Goal: Task Accomplishment & Management: Manage account settings

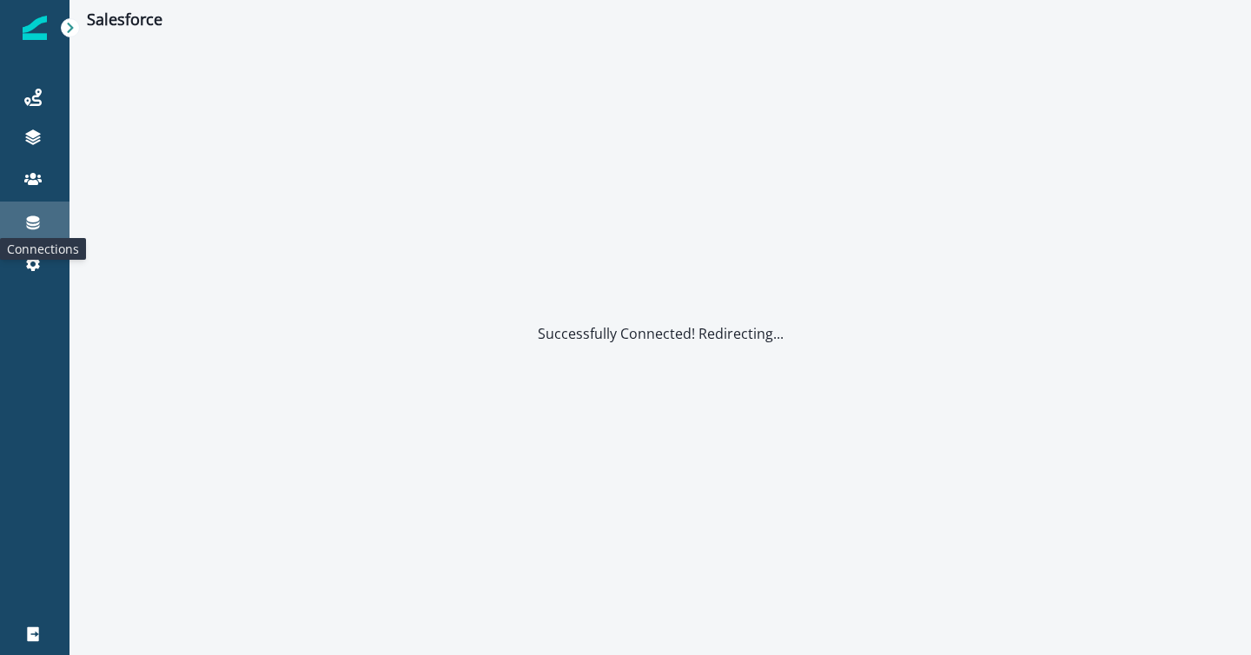
click at [34, 220] on icon at bounding box center [33, 223] width 13 height 14
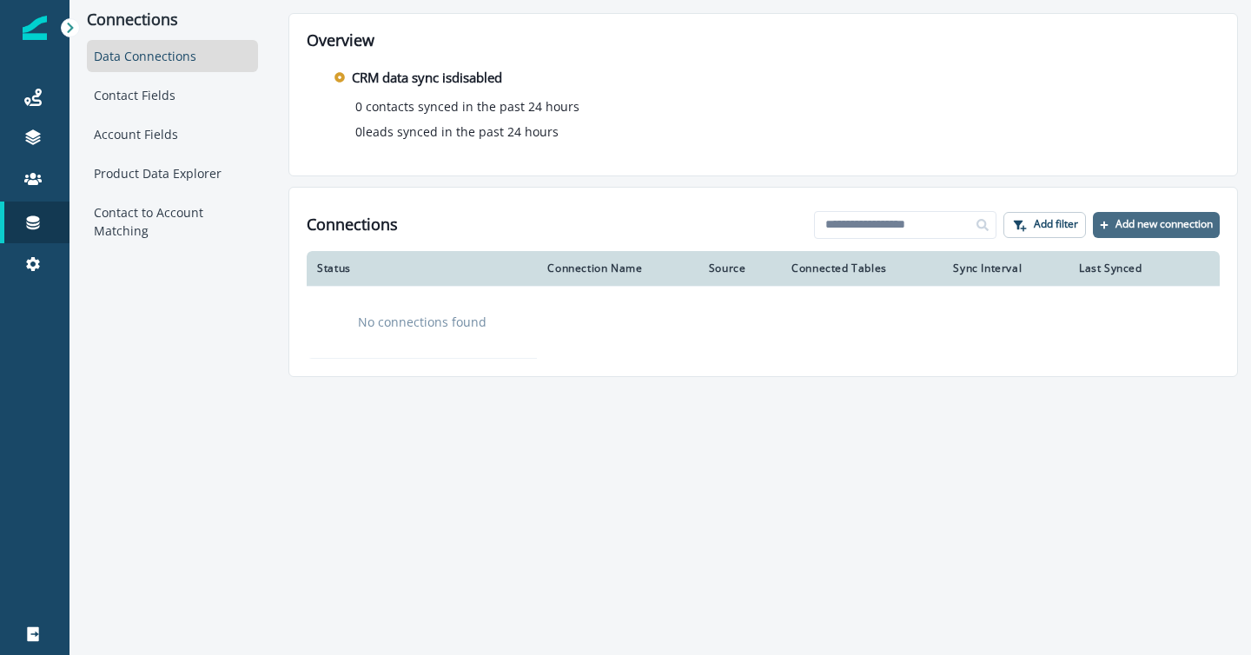
click at [1140, 224] on p "Add new connection" at bounding box center [1163, 224] width 97 height 12
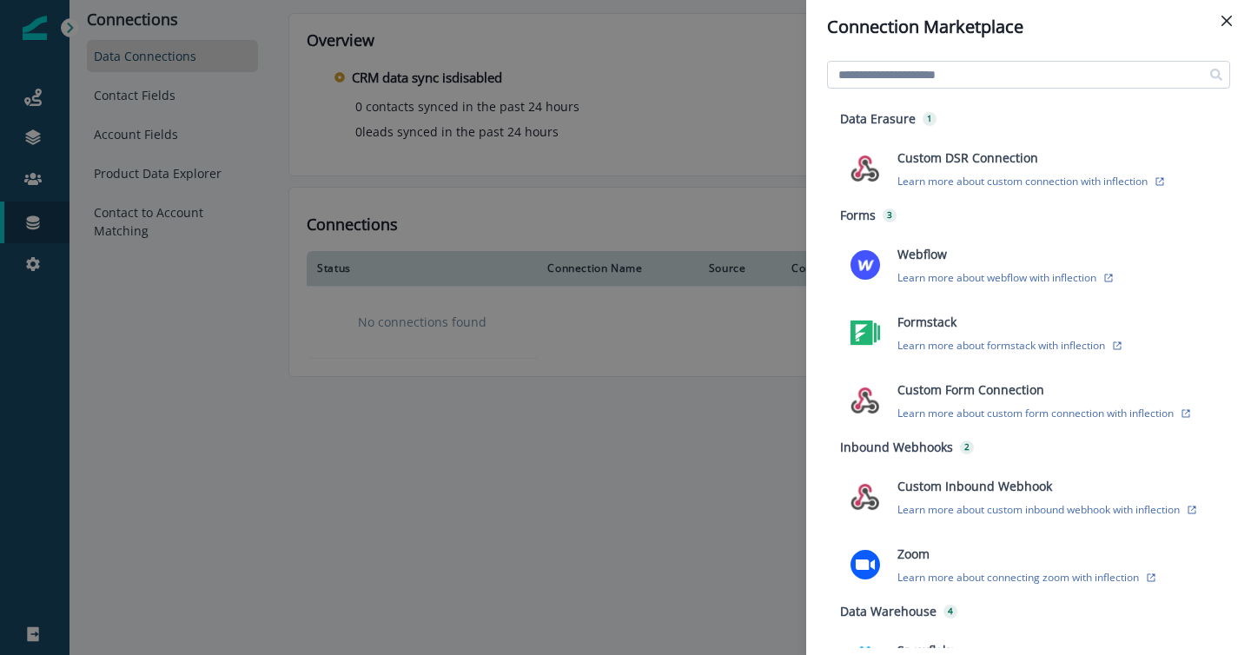
click at [871, 73] on input at bounding box center [1028, 75] width 403 height 28
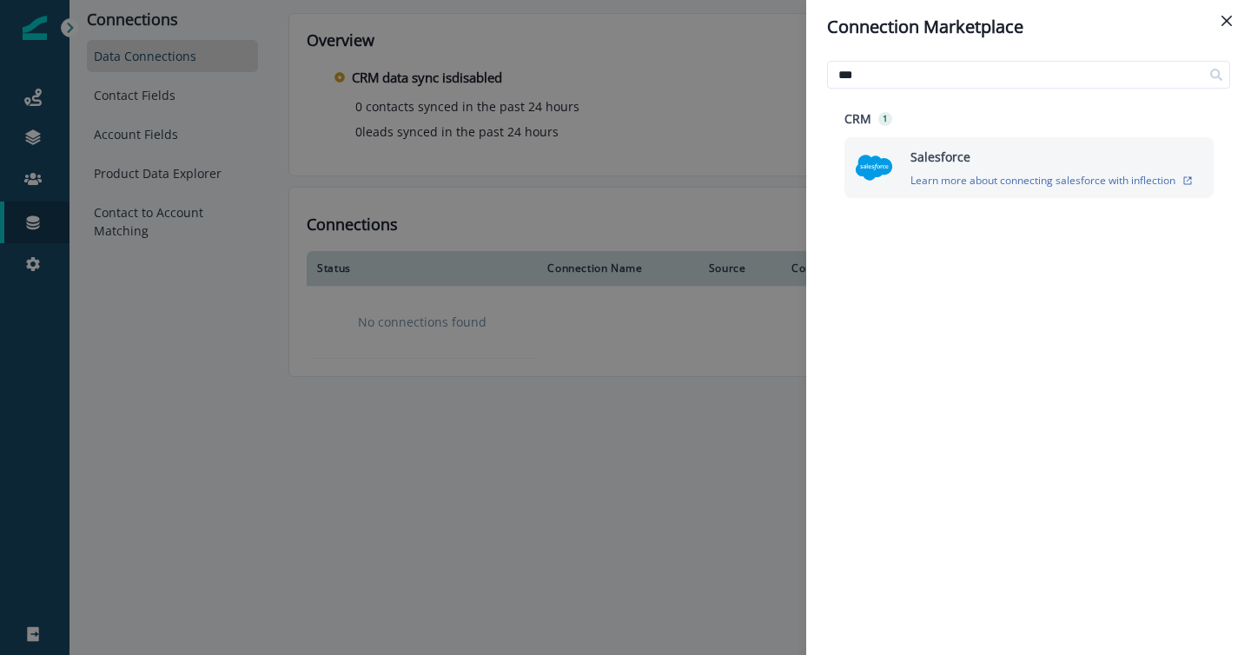
type input "***"
click at [862, 163] on img at bounding box center [874, 167] width 38 height 38
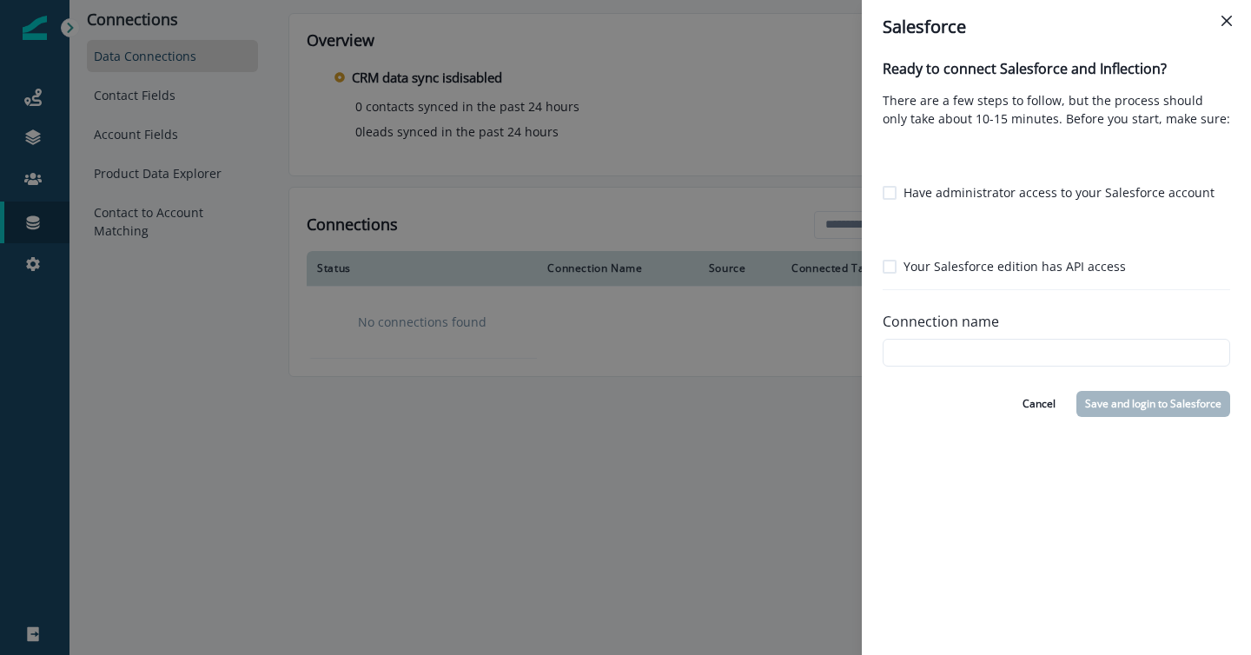
click at [888, 191] on span at bounding box center [889, 193] width 14 height 14
click at [891, 273] on label "Your Salesforce edition has API access" at bounding box center [1003, 266] width 243 height 18
click at [922, 356] on input "Connection name" at bounding box center [1055, 353] width 347 height 28
type input "*********"
click at [1126, 403] on button "Save and login to Salesforce" at bounding box center [1153, 404] width 154 height 26
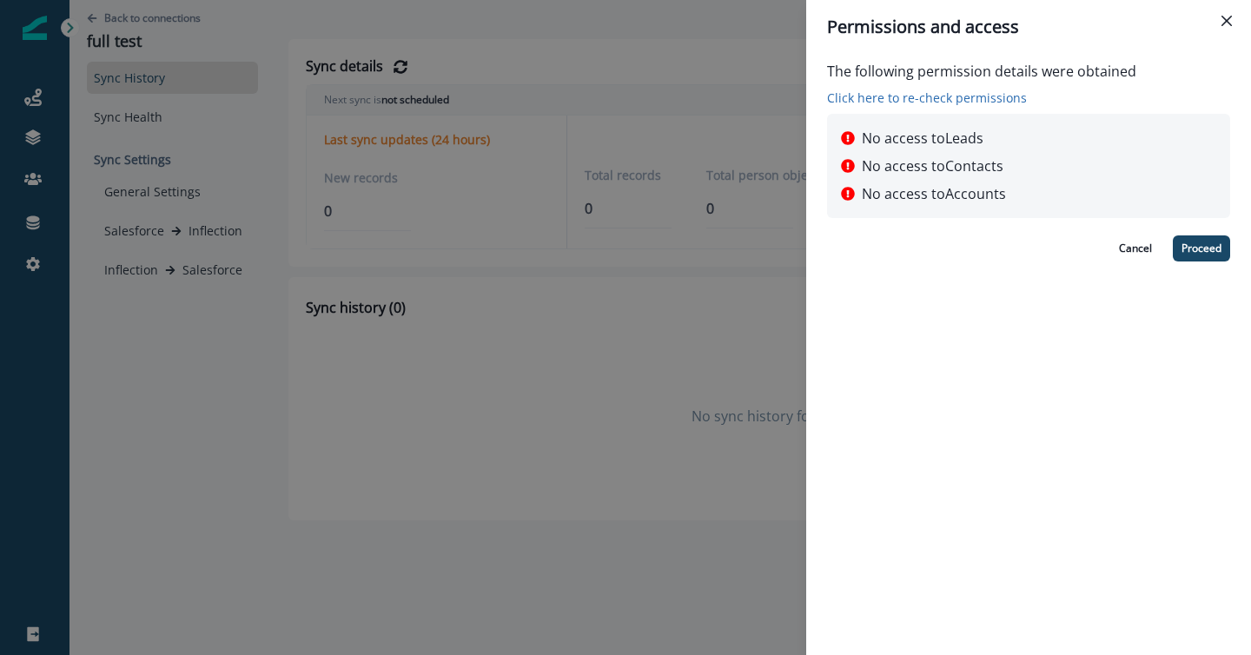
click at [940, 99] on p "Click here to re-check permissions" at bounding box center [981, 98] width 309 height 18
click at [929, 91] on p "Click here to re-check permissions" at bounding box center [981, 98] width 309 height 18
click at [914, 102] on p "Click here to re-check permissions" at bounding box center [981, 98] width 309 height 18
click at [1232, 22] on button "Close" at bounding box center [1226, 21] width 28 height 28
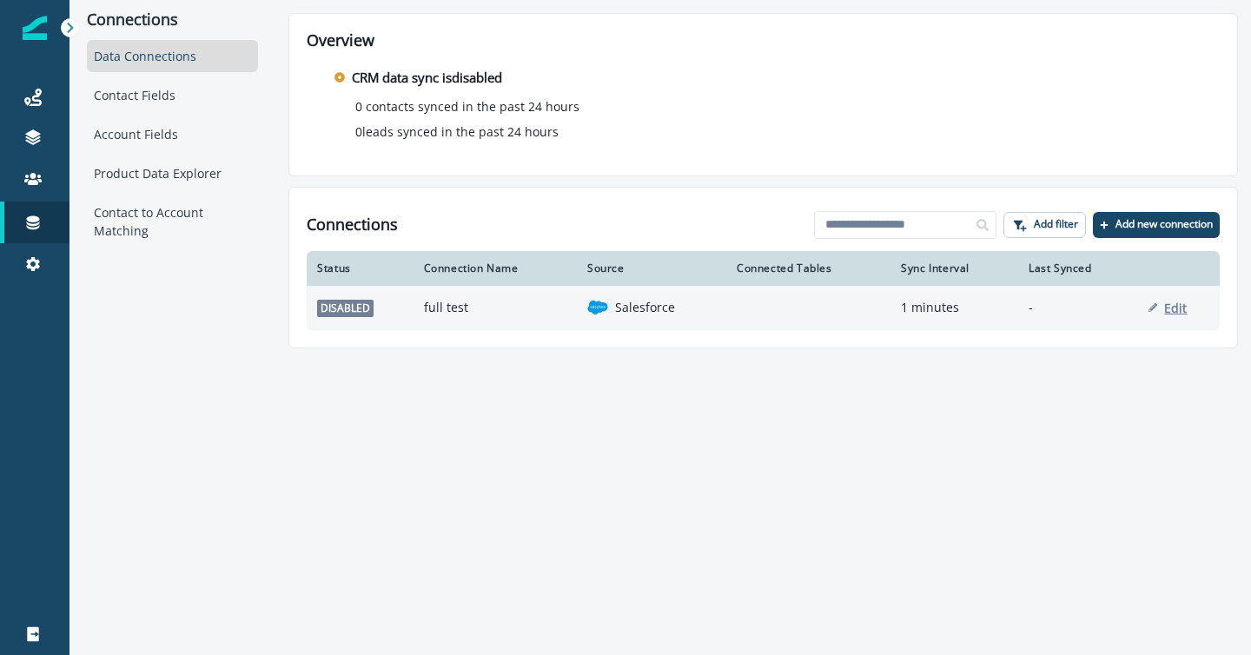
click at [1171, 311] on p "Edit" at bounding box center [1175, 308] width 23 height 16
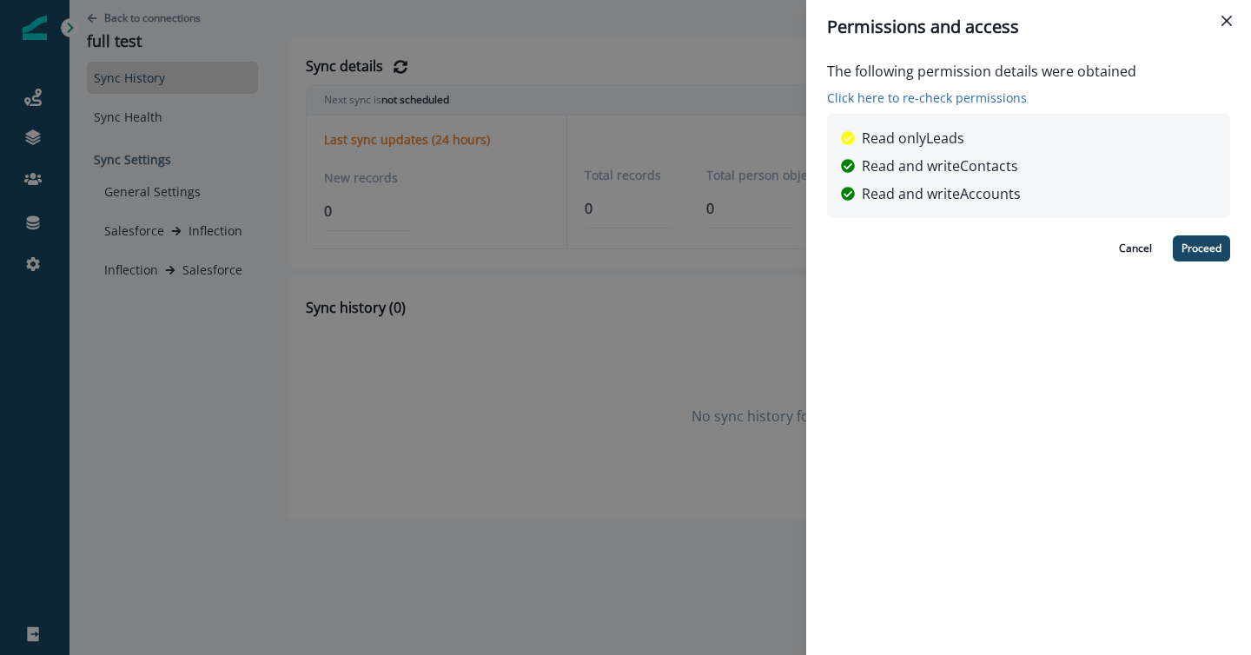
click at [939, 90] on p "Click here to re-check permissions" at bounding box center [981, 98] width 309 height 18
click at [934, 101] on p "Click here to re-check permissions" at bounding box center [981, 98] width 309 height 18
click at [1199, 247] on button "Proceed" at bounding box center [1200, 248] width 57 height 26
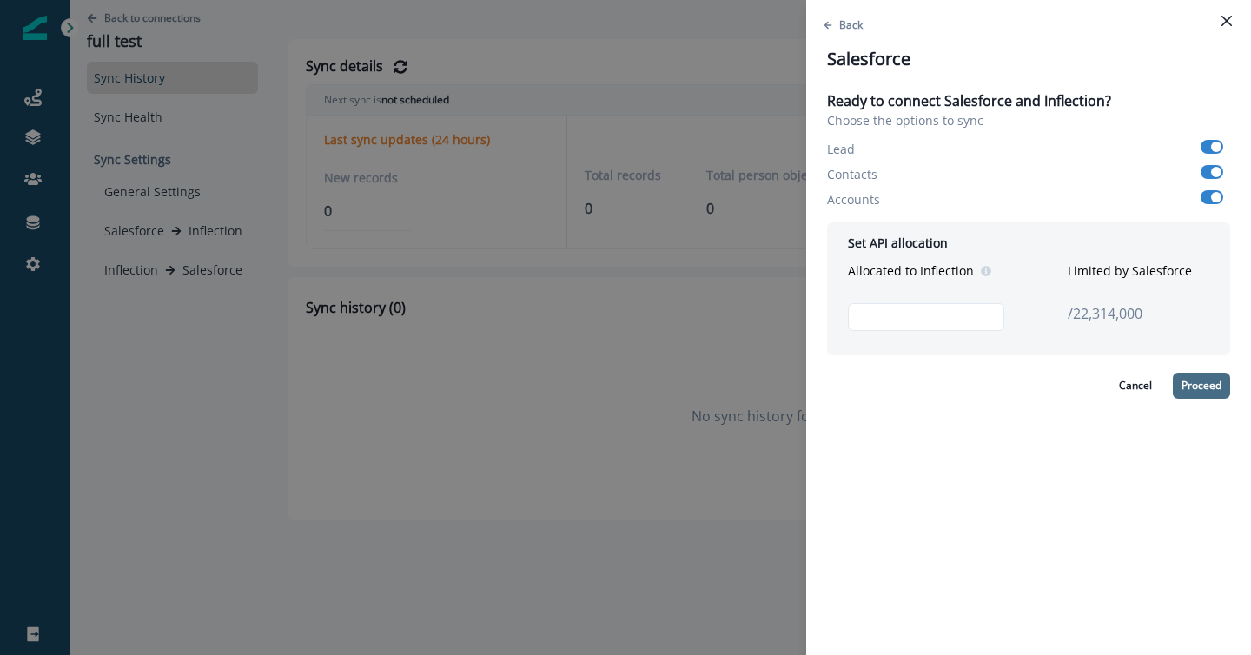
click at [1183, 387] on button "Proceed" at bounding box center [1200, 386] width 57 height 26
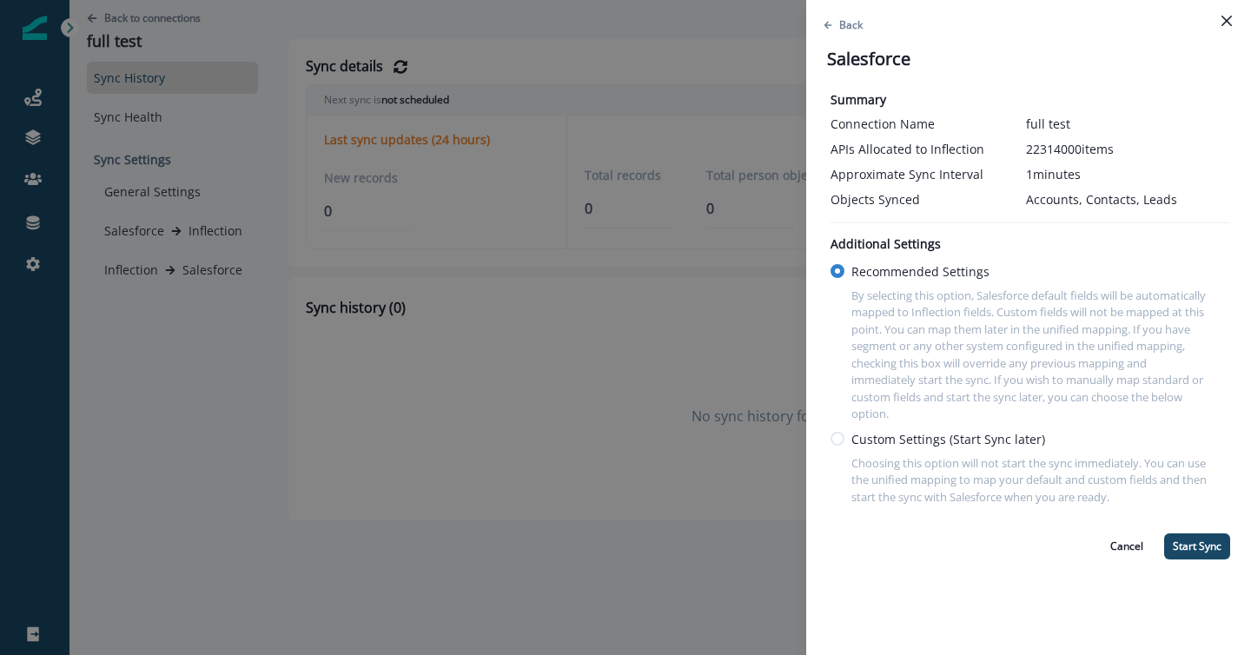
click at [838, 436] on span at bounding box center [837, 439] width 14 height 14
click at [1179, 547] on button "Finish Setup Later" at bounding box center [1177, 546] width 103 height 26
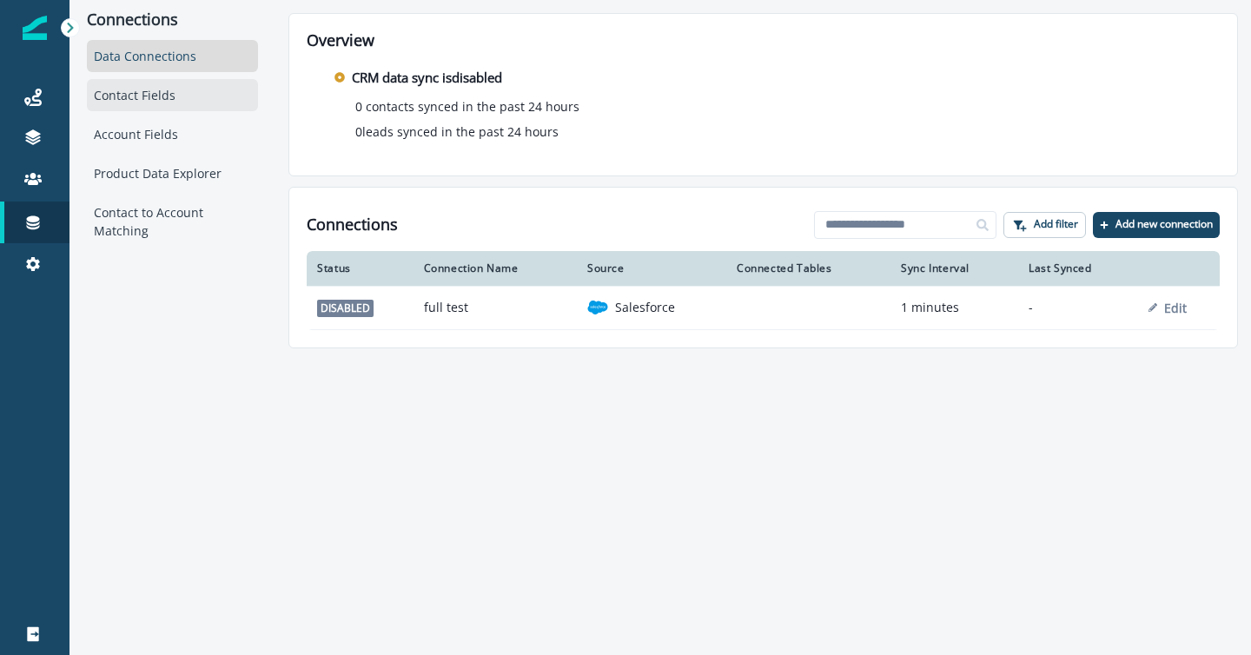
click at [144, 96] on div "Contact Fields" at bounding box center [172, 95] width 171 height 32
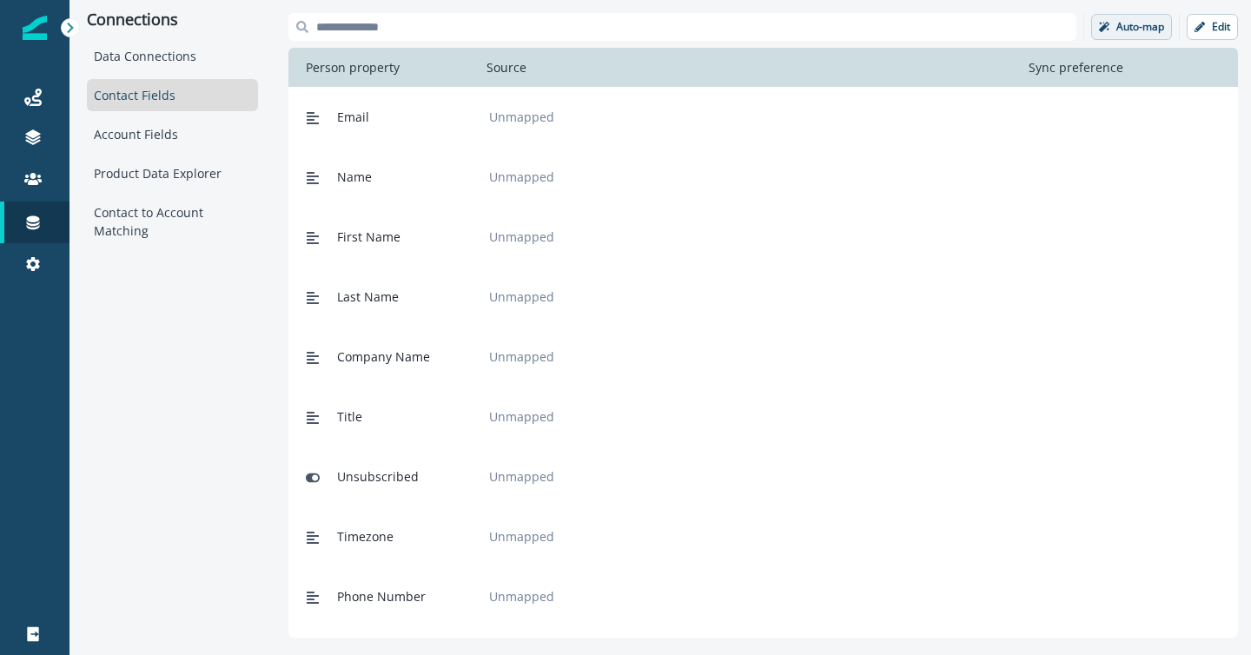
click at [1119, 30] on p "Auto-map" at bounding box center [1140, 27] width 48 height 12
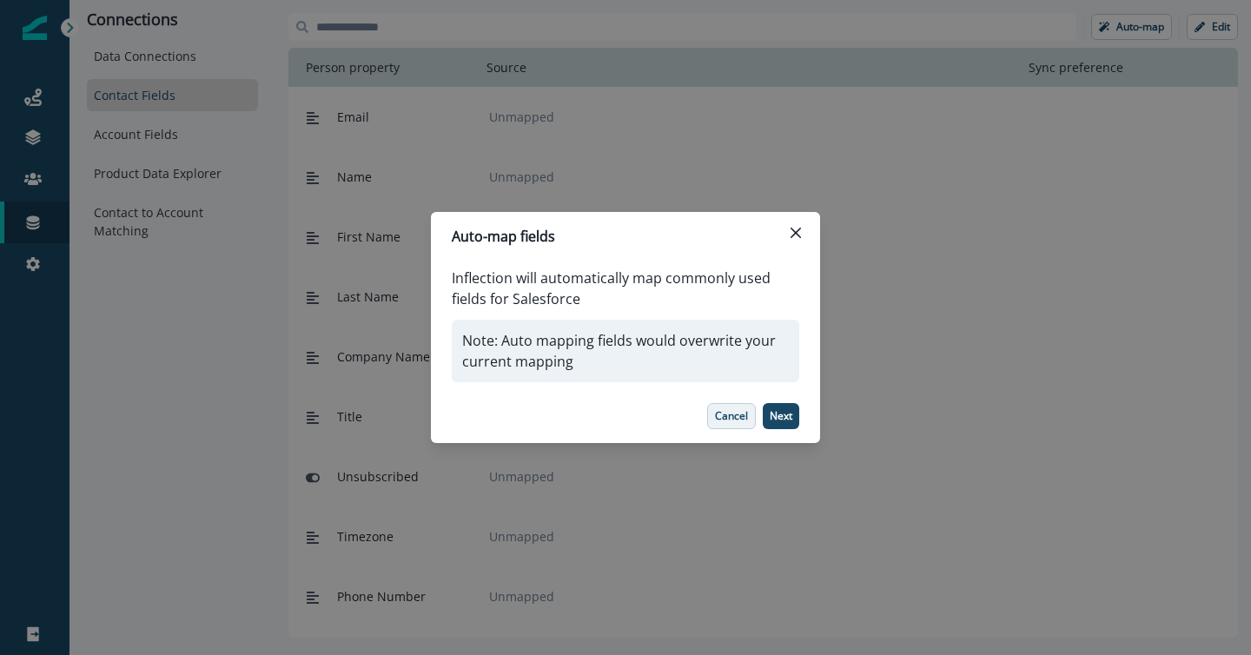
click at [732, 406] on button "Cancel" at bounding box center [731, 416] width 49 height 26
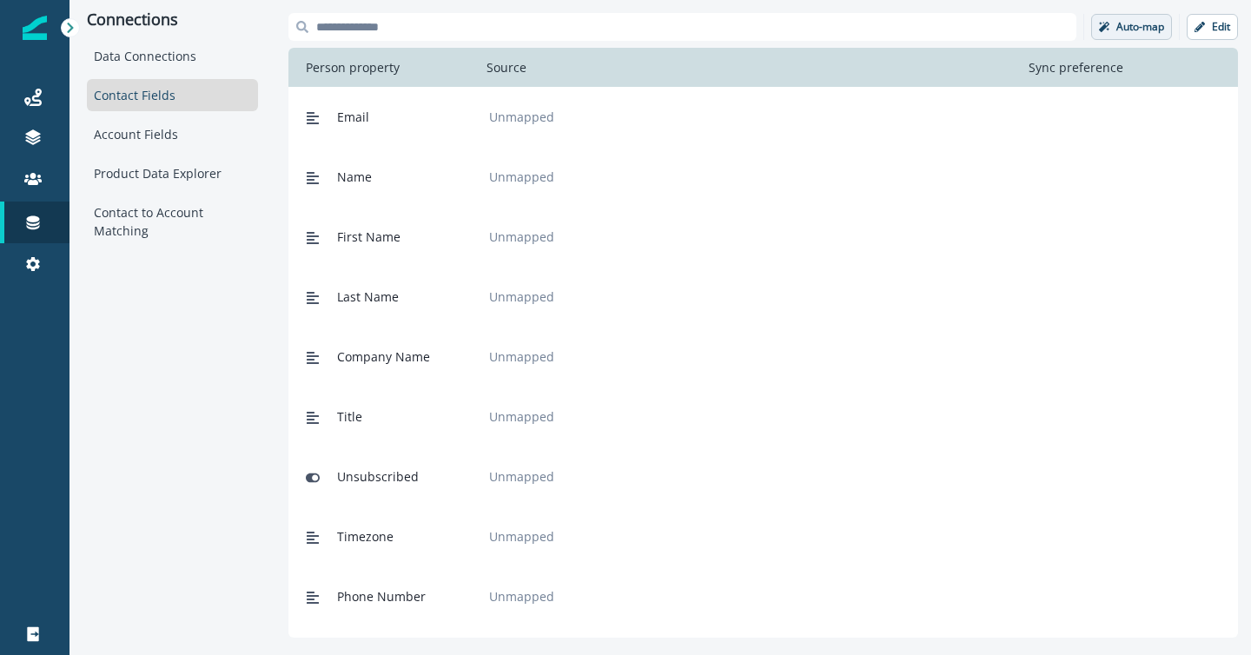
click at [1127, 26] on p "Auto-map" at bounding box center [1140, 27] width 48 height 12
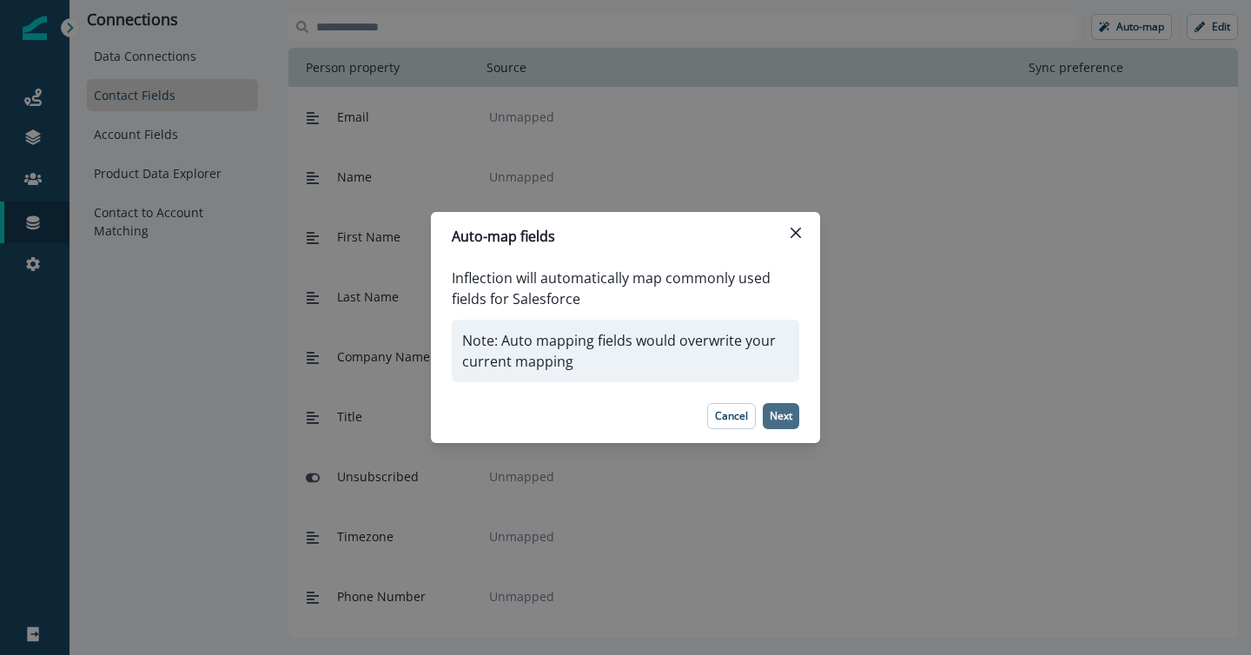
click at [776, 412] on p "Next" at bounding box center [780, 416] width 23 height 12
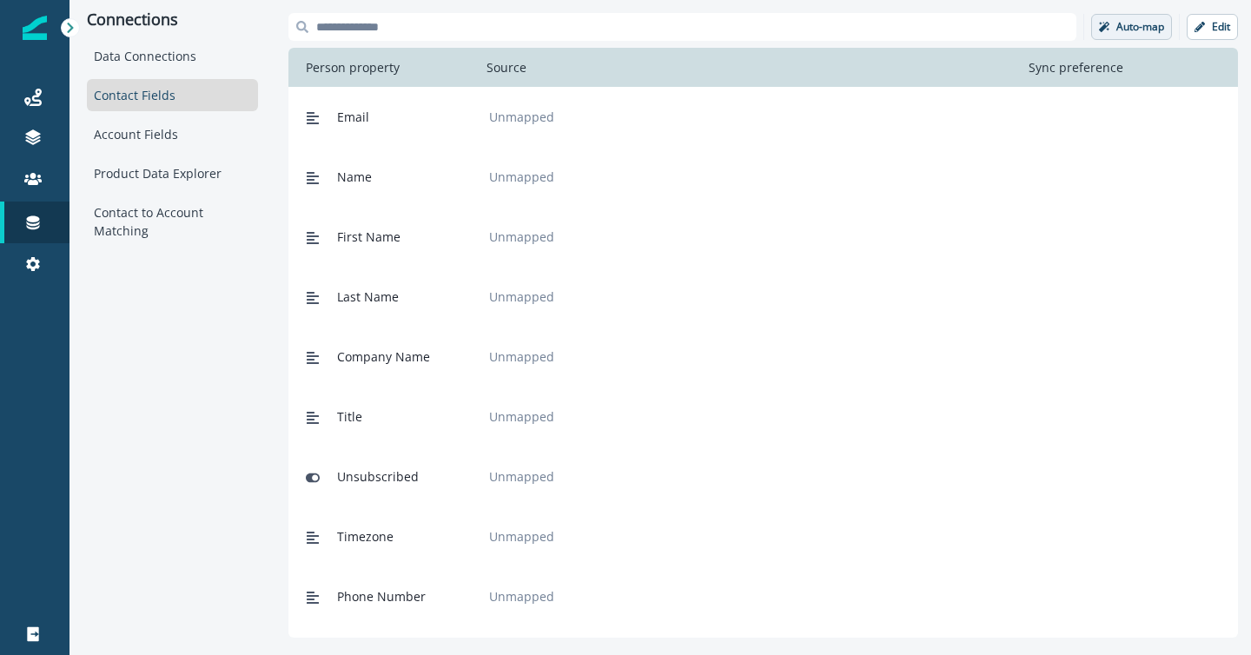
click at [1135, 27] on p "Auto-map" at bounding box center [1140, 27] width 48 height 12
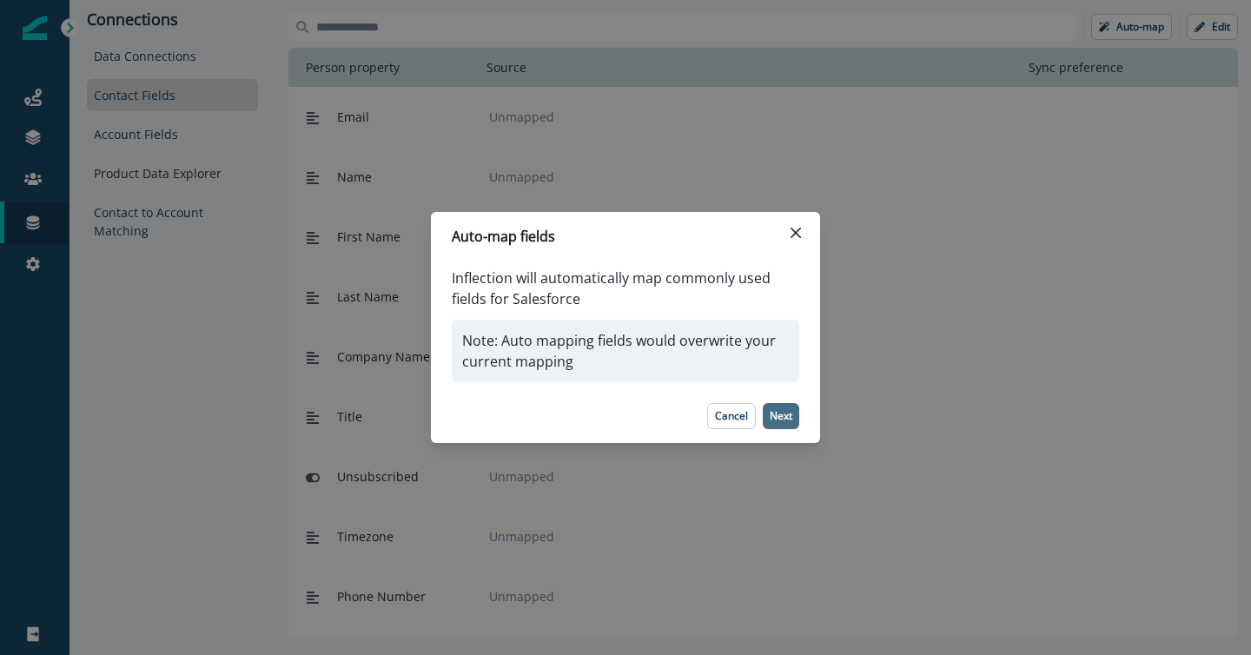
click at [778, 412] on p "Next" at bounding box center [780, 416] width 23 height 12
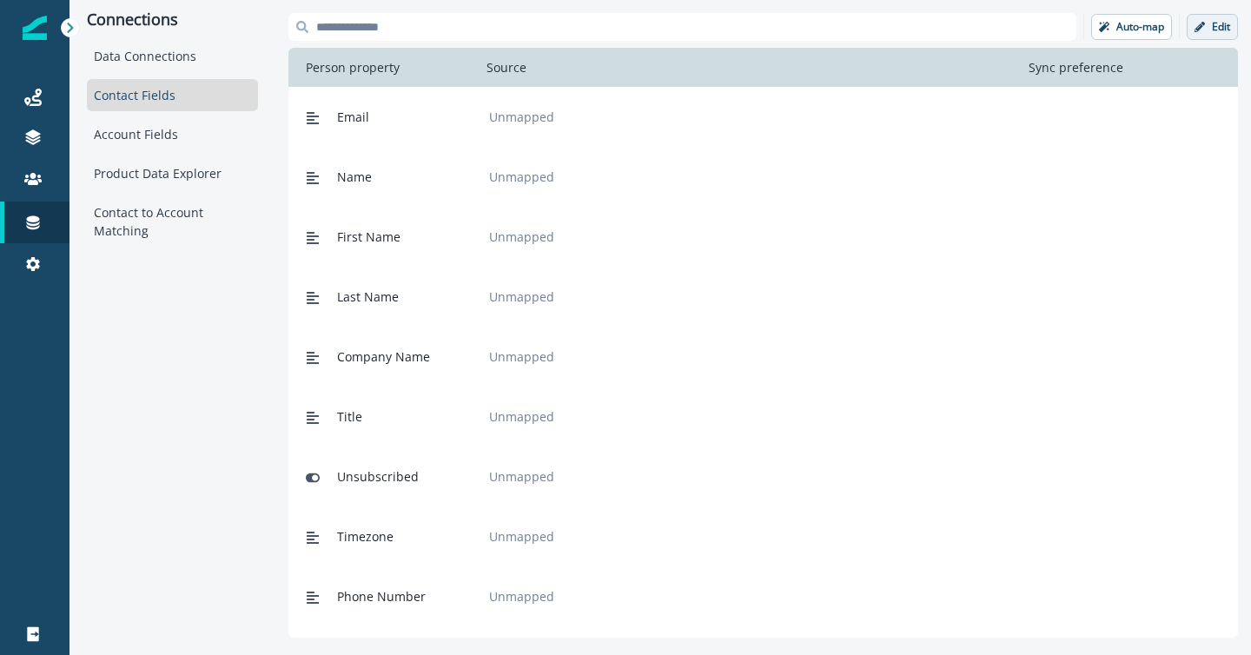
click at [1204, 30] on button "Edit" at bounding box center [1211, 27] width 51 height 26
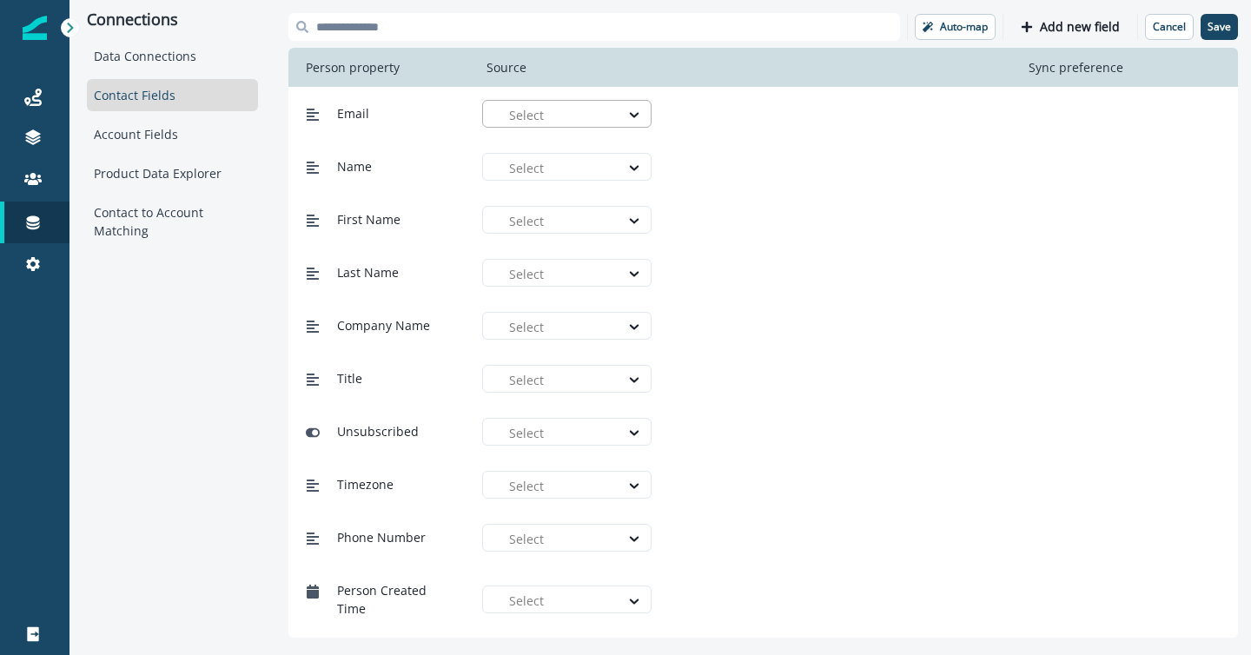
click at [586, 118] on div at bounding box center [560, 115] width 102 height 22
click at [596, 155] on div "full test" at bounding box center [573, 154] width 148 height 18
click at [741, 118] on div at bounding box center [734, 115] width 119 height 22
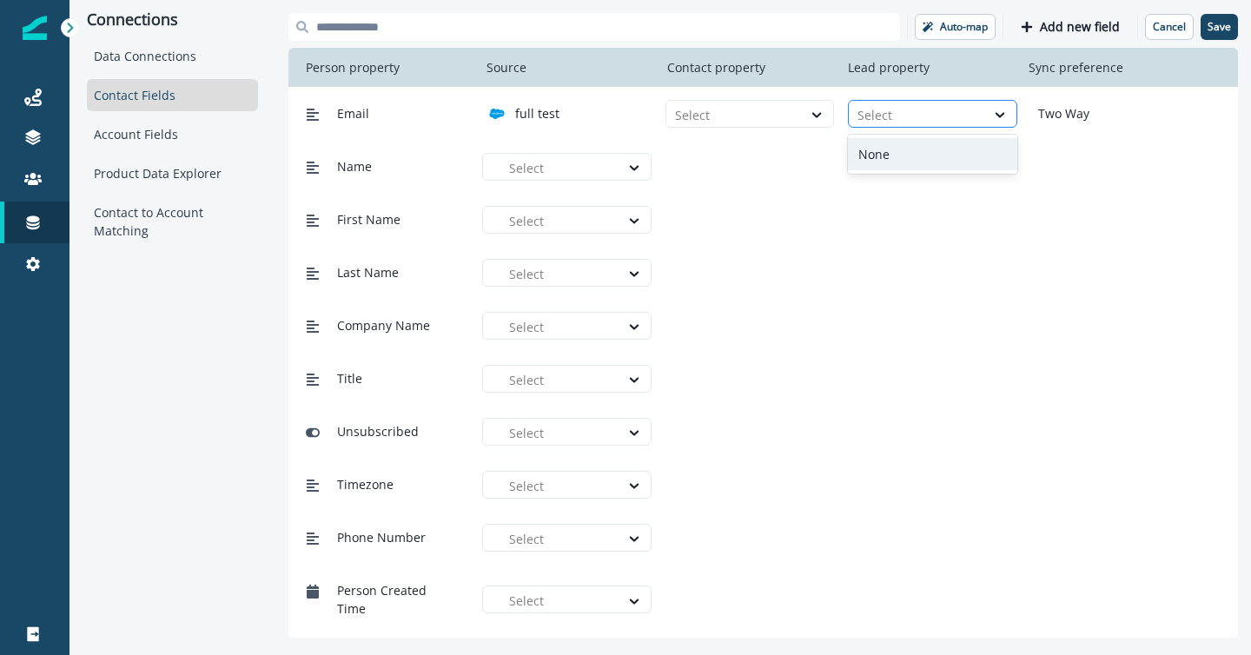
click at [887, 120] on div at bounding box center [916, 115] width 119 height 22
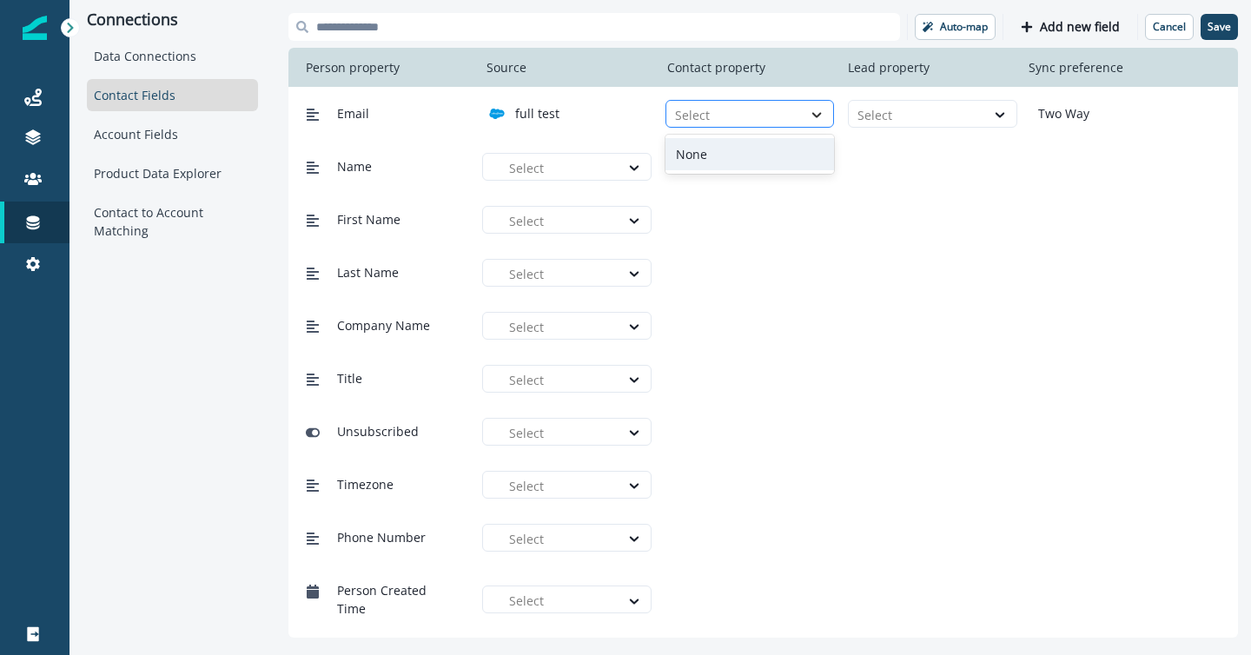
click at [802, 111] on div at bounding box center [817, 114] width 30 height 17
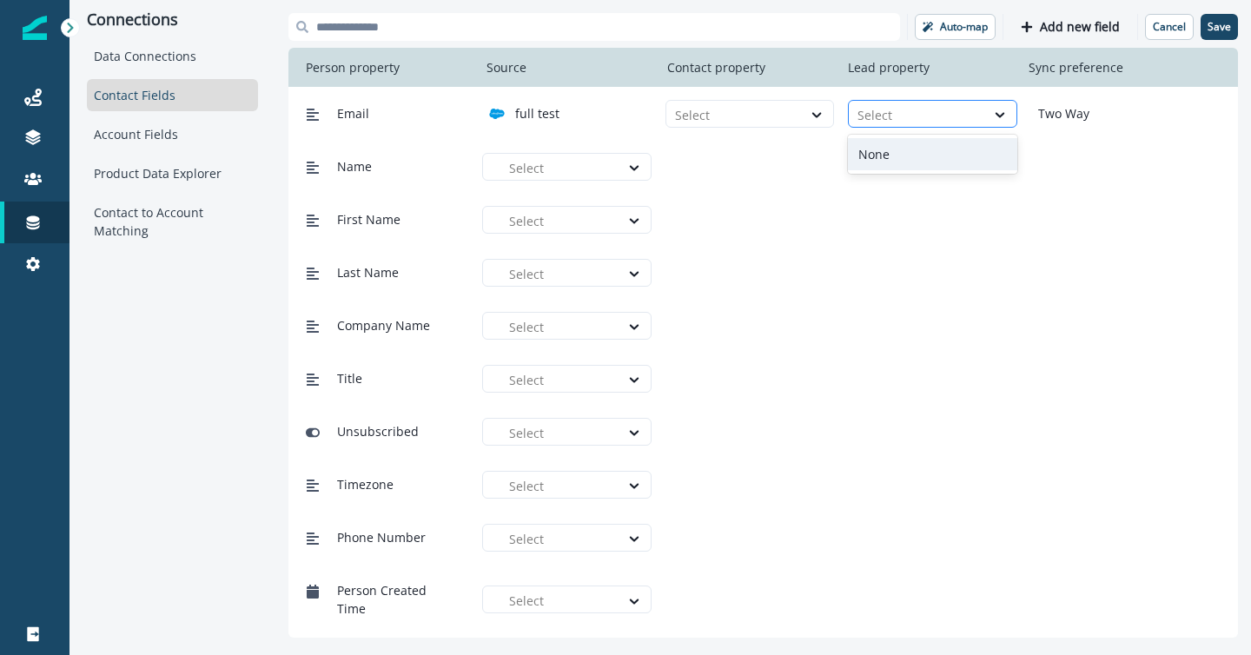
click at [919, 112] on div at bounding box center [916, 115] width 119 height 22
click at [768, 106] on div at bounding box center [734, 115] width 119 height 22
click at [907, 120] on div at bounding box center [916, 115] width 119 height 22
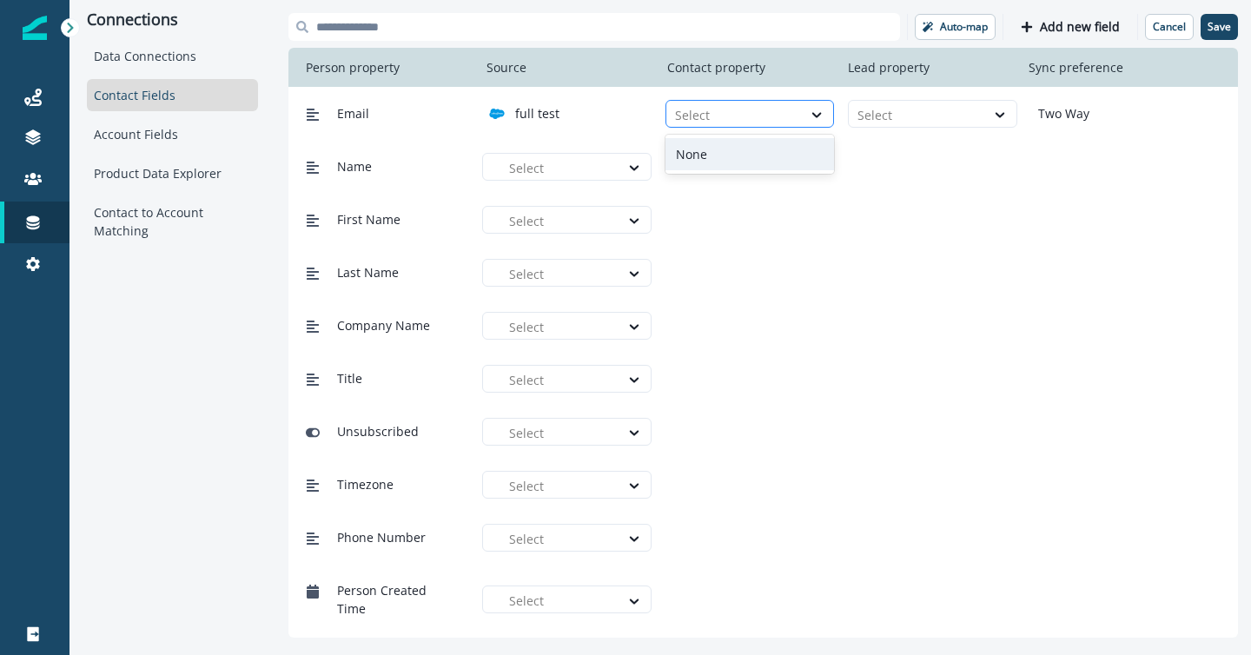
click at [727, 116] on div at bounding box center [734, 115] width 119 height 22
click at [742, 156] on div "None" at bounding box center [749, 154] width 169 height 32
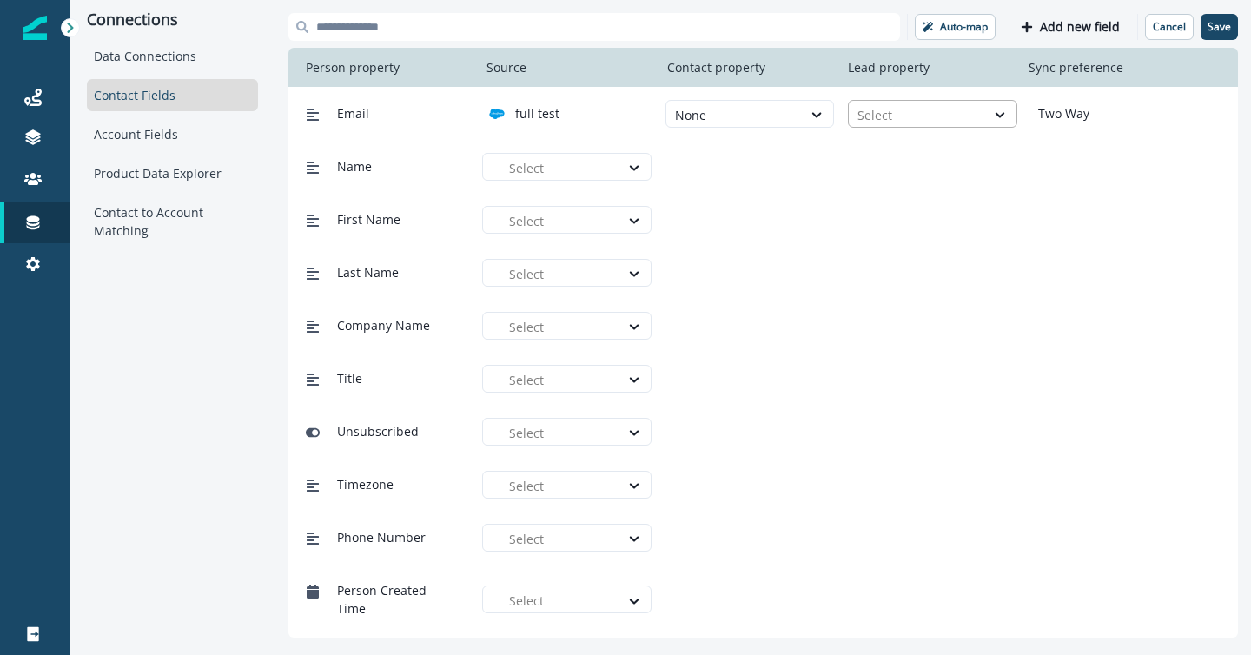
click at [890, 117] on div at bounding box center [916, 115] width 119 height 22
click at [894, 157] on div "None" at bounding box center [932, 154] width 169 height 32
click at [569, 172] on div at bounding box center [560, 168] width 102 height 22
click at [567, 199] on p "full test" at bounding box center [547, 207] width 44 height 18
click at [728, 159] on div at bounding box center [734, 168] width 119 height 22
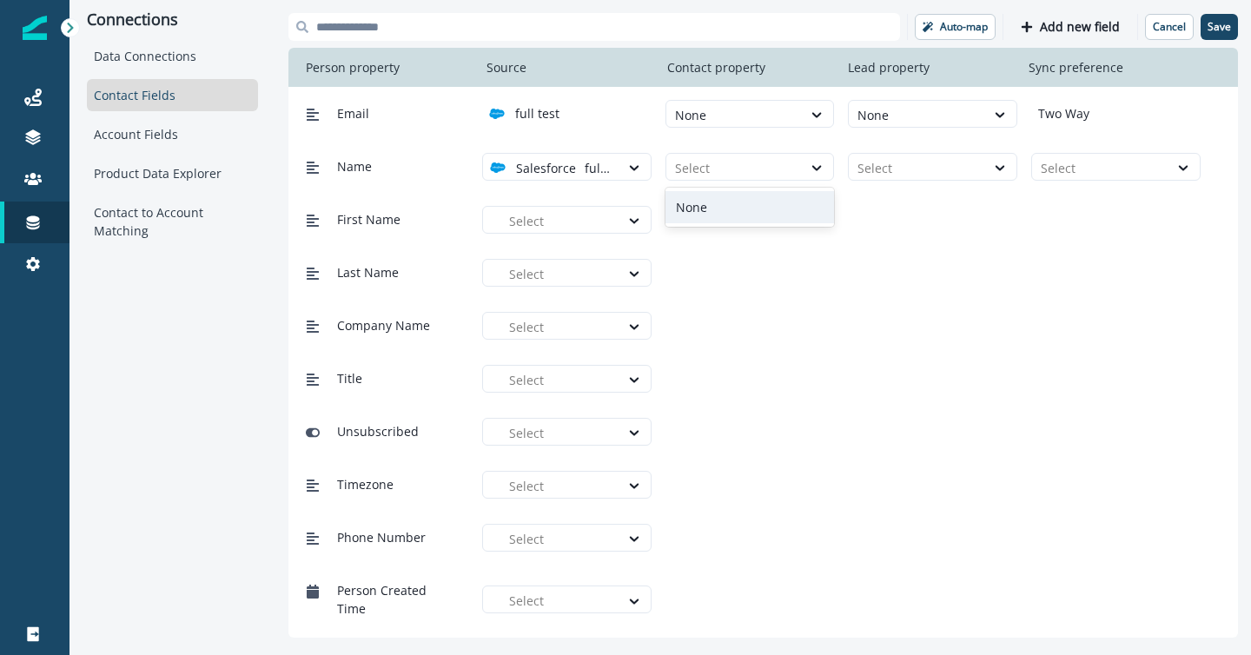
click at [731, 205] on div "None" at bounding box center [749, 207] width 169 height 32
click at [892, 164] on div at bounding box center [916, 168] width 119 height 22
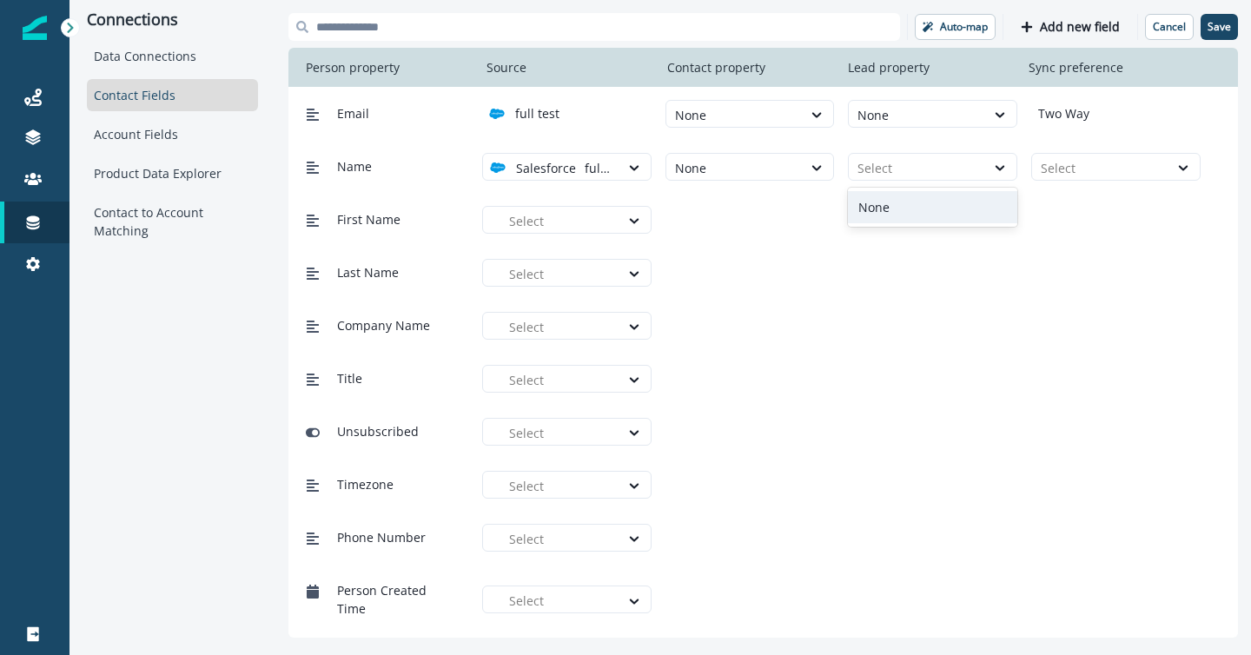
click at [892, 207] on div "None" at bounding box center [932, 207] width 169 height 32
click at [1069, 163] on div at bounding box center [1099, 168] width 119 height 22
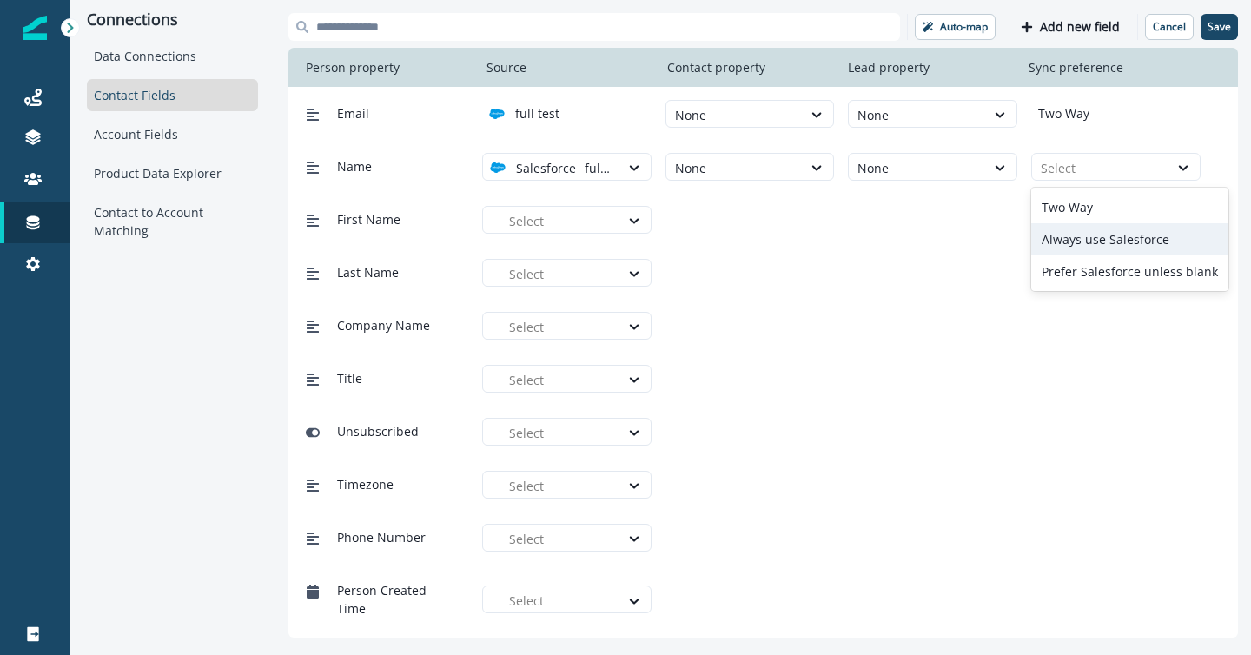
click at [1086, 242] on div "Always use Salesforce" at bounding box center [1129, 239] width 197 height 32
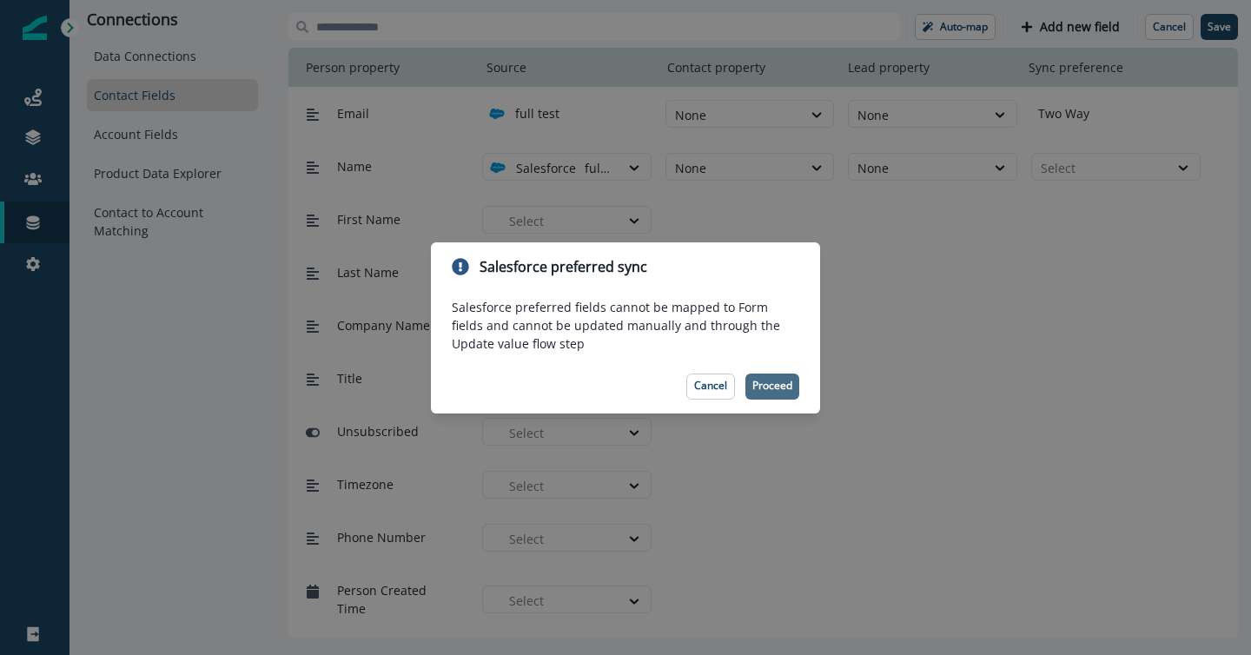
click at [783, 387] on p "Proceed" at bounding box center [772, 385] width 40 height 12
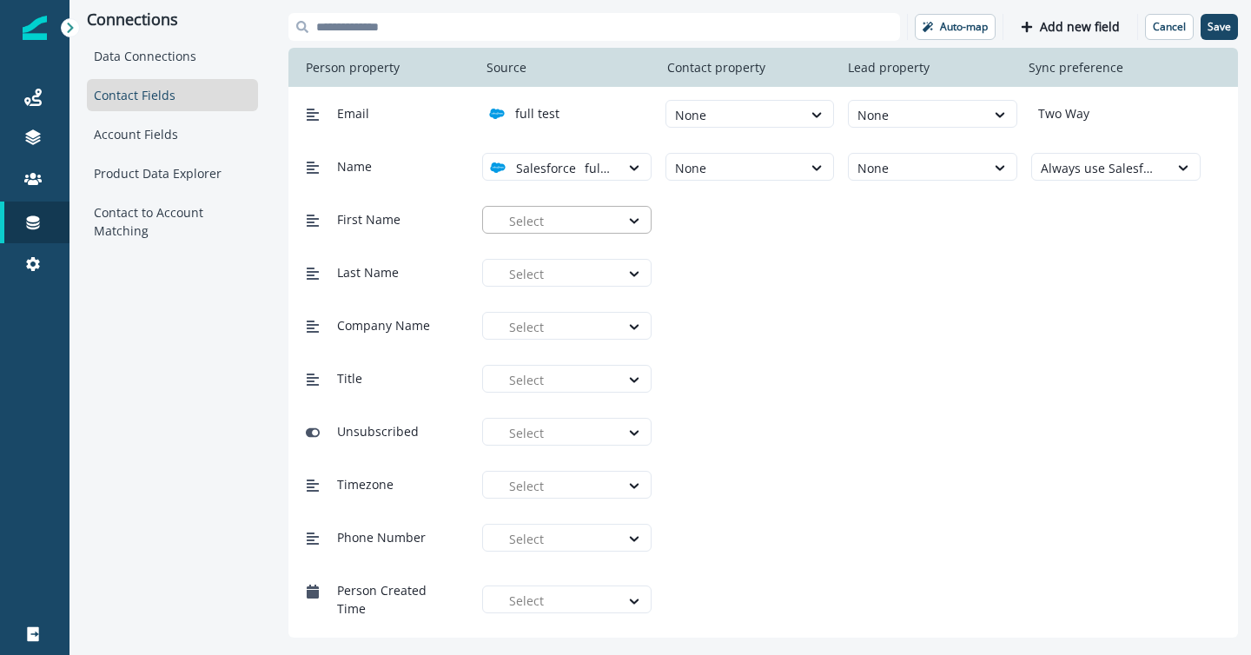
click at [560, 215] on div at bounding box center [560, 221] width 102 height 22
click at [564, 255] on p "full test" at bounding box center [547, 260] width 44 height 18
click at [747, 226] on div at bounding box center [734, 221] width 119 height 22
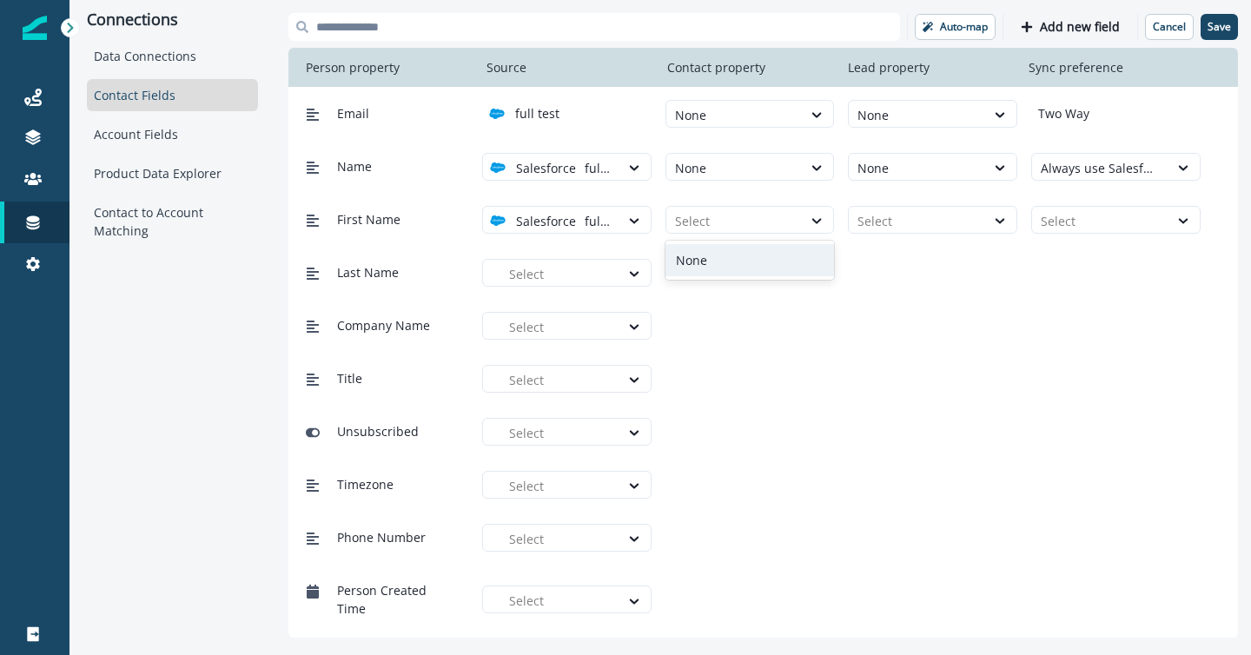
click at [748, 260] on div "None" at bounding box center [749, 260] width 169 height 32
click at [886, 228] on div at bounding box center [916, 221] width 119 height 22
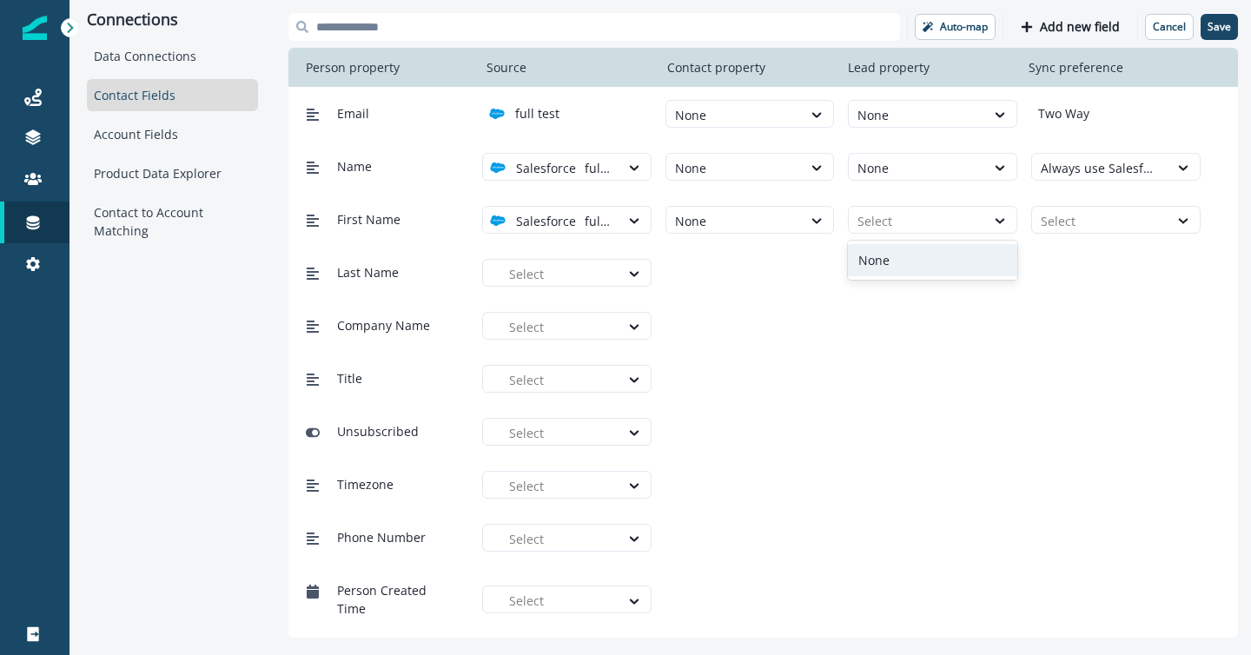
click at [887, 258] on div "None" at bounding box center [932, 260] width 169 height 32
click at [1072, 222] on div at bounding box center [1099, 221] width 119 height 22
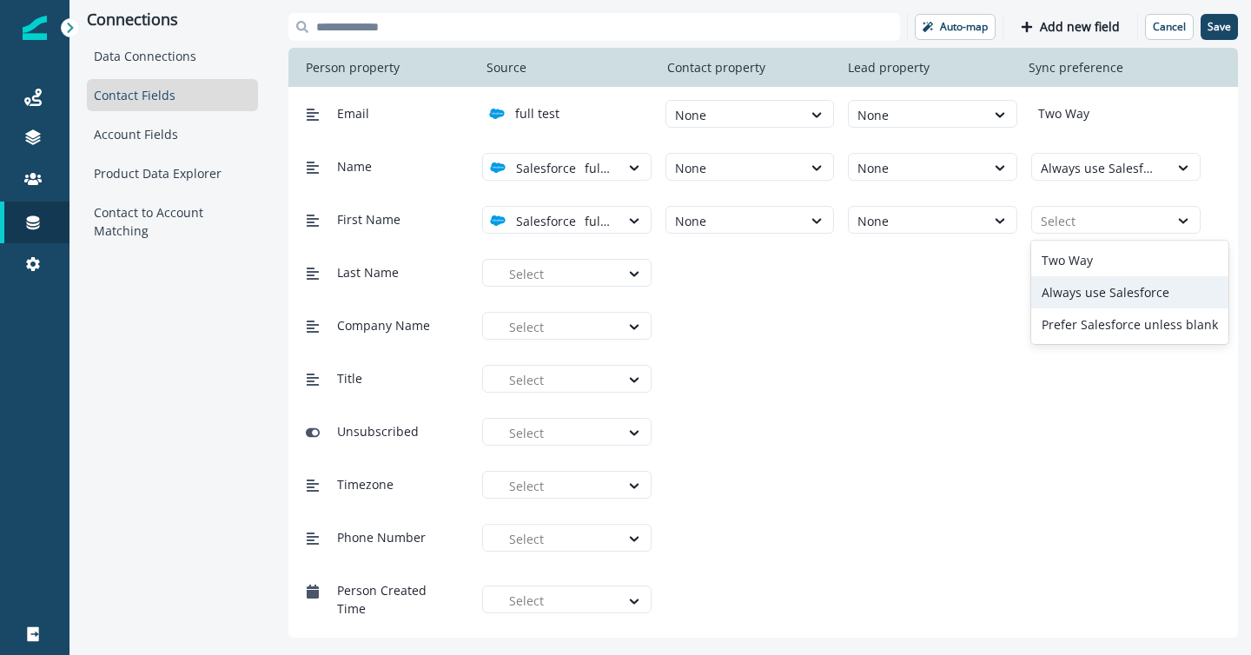
click at [1080, 288] on div "Always use Salesforce" at bounding box center [1129, 292] width 197 height 32
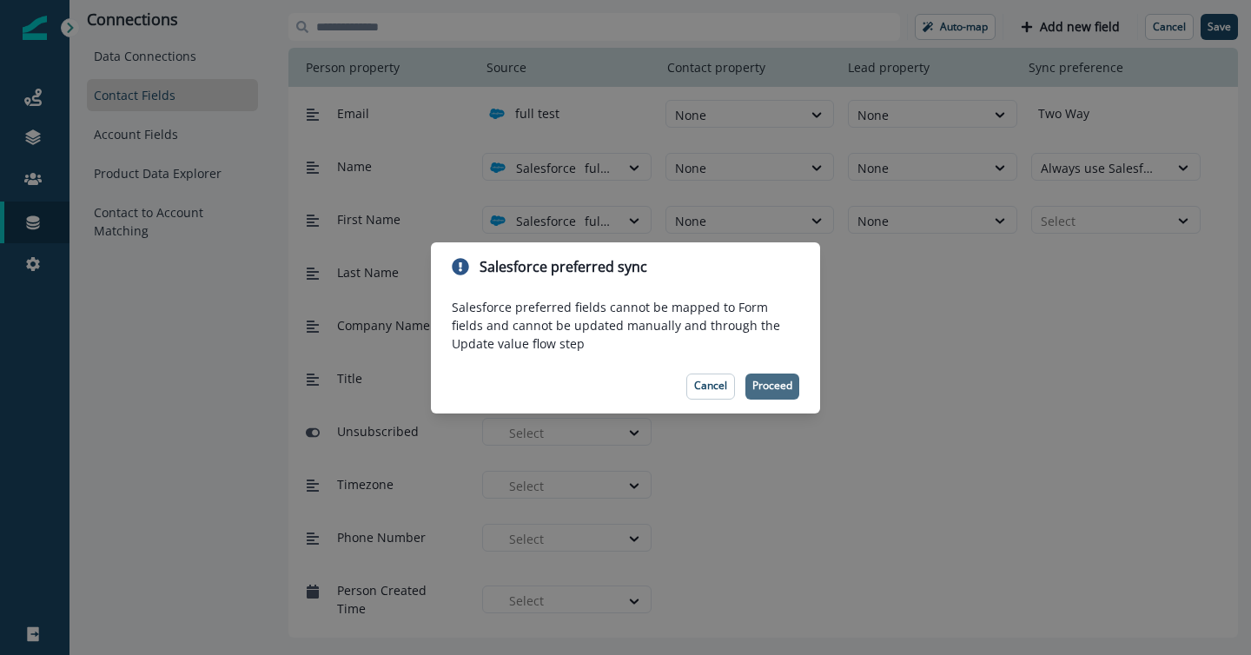
click at [778, 386] on p "Proceed" at bounding box center [772, 385] width 40 height 12
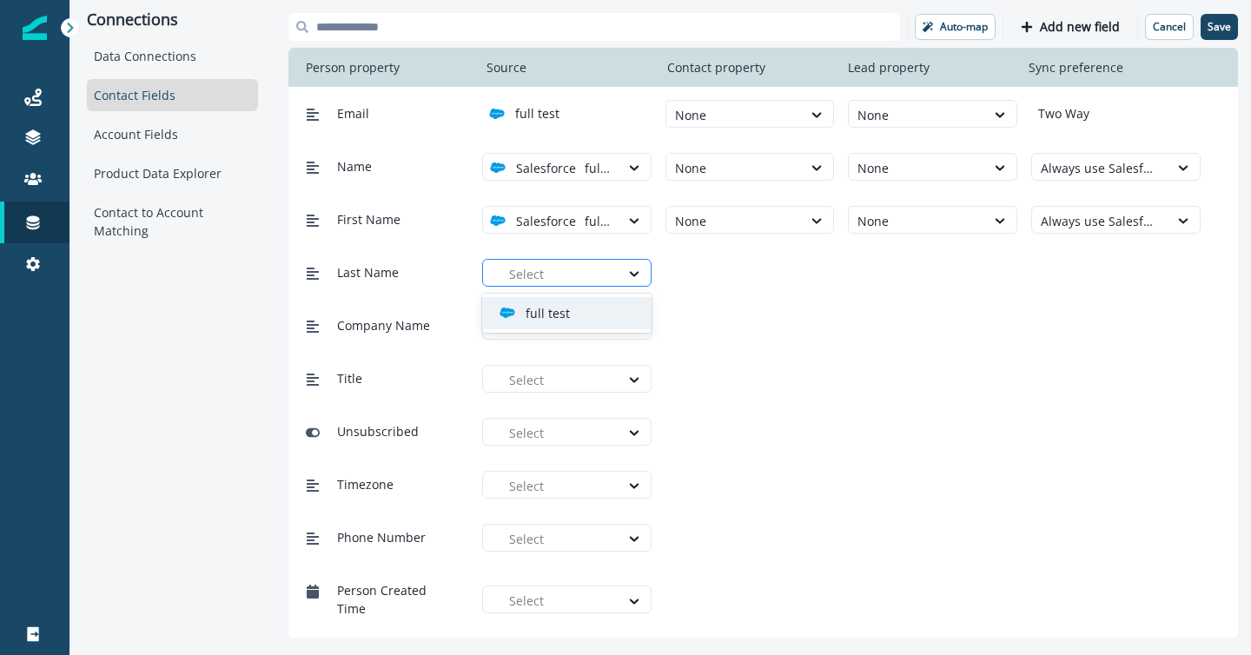
click at [531, 270] on div at bounding box center [560, 274] width 102 height 22
click at [553, 314] on p "full test" at bounding box center [547, 313] width 44 height 18
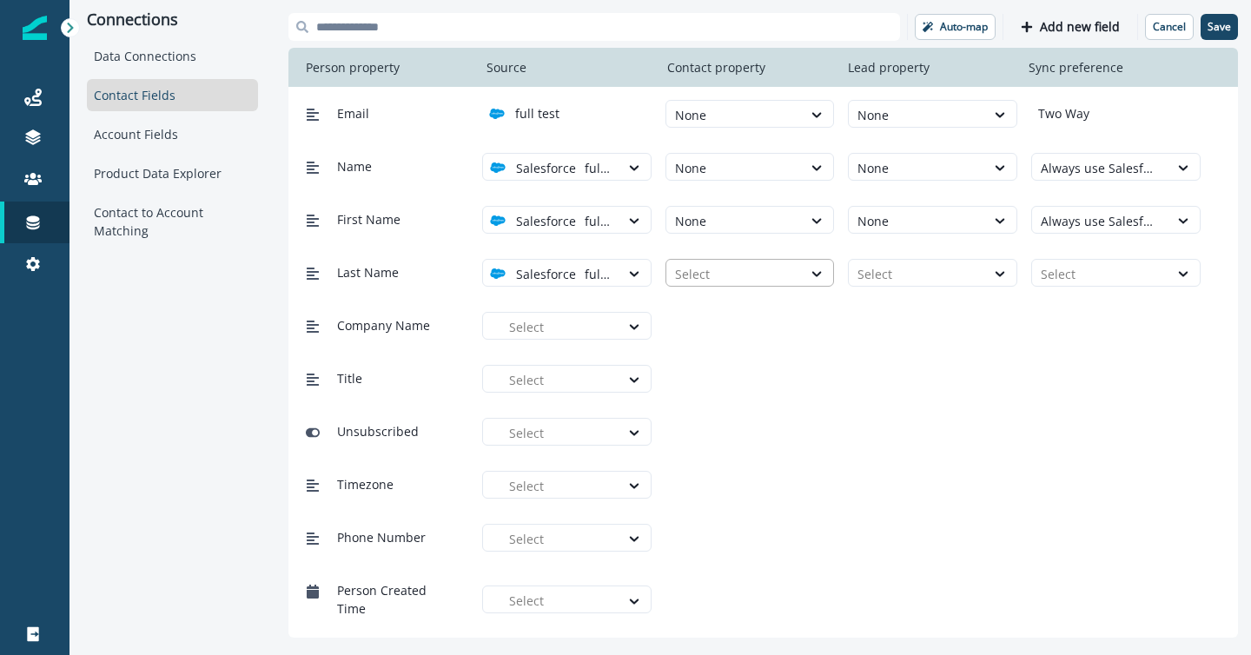
click at [756, 271] on div at bounding box center [734, 274] width 119 height 22
click at [760, 315] on div "None" at bounding box center [749, 313] width 169 height 32
click at [894, 267] on div at bounding box center [916, 274] width 119 height 22
click at [896, 327] on div "None" at bounding box center [932, 313] width 169 height 32
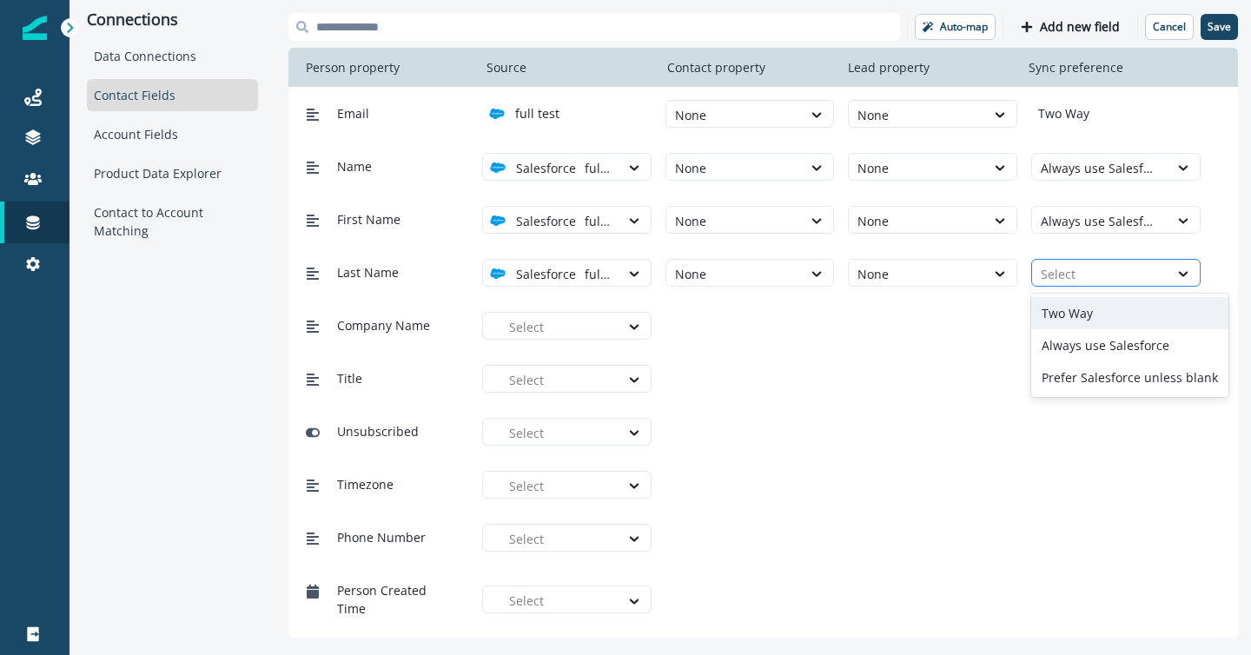
click at [1079, 278] on div at bounding box center [1099, 274] width 119 height 22
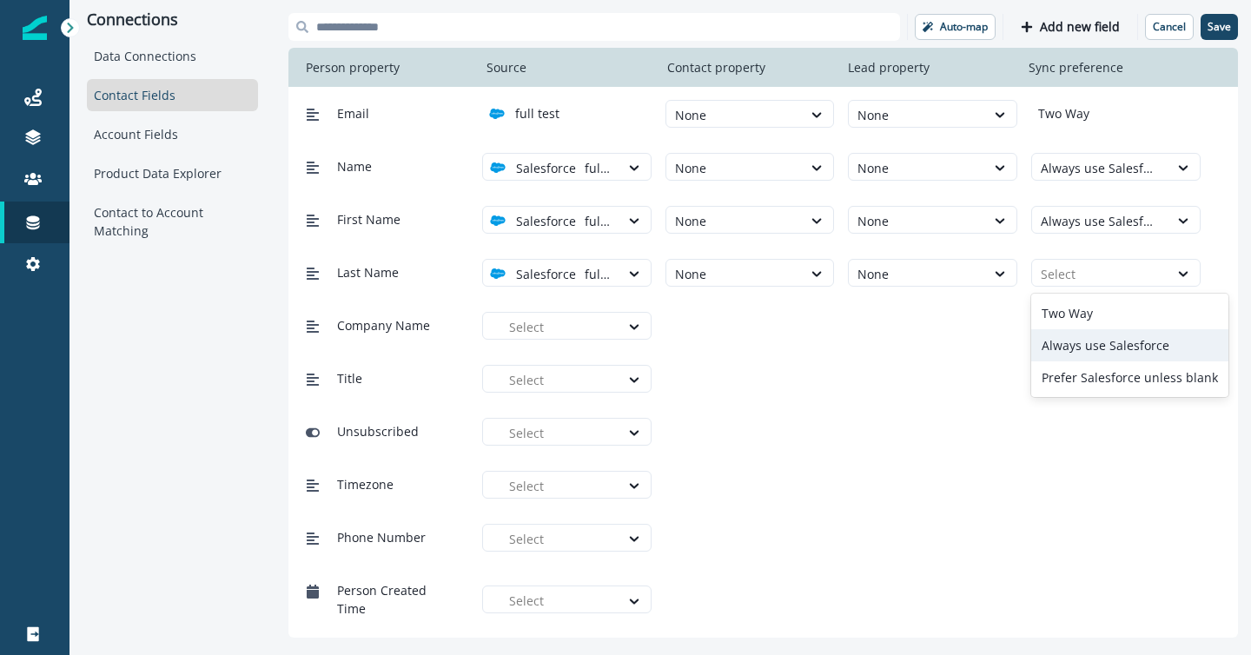
click at [1079, 347] on div "Always use Salesforce" at bounding box center [1129, 345] width 197 height 32
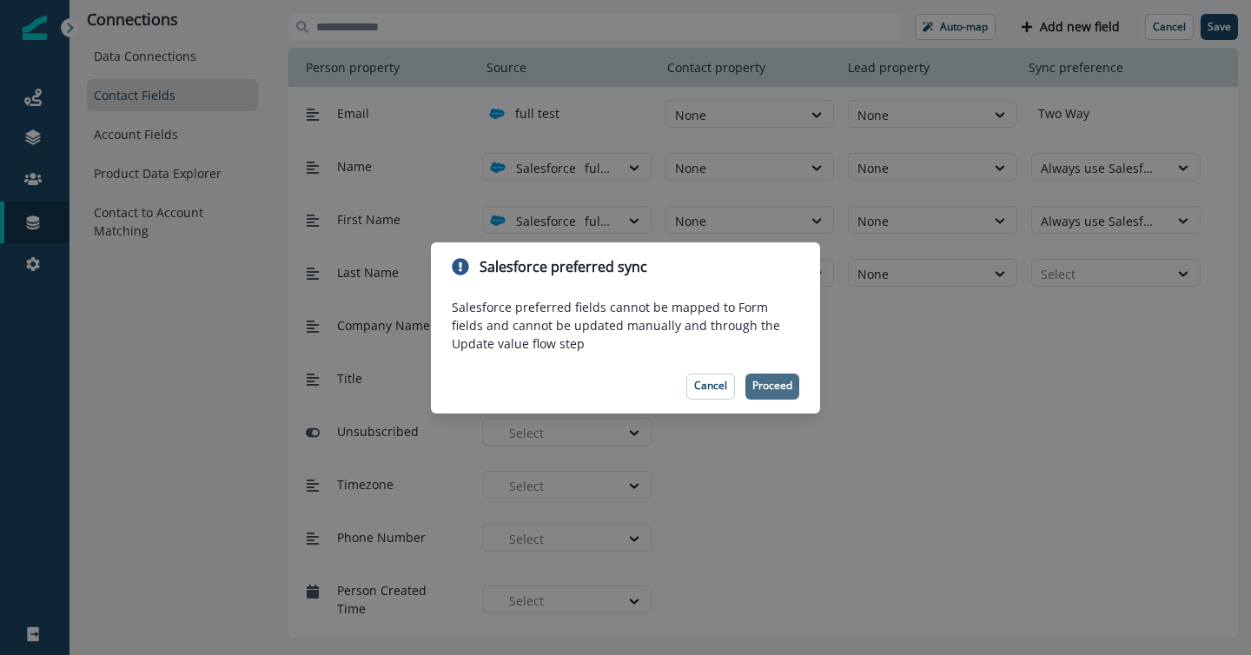
click at [772, 386] on p "Proceed" at bounding box center [772, 385] width 40 height 12
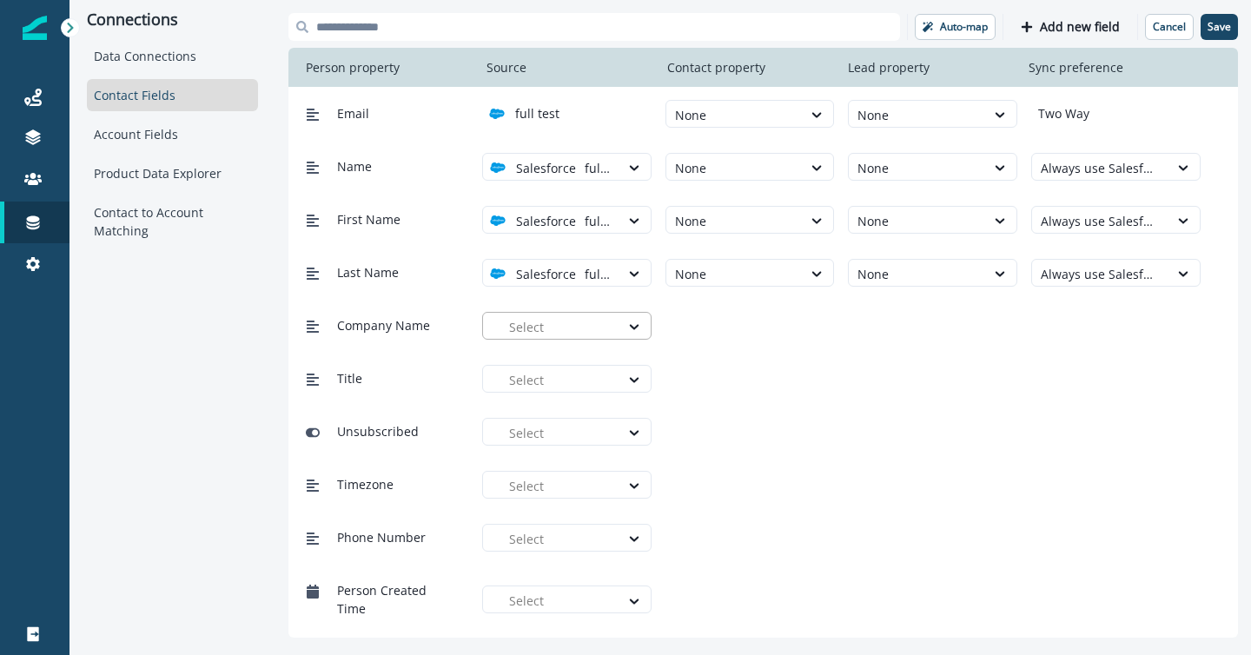
click at [538, 330] on div at bounding box center [560, 327] width 102 height 22
click at [554, 368] on p "full test" at bounding box center [547, 366] width 44 height 18
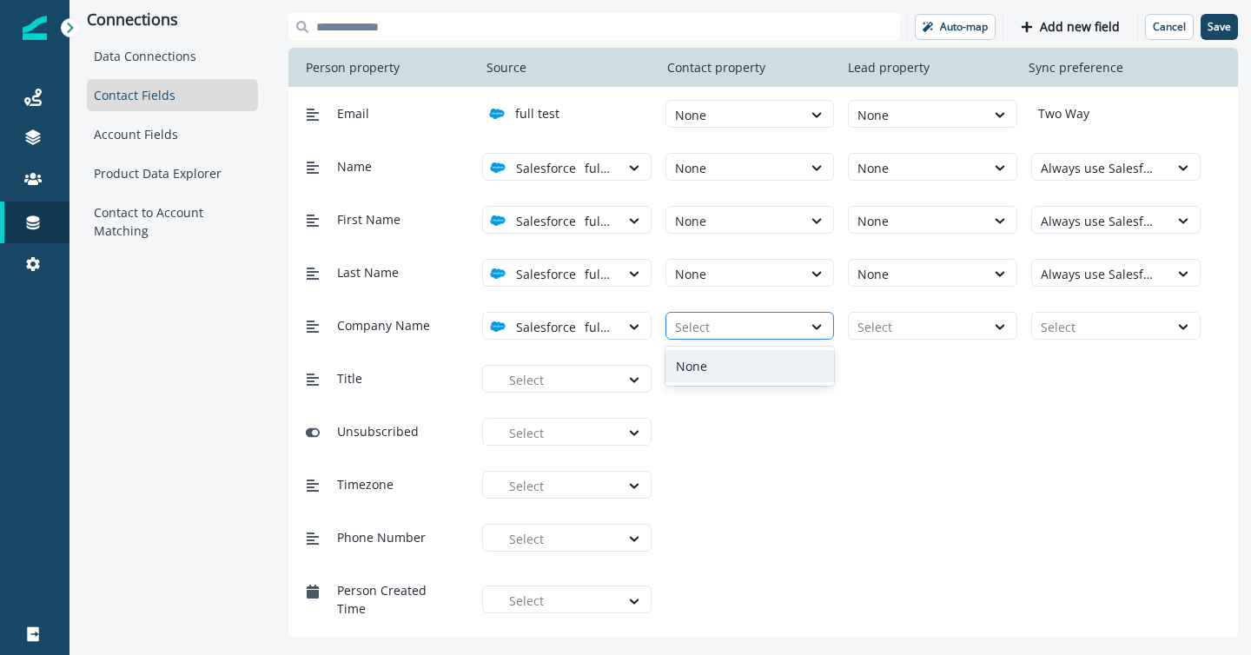
click at [769, 326] on div at bounding box center [734, 327] width 119 height 22
click at [768, 365] on div "None" at bounding box center [749, 366] width 169 height 32
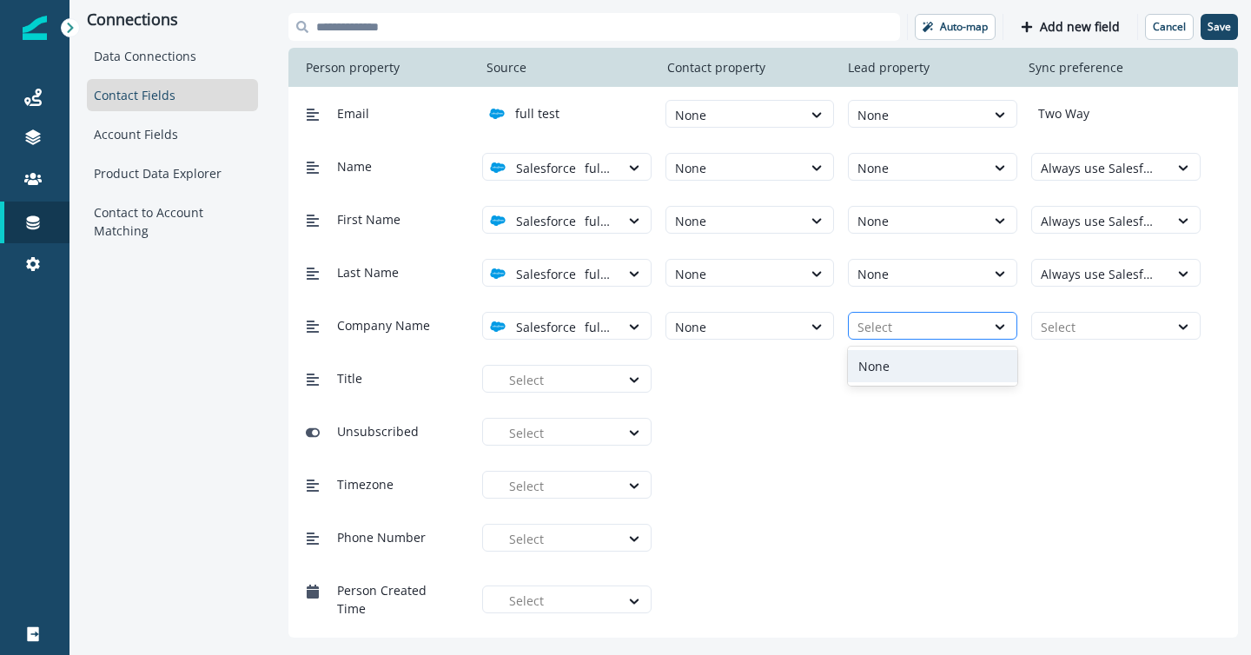
click at [910, 316] on div at bounding box center [916, 327] width 119 height 22
click at [910, 363] on div "None" at bounding box center [932, 366] width 169 height 32
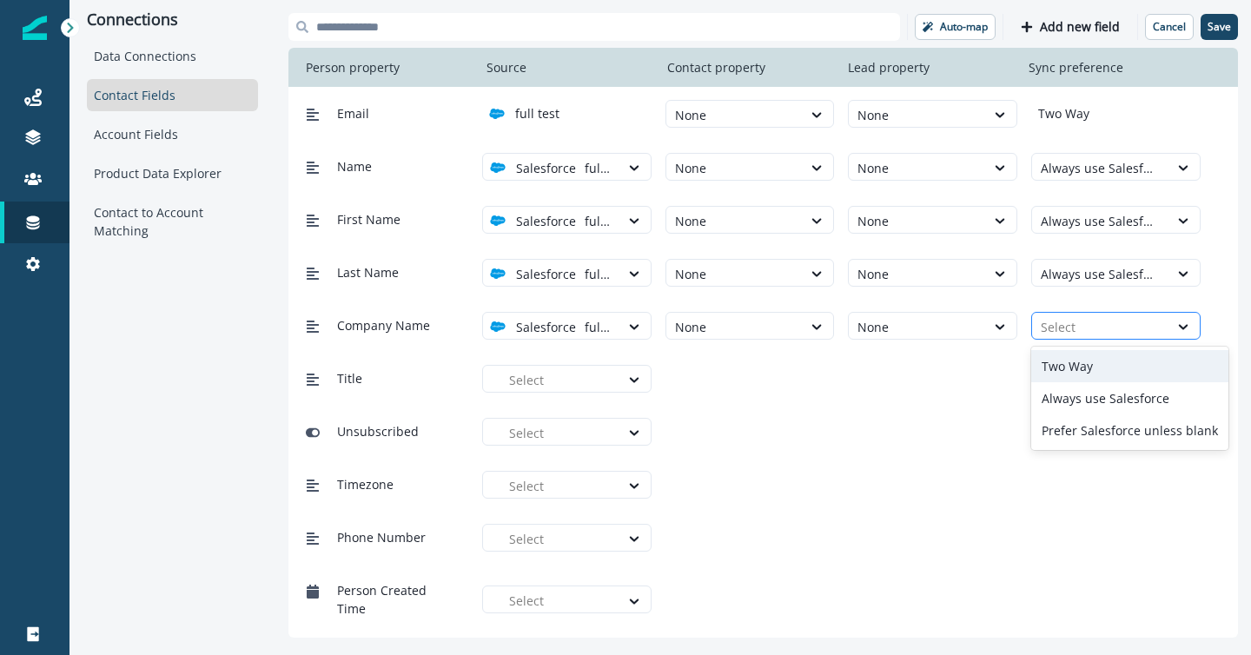
click at [1069, 322] on div at bounding box center [1099, 327] width 119 height 22
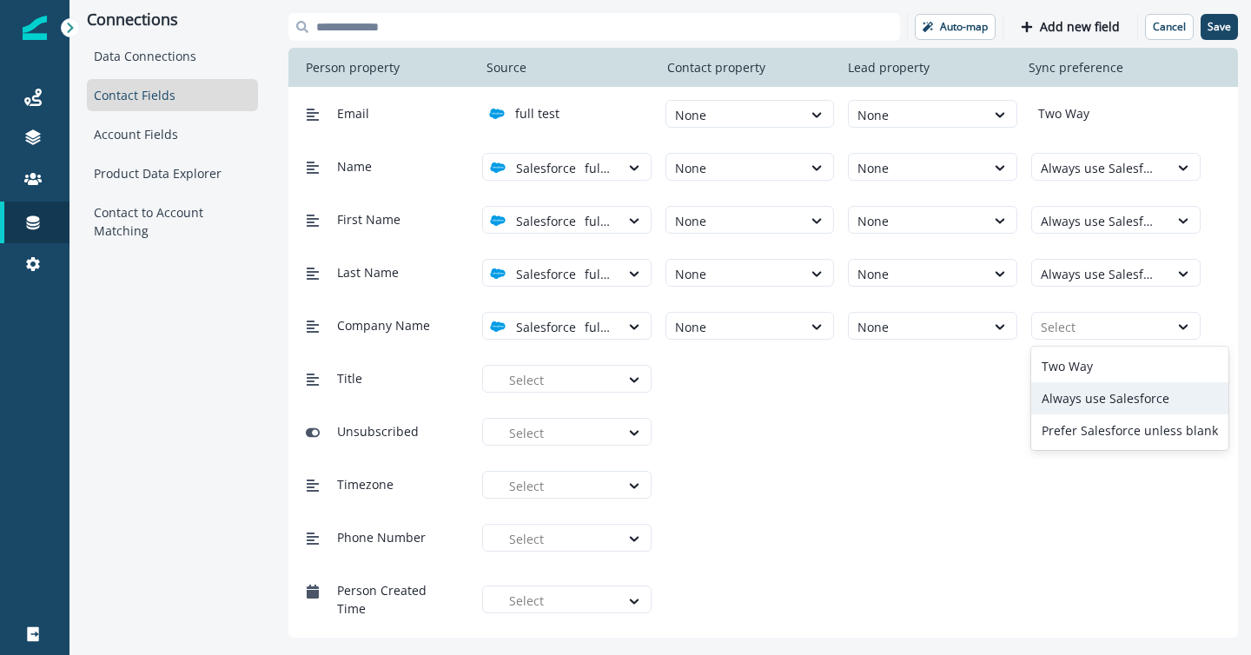
click at [1077, 393] on div "Always use Salesforce" at bounding box center [1129, 398] width 197 height 32
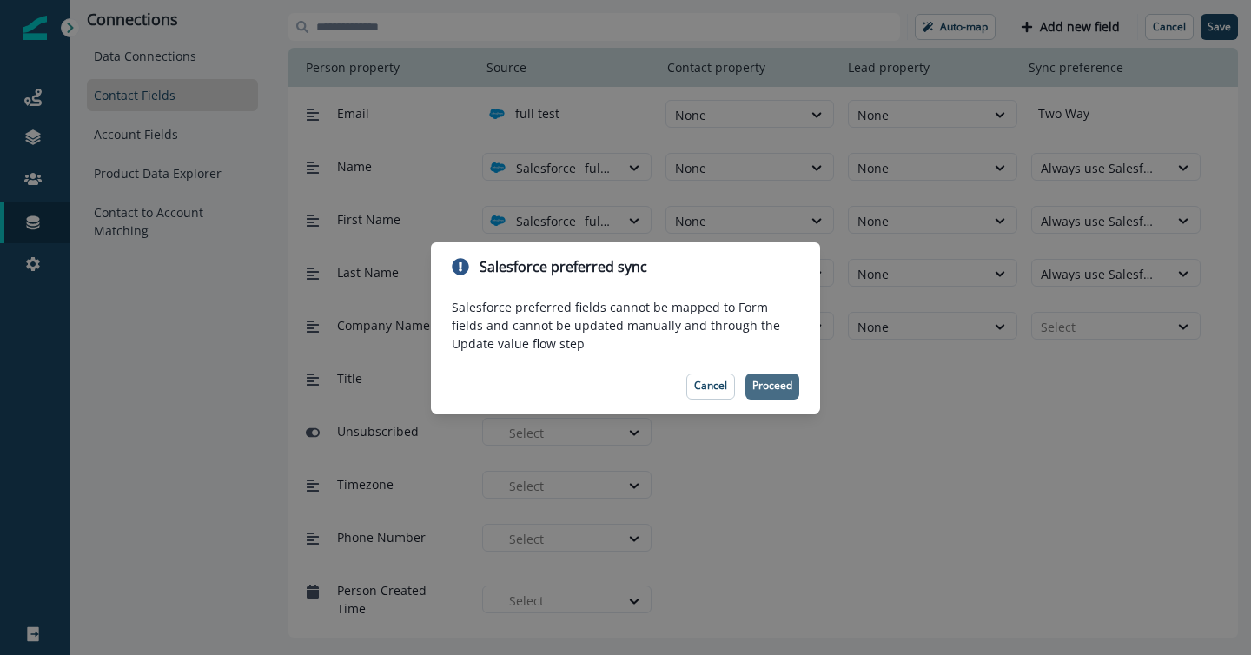
click at [776, 393] on button "Proceed" at bounding box center [772, 386] width 54 height 26
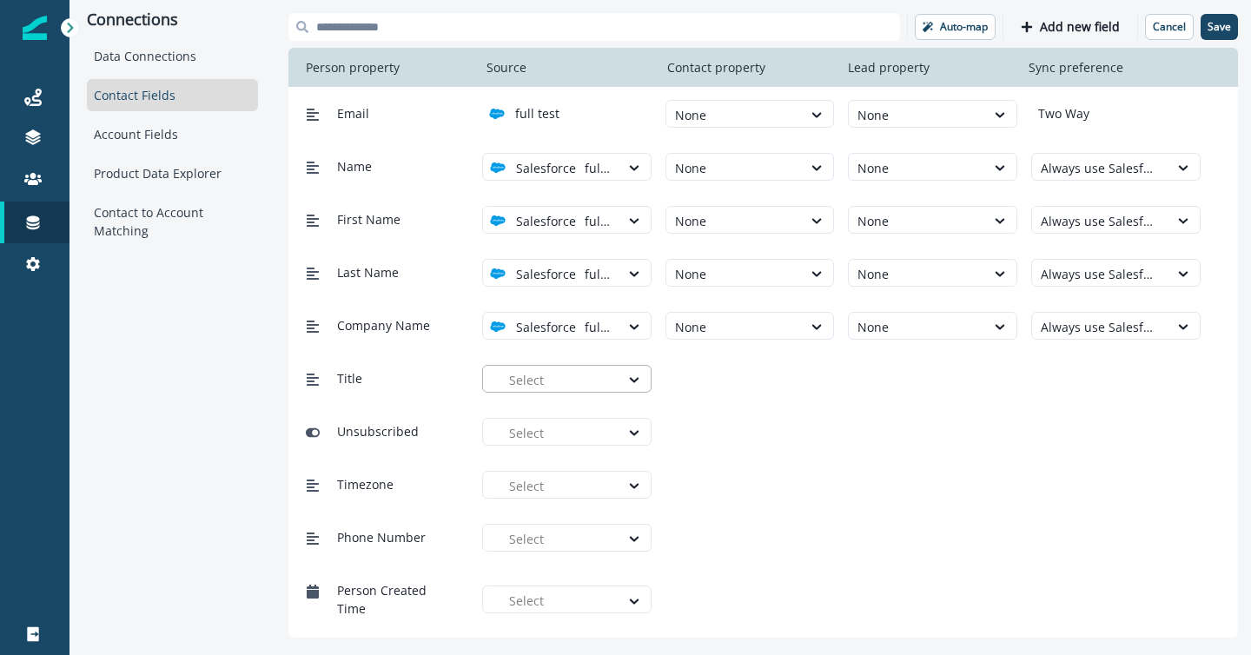
click at [516, 377] on div at bounding box center [560, 380] width 102 height 22
click at [548, 421] on p "full test" at bounding box center [547, 419] width 44 height 18
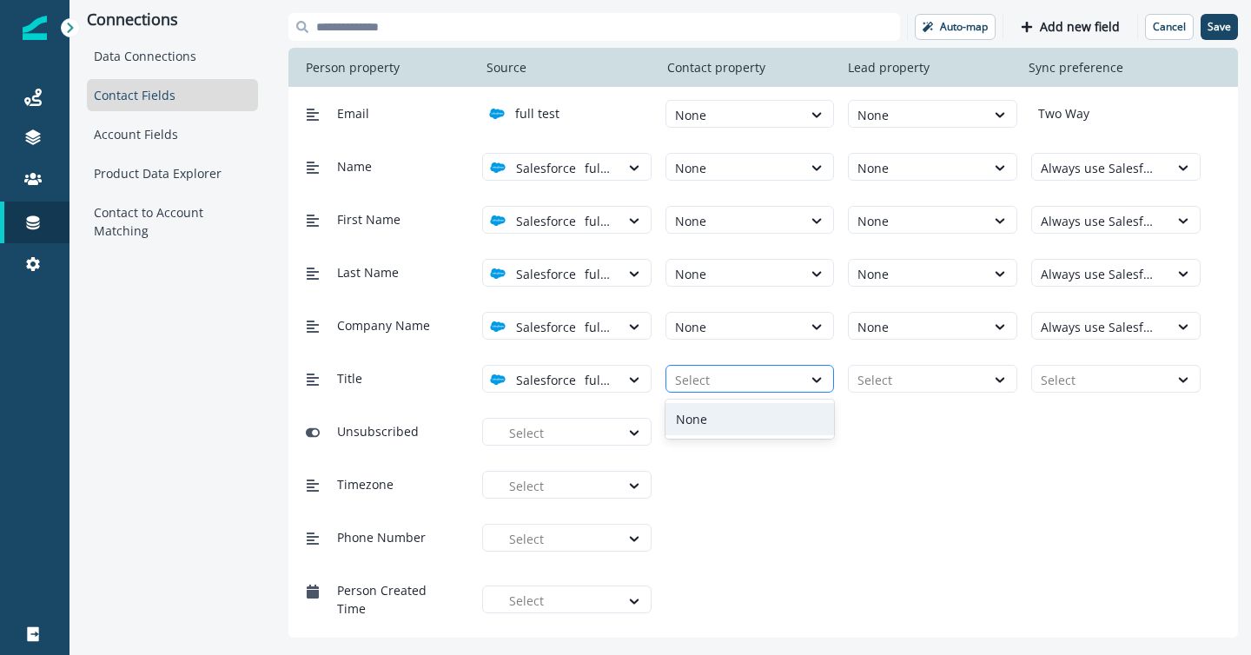
click at [759, 385] on div at bounding box center [734, 380] width 119 height 22
click at [759, 415] on div "None" at bounding box center [749, 419] width 169 height 32
click at [914, 379] on div at bounding box center [916, 380] width 119 height 22
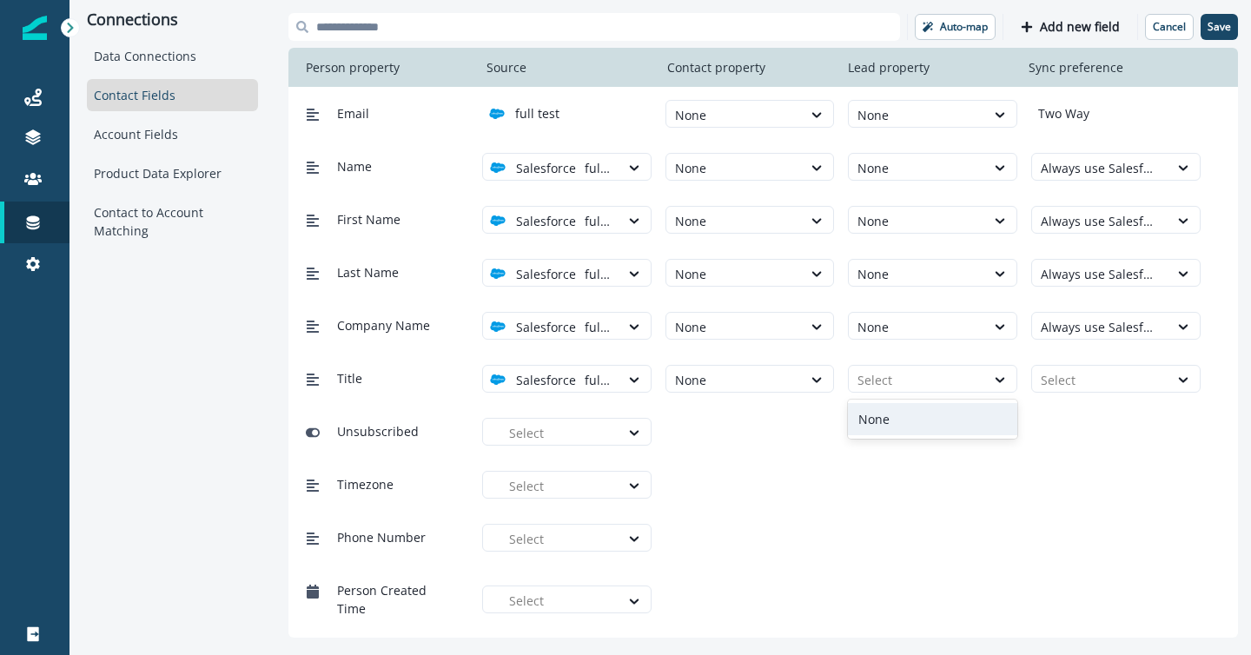
click at [915, 419] on div "None" at bounding box center [932, 419] width 169 height 32
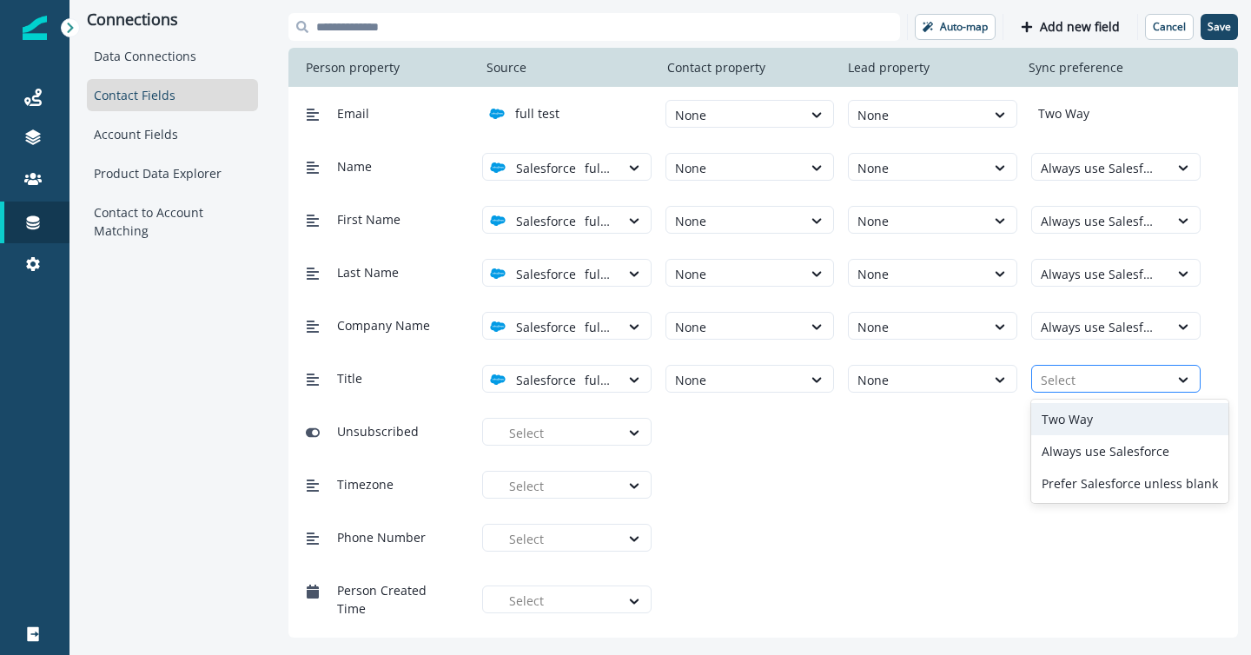
click at [1069, 373] on div at bounding box center [1099, 380] width 119 height 22
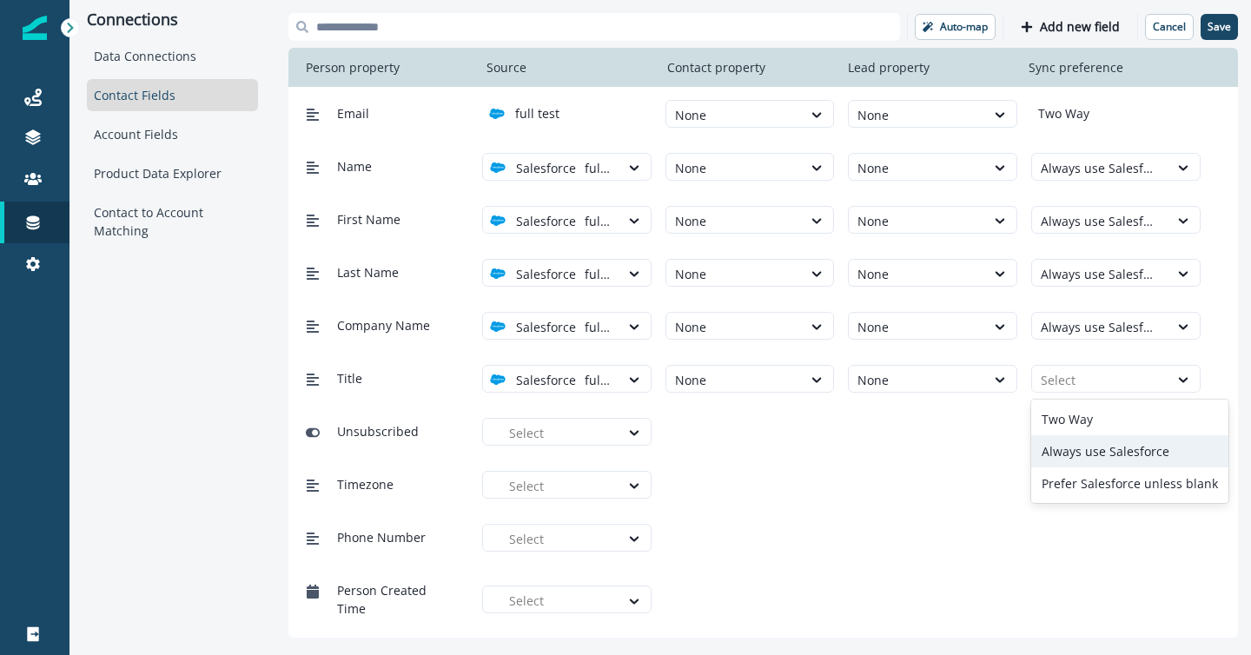
click at [1072, 445] on div "Always use Salesforce" at bounding box center [1129, 451] width 197 height 32
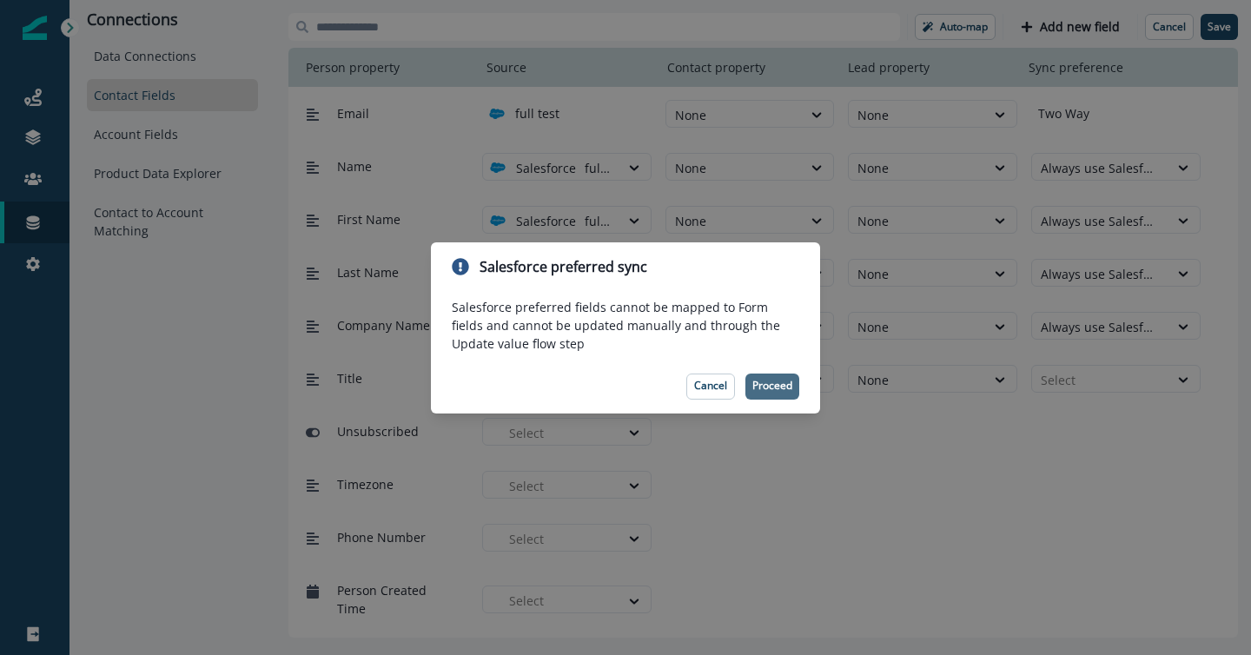
click at [777, 379] on p "Proceed" at bounding box center [772, 385] width 40 height 12
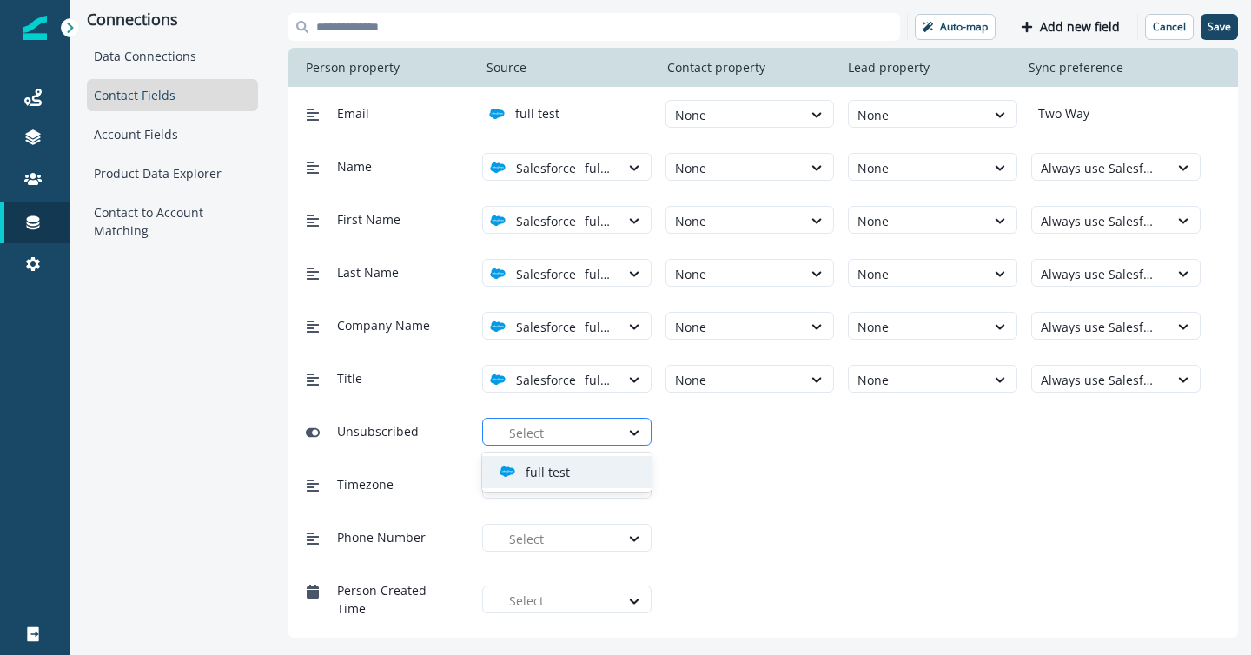
click at [554, 432] on div at bounding box center [560, 433] width 102 height 22
click at [558, 468] on p "full test" at bounding box center [547, 472] width 44 height 18
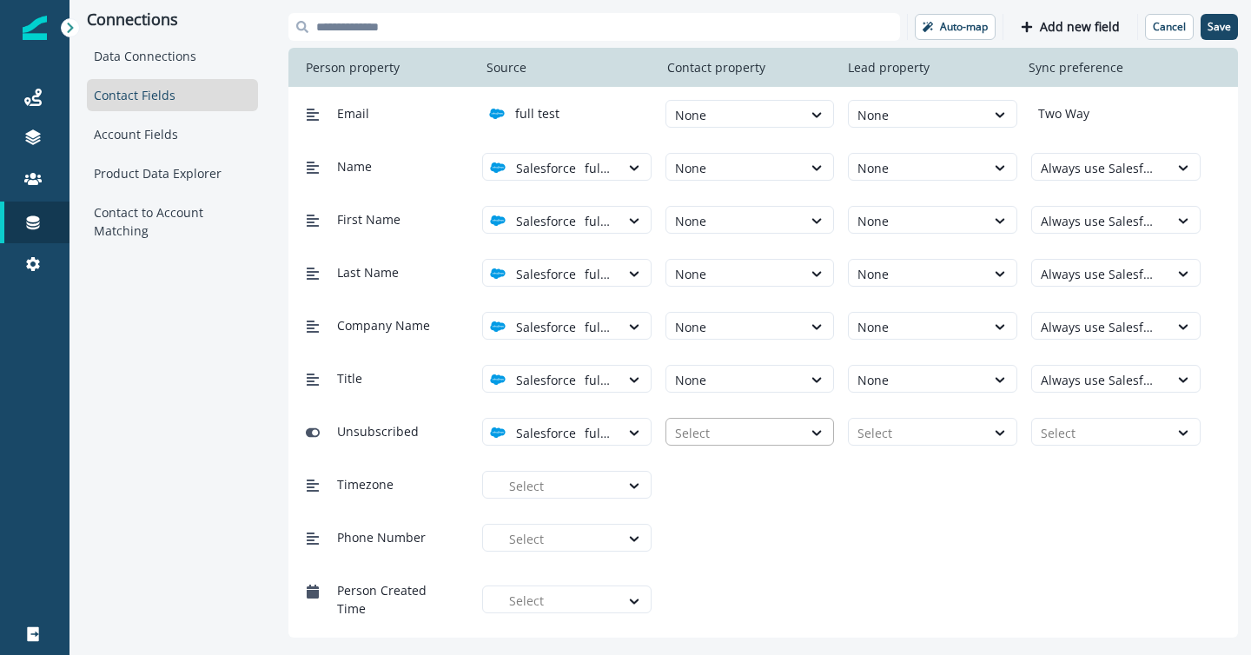
click at [753, 436] on div at bounding box center [734, 433] width 119 height 22
click at [747, 471] on div "None" at bounding box center [749, 472] width 169 height 32
click at [890, 439] on div at bounding box center [916, 433] width 119 height 22
click at [894, 477] on div "None" at bounding box center [932, 472] width 169 height 32
click at [1081, 431] on div at bounding box center [1099, 433] width 119 height 22
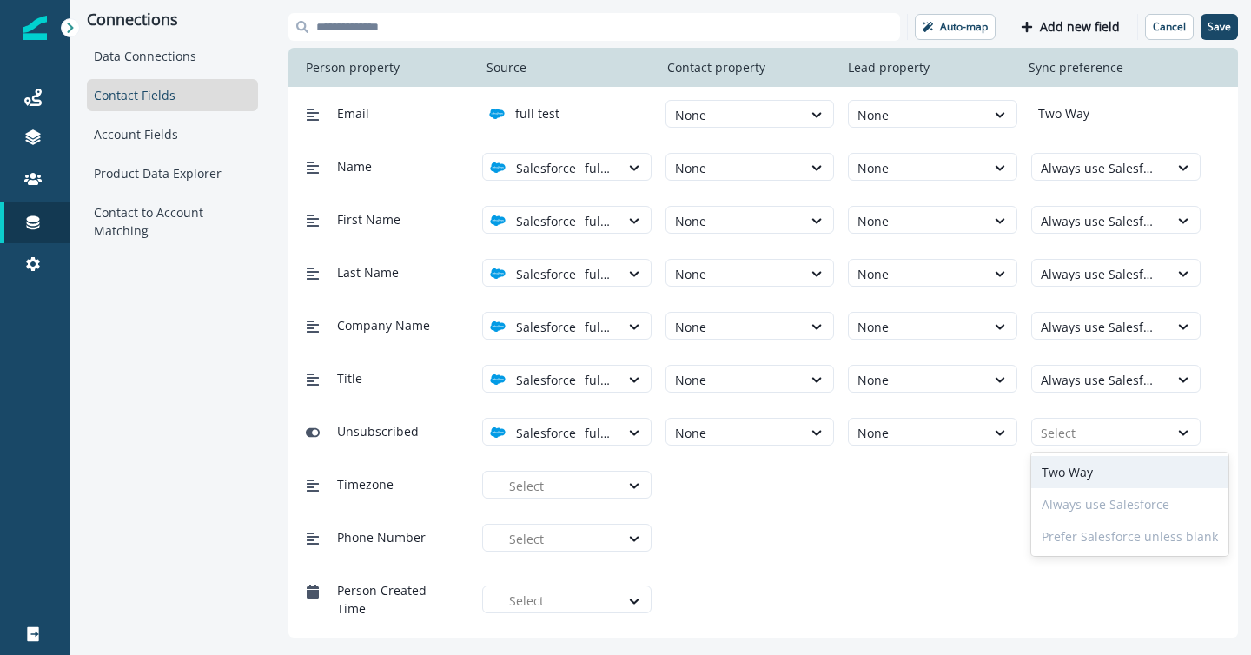
click at [1081, 509] on div "Always use Salesforce" at bounding box center [1129, 504] width 197 height 32
click at [1078, 501] on div "Always use Salesforce" at bounding box center [1129, 504] width 197 height 32
click at [1072, 520] on div "Prefer Salesforce unless blank" at bounding box center [1129, 536] width 197 height 32
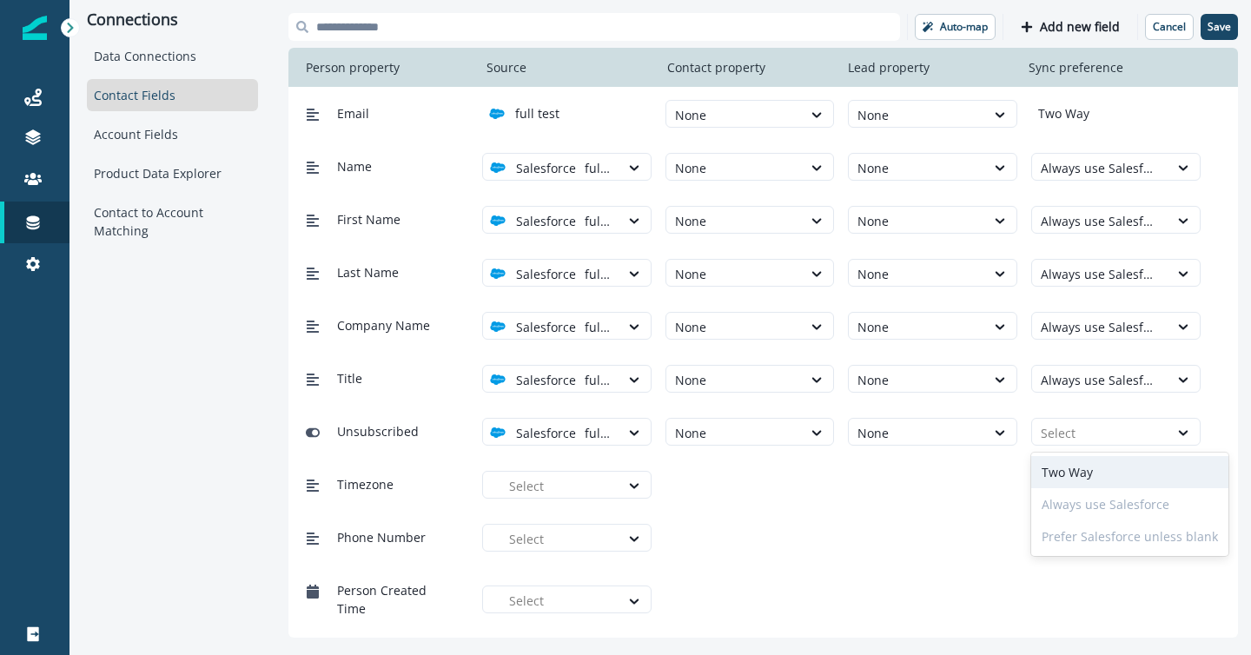
click at [1070, 538] on div "Prefer Salesforce unless blank" at bounding box center [1129, 536] width 197 height 32
click at [1061, 467] on div "Two Way" at bounding box center [1129, 472] width 197 height 32
click at [595, 484] on div at bounding box center [560, 486] width 102 height 22
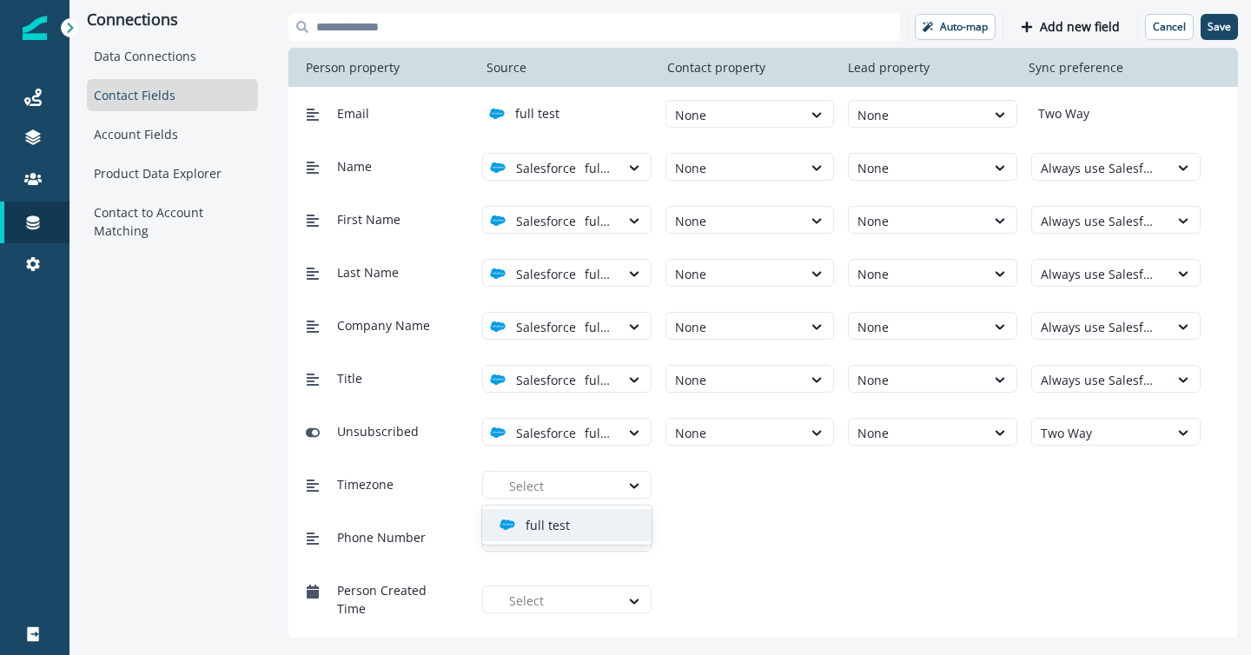
click at [589, 520] on div "full test" at bounding box center [573, 525] width 148 height 18
click at [750, 477] on div at bounding box center [734, 486] width 119 height 22
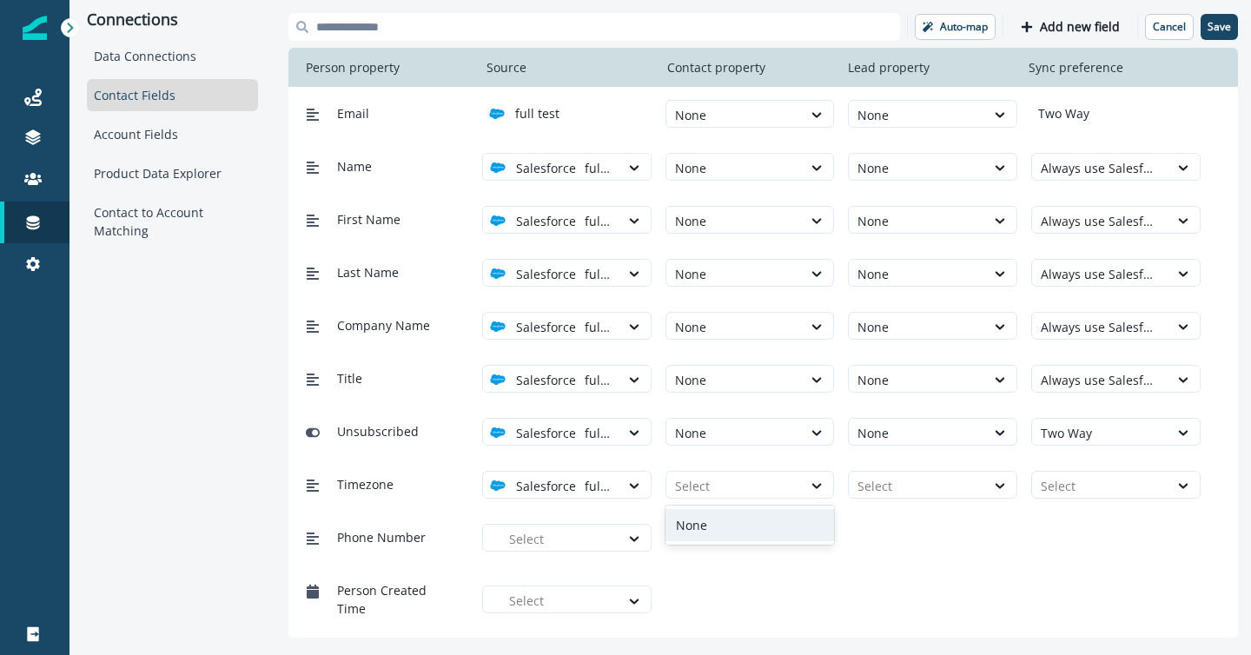
click at [756, 531] on div "None" at bounding box center [749, 525] width 169 height 32
click at [903, 502] on div "Timezone option full test, selected. Salesforce full test None Select Select" at bounding box center [762, 484] width 949 height 53
click at [906, 490] on div at bounding box center [916, 486] width 119 height 22
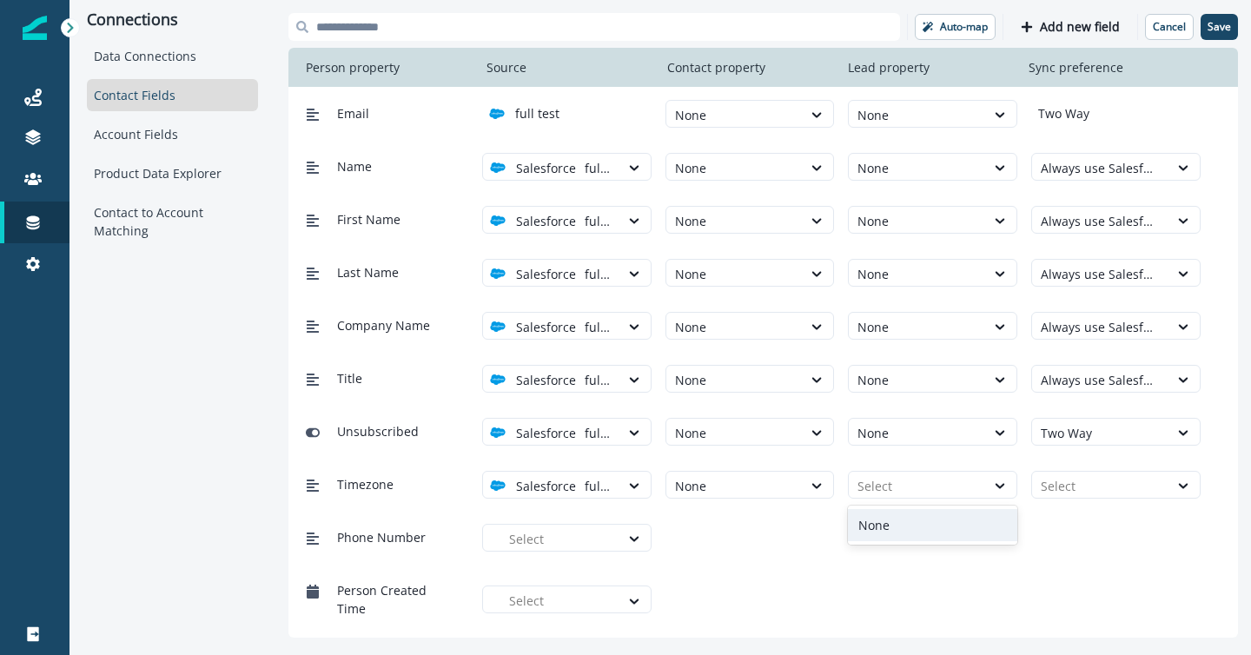
click at [901, 533] on div "None" at bounding box center [932, 525] width 169 height 32
click at [1056, 485] on div at bounding box center [1099, 486] width 119 height 22
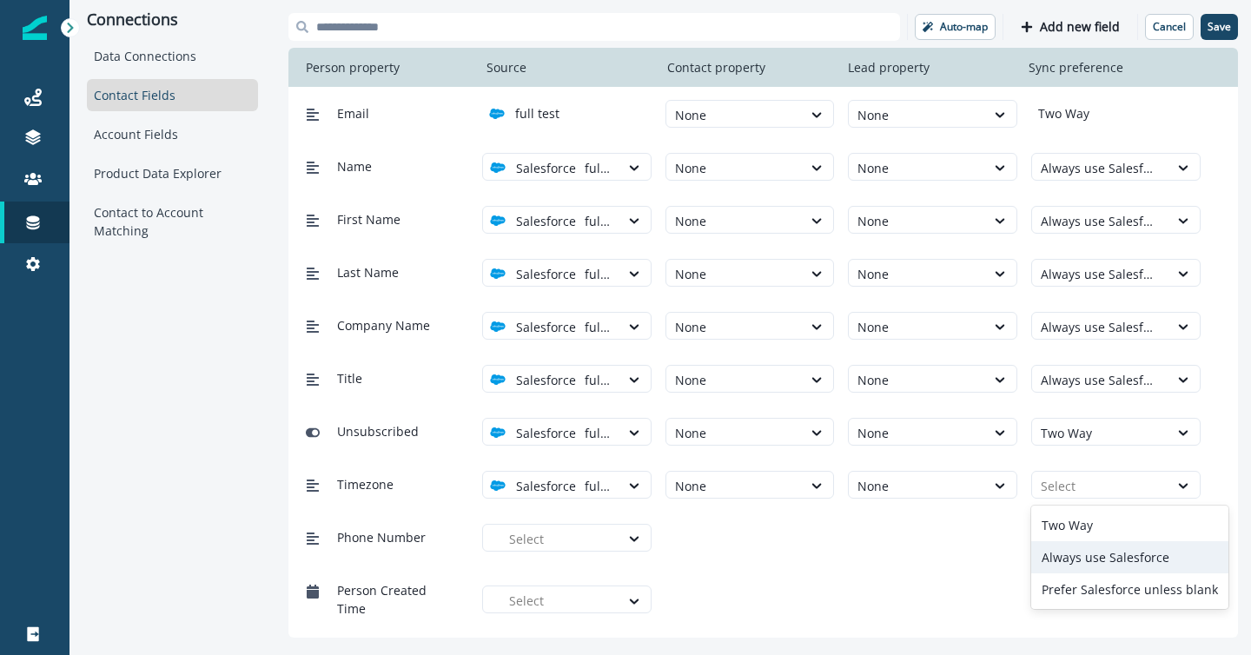
click at [1063, 557] on div "Always use Salesforce" at bounding box center [1129, 557] width 197 height 32
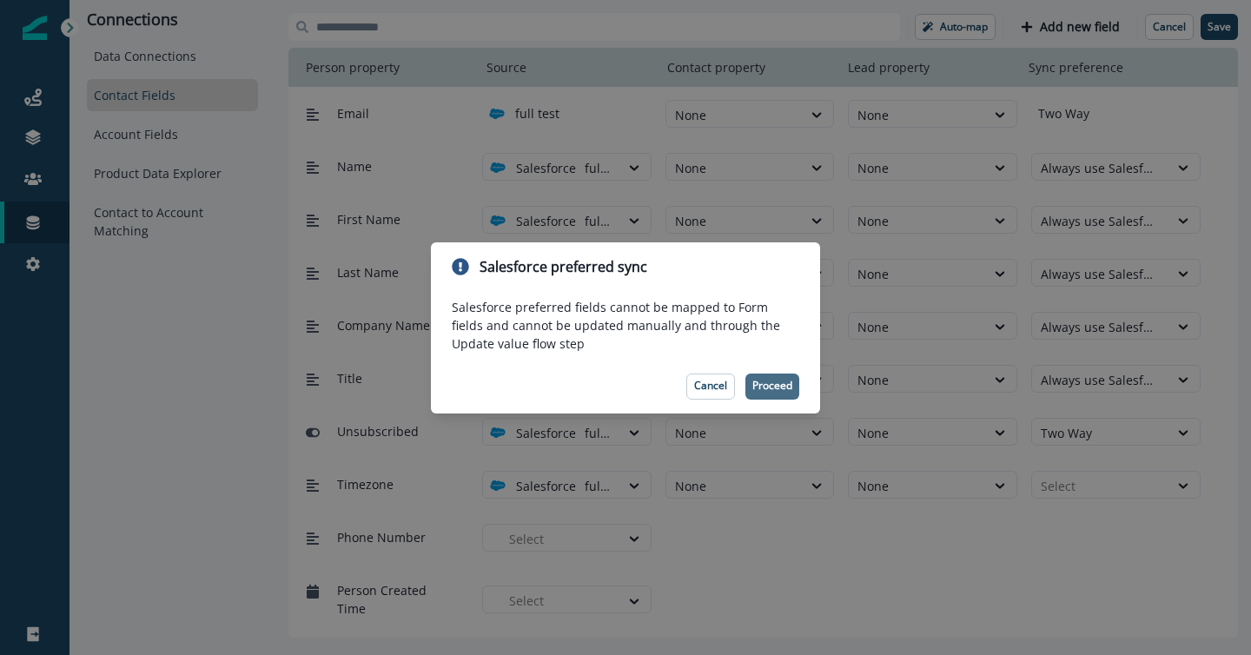
click at [761, 382] on p "Proceed" at bounding box center [772, 385] width 40 height 12
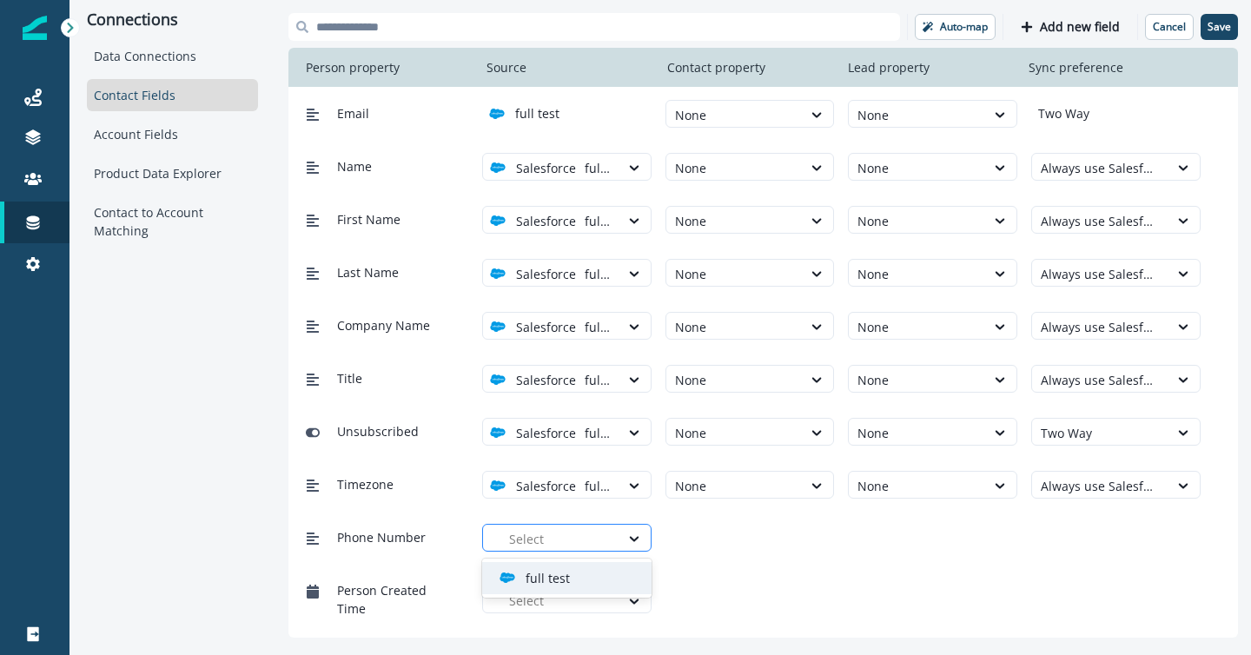
click at [532, 535] on div at bounding box center [560, 539] width 102 height 22
click at [558, 574] on p "full test" at bounding box center [547, 578] width 44 height 18
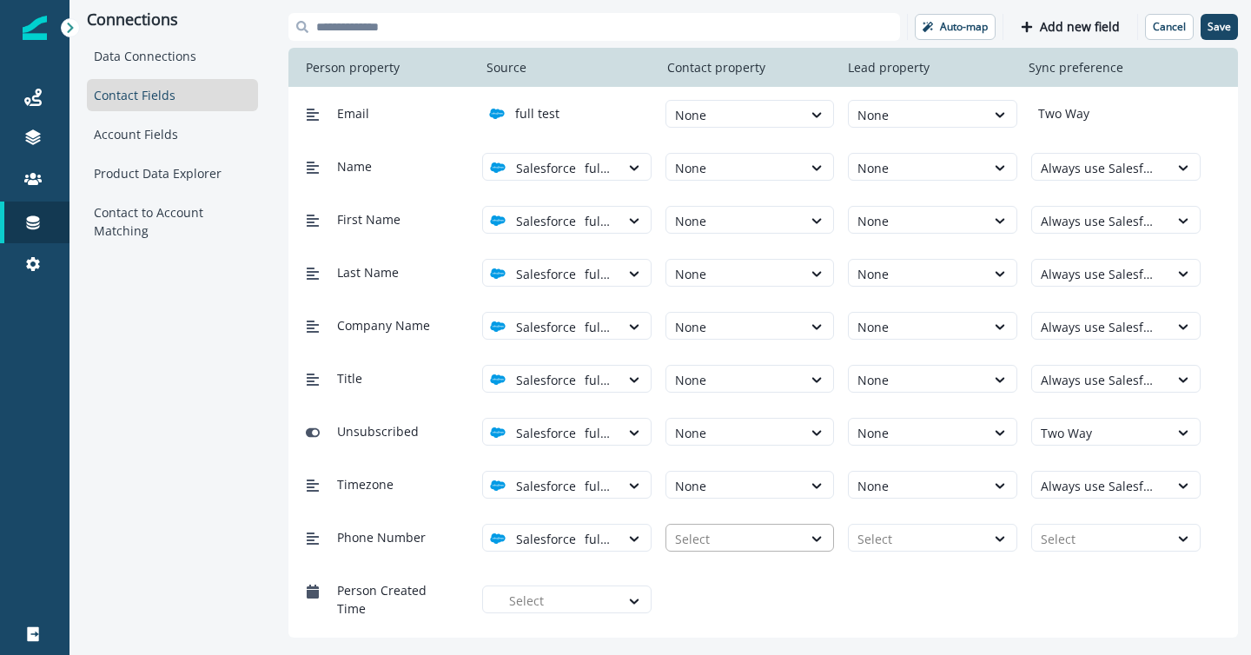
click at [759, 539] on div at bounding box center [734, 539] width 119 height 22
click at [764, 578] on div "None" at bounding box center [749, 578] width 169 height 32
click at [938, 531] on div at bounding box center [916, 539] width 119 height 22
click at [929, 583] on div "None" at bounding box center [932, 578] width 169 height 32
click at [1063, 532] on div at bounding box center [1099, 539] width 119 height 22
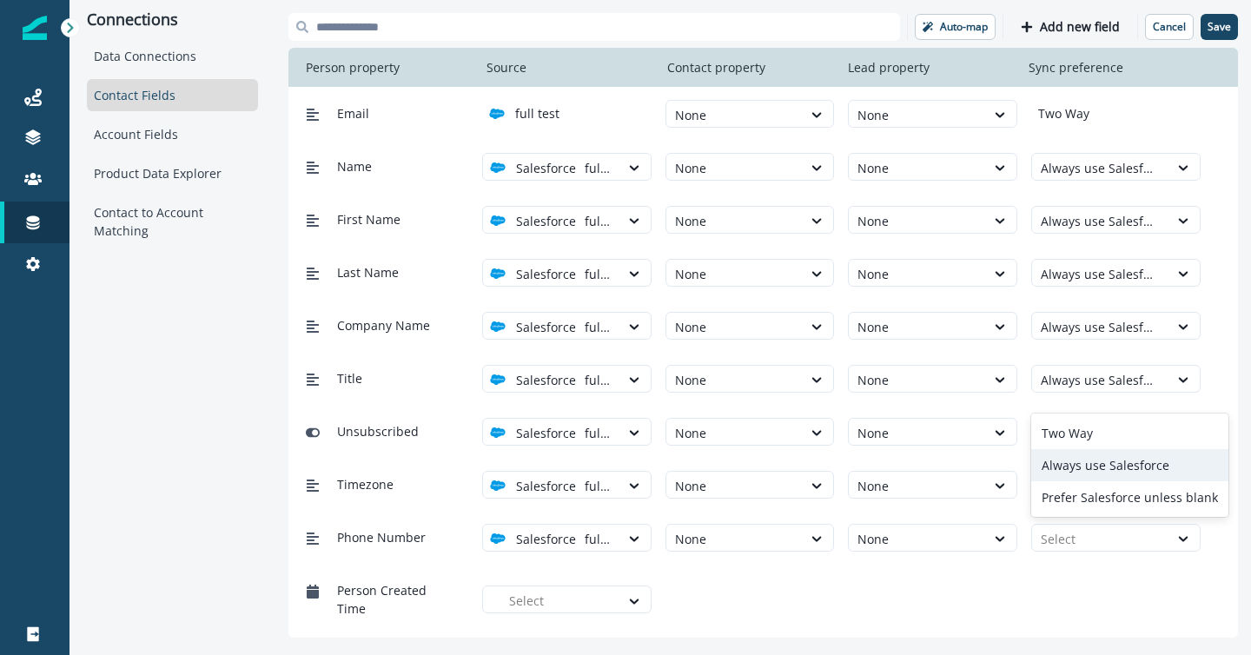
click at [1079, 463] on div "Always use Salesforce" at bounding box center [1129, 465] width 197 height 32
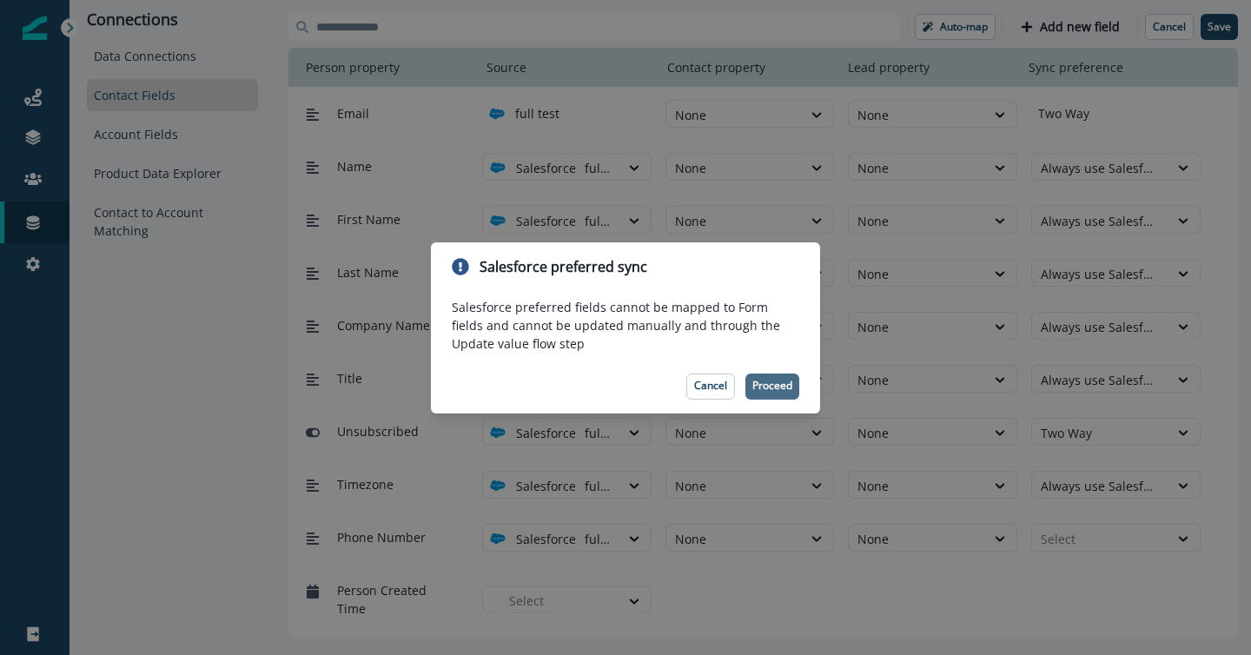
click at [764, 376] on button "Proceed" at bounding box center [772, 386] width 54 height 26
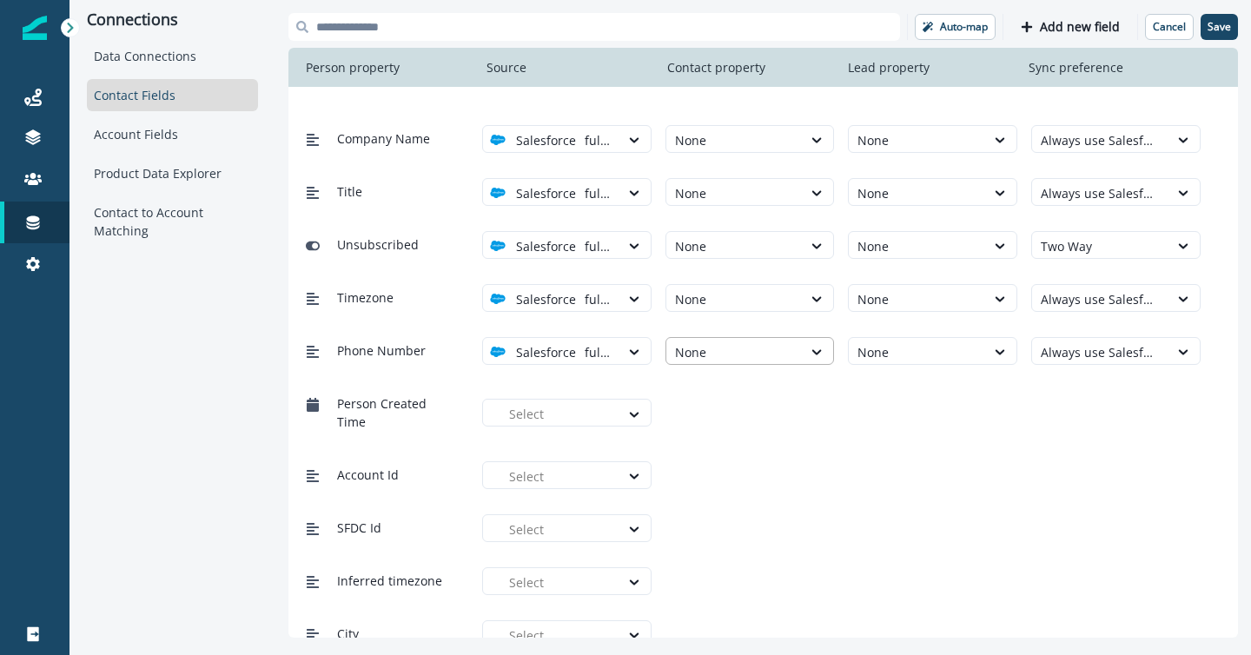
scroll to position [368, 0]
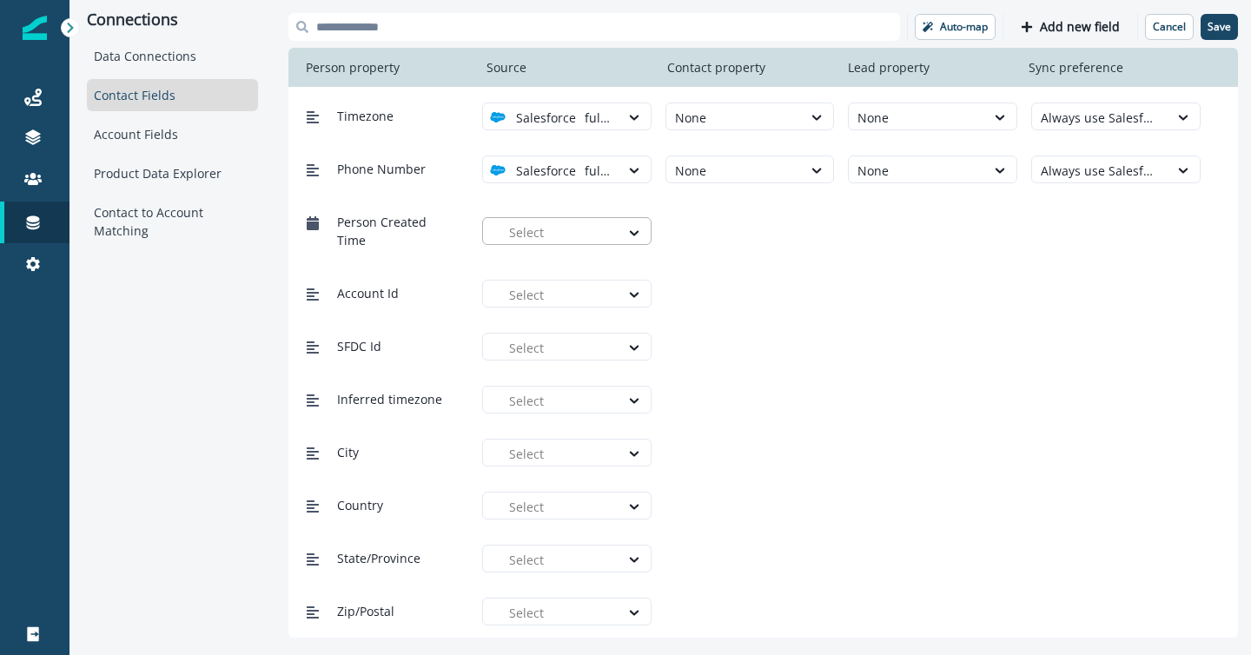
click at [610, 230] on div "Select" at bounding box center [559, 232] width 119 height 29
click at [608, 262] on div "full test" at bounding box center [573, 271] width 148 height 18
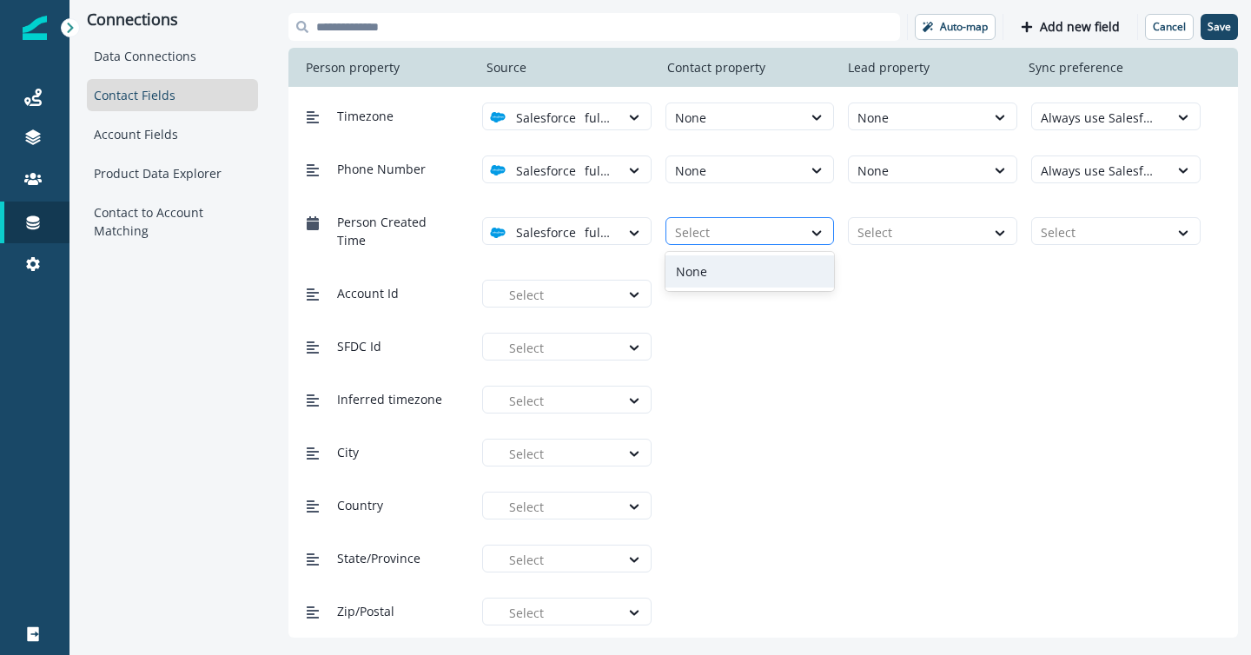
click at [709, 238] on div at bounding box center [734, 232] width 119 height 22
click at [716, 274] on div "None" at bounding box center [749, 271] width 169 height 32
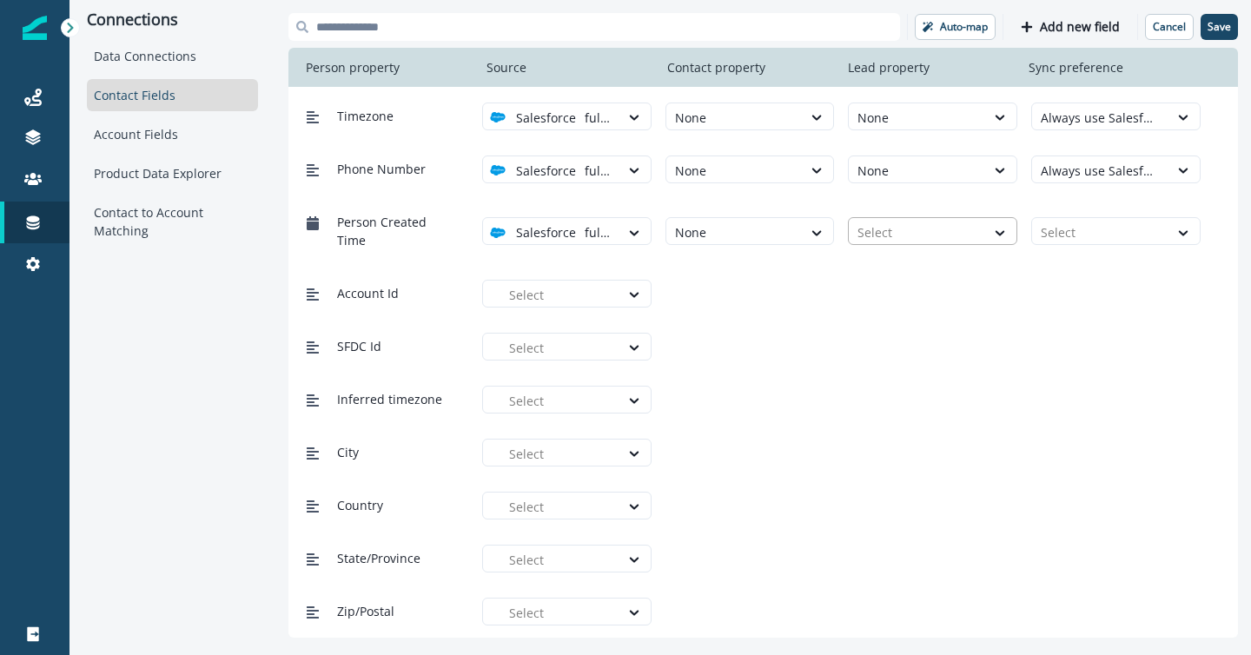
click at [890, 228] on div at bounding box center [916, 232] width 119 height 22
click at [890, 267] on div "None" at bounding box center [932, 271] width 169 height 32
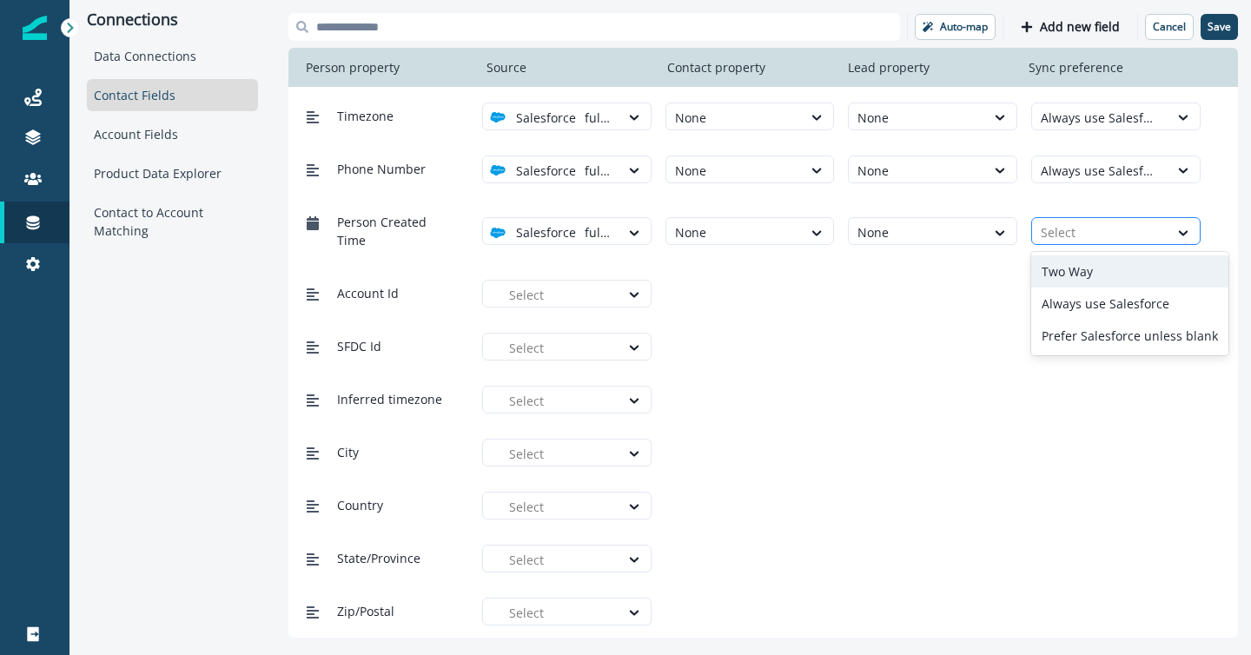
click at [1072, 229] on div at bounding box center [1099, 232] width 119 height 22
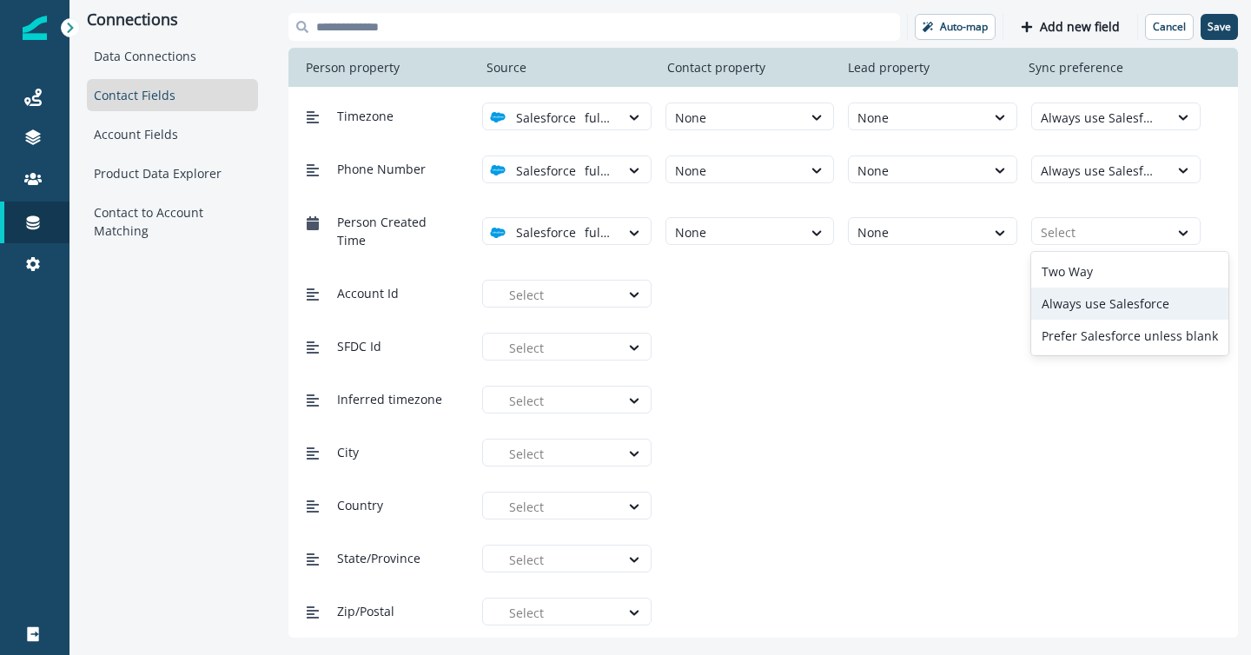
click at [1109, 304] on div "Always use Salesforce" at bounding box center [1129, 303] width 197 height 32
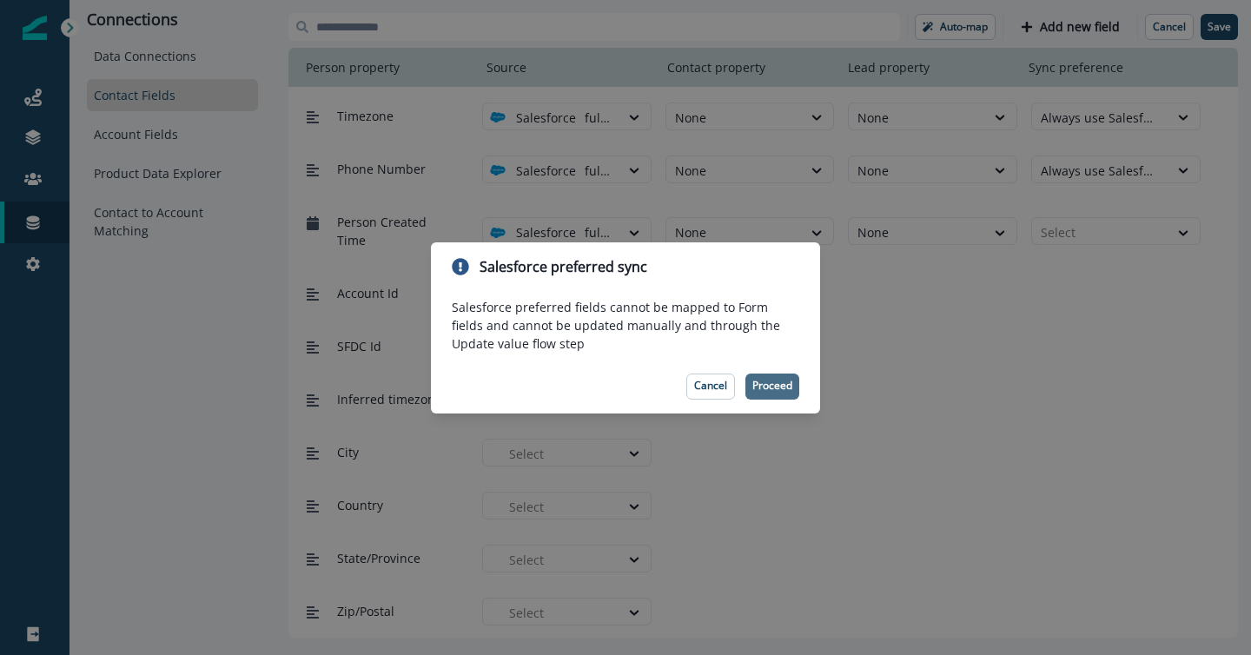
click at [771, 378] on button "Proceed" at bounding box center [772, 386] width 54 height 26
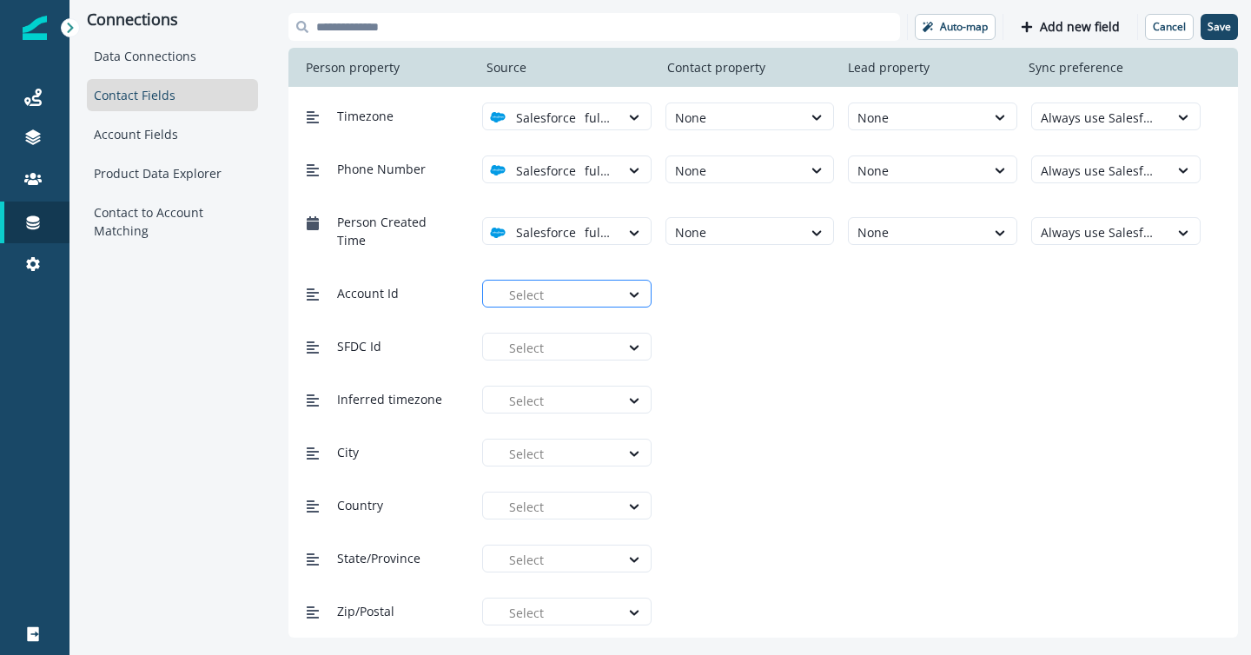
click at [536, 296] on div at bounding box center [560, 295] width 102 height 22
click at [546, 327] on p "full test" at bounding box center [547, 334] width 44 height 18
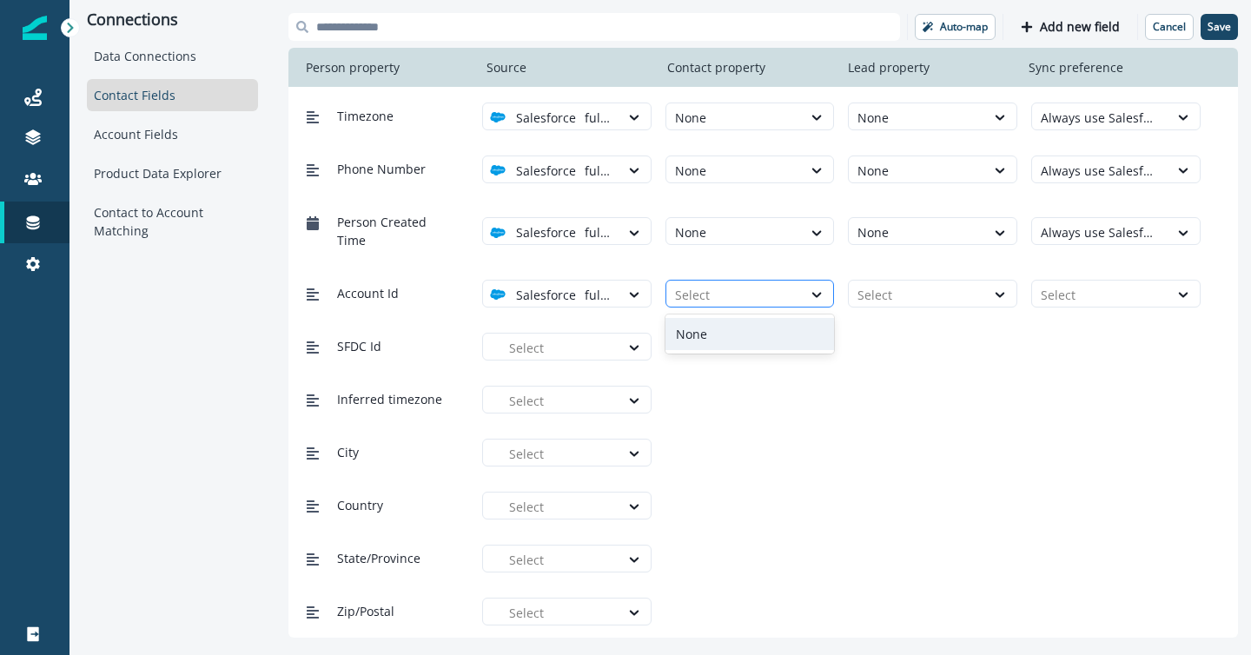
click at [730, 298] on div at bounding box center [734, 295] width 119 height 22
click at [739, 340] on div "None" at bounding box center [749, 334] width 169 height 32
click at [894, 295] on div at bounding box center [916, 295] width 119 height 22
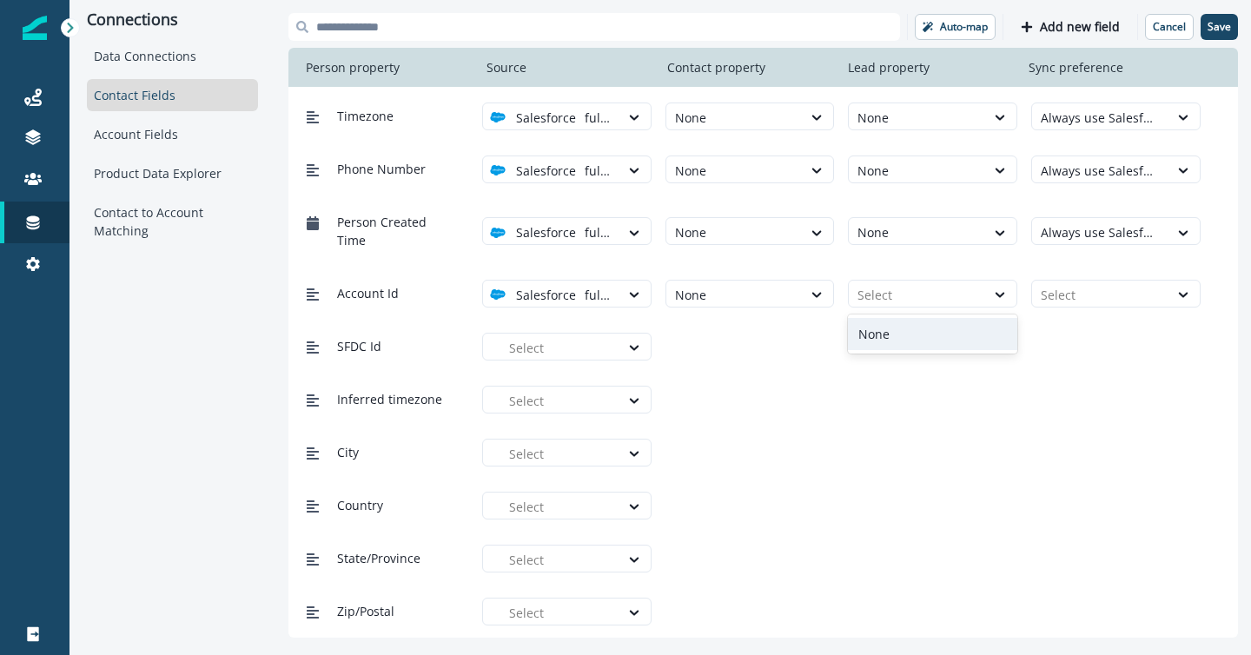
click at [898, 332] on div "None" at bounding box center [932, 334] width 169 height 32
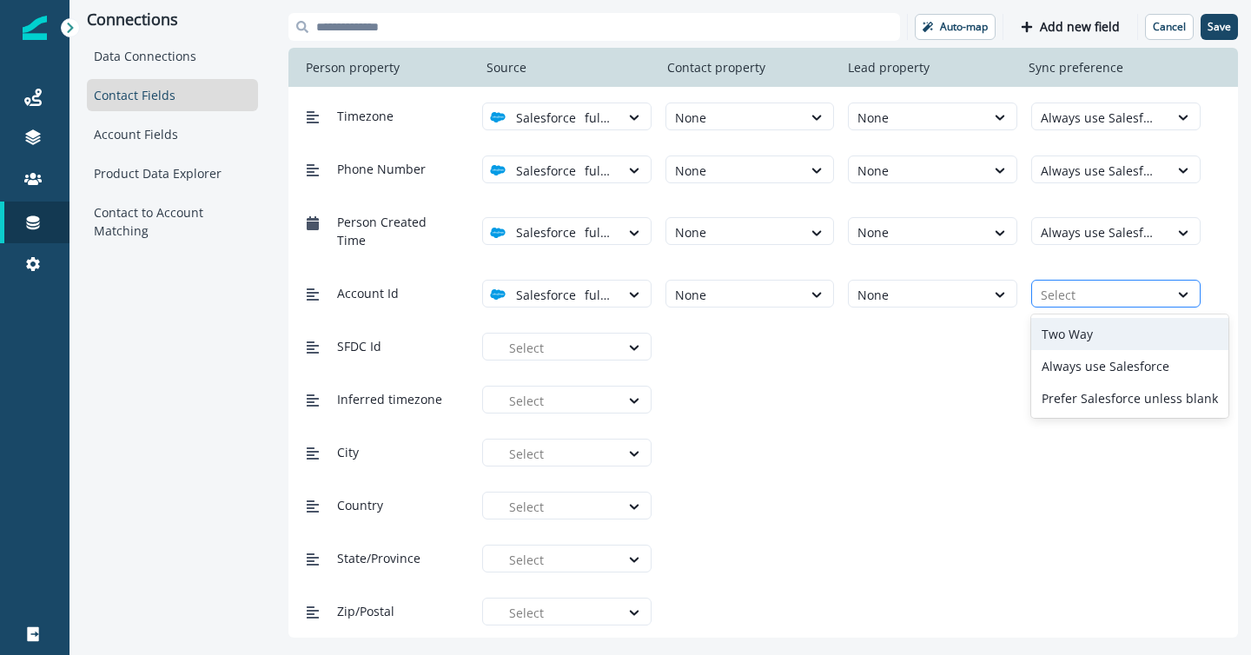
click at [1078, 290] on div at bounding box center [1099, 295] width 119 height 22
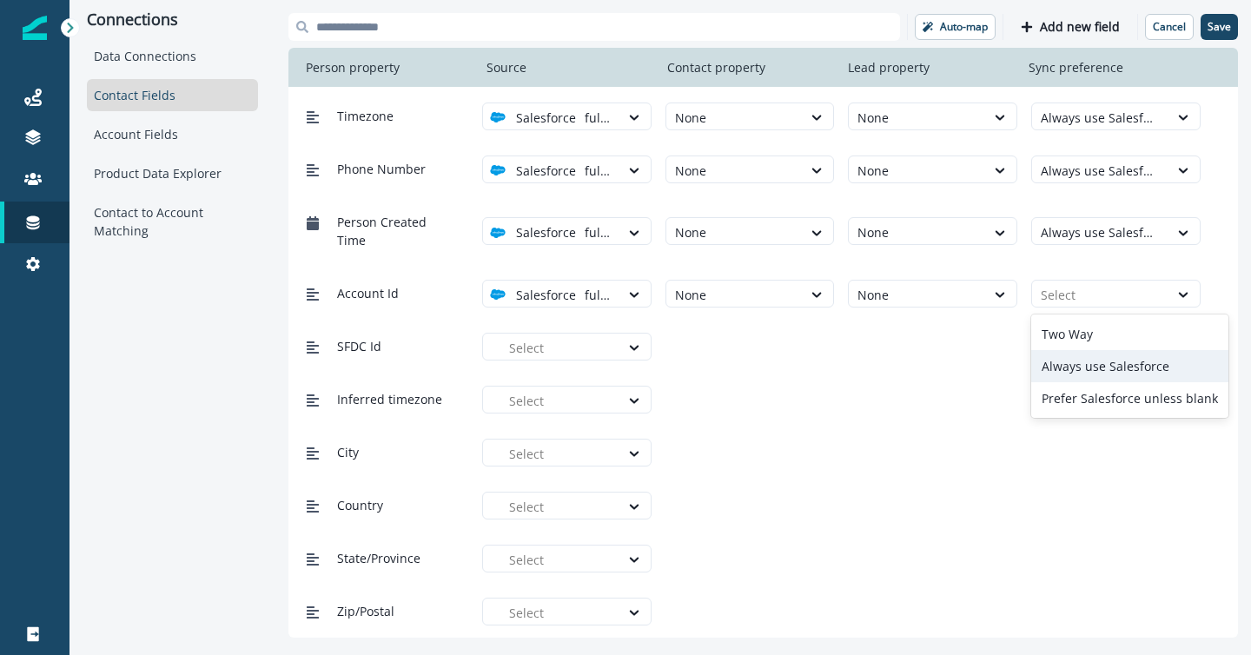
click at [1082, 360] on div "Always use Salesforce" at bounding box center [1129, 366] width 197 height 32
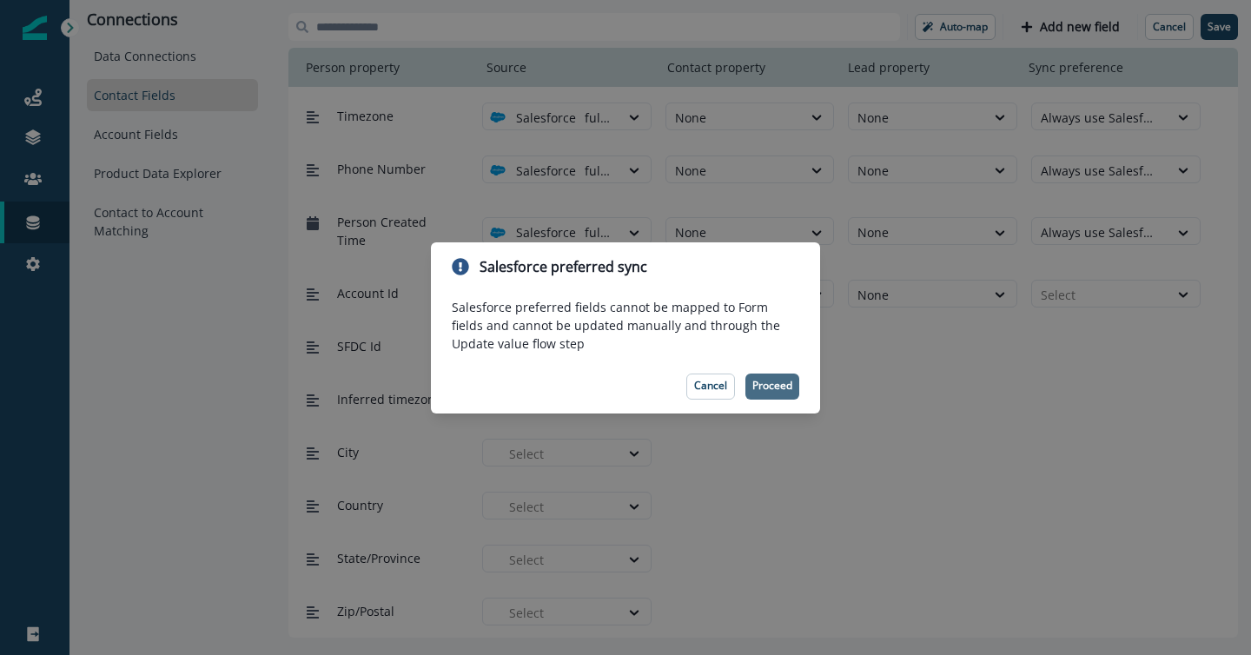
click at [775, 398] on button "Proceed" at bounding box center [772, 386] width 54 height 26
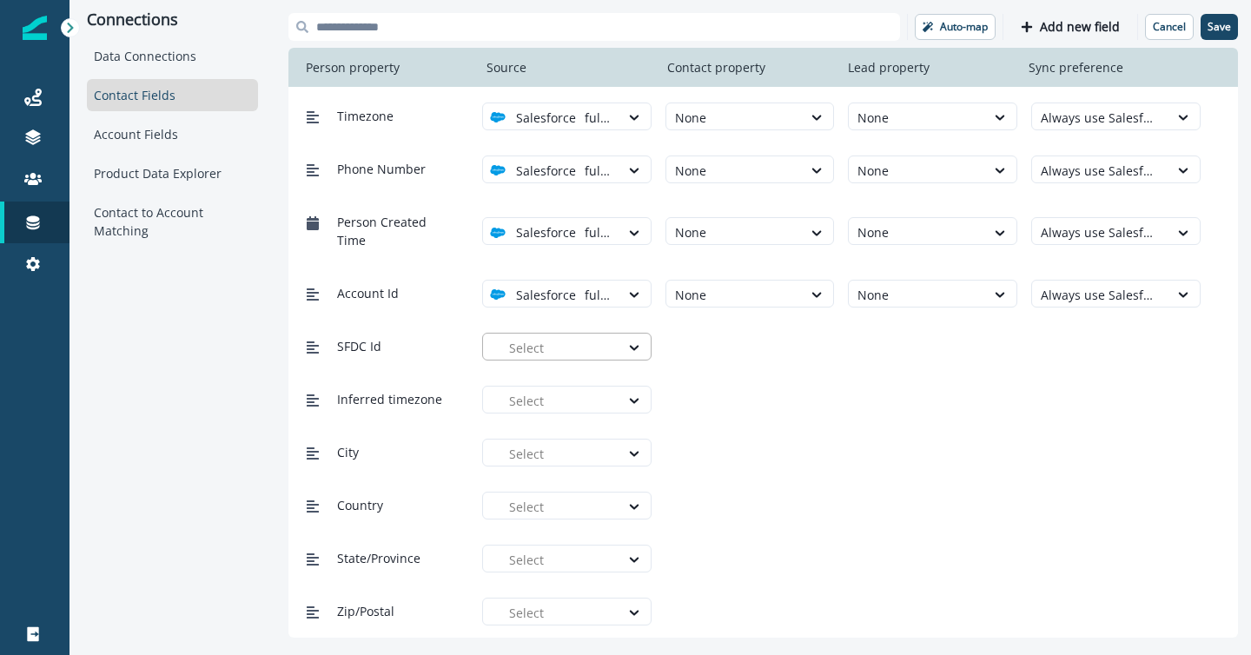
click at [577, 347] on div at bounding box center [560, 348] width 102 height 22
click at [586, 388] on div "full test" at bounding box center [573, 387] width 148 height 18
click at [749, 345] on div at bounding box center [734, 348] width 119 height 22
click at [755, 392] on div "None" at bounding box center [749, 387] width 169 height 32
click at [872, 347] on div at bounding box center [916, 348] width 119 height 22
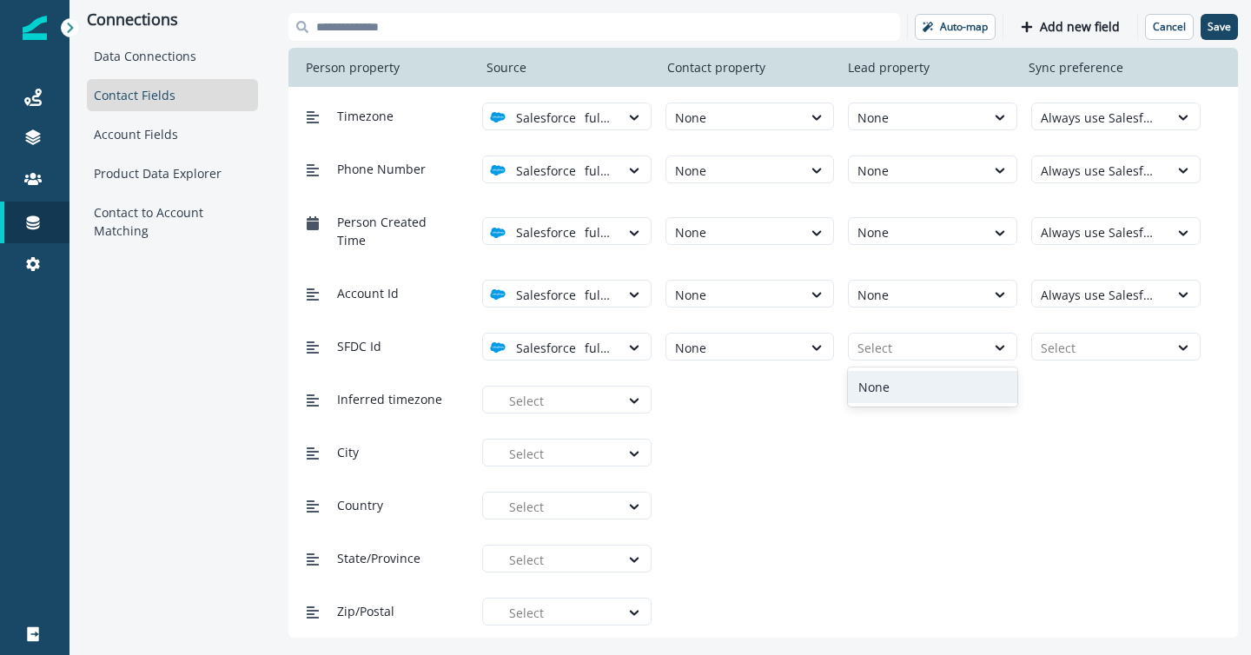
click at [878, 389] on div "None" at bounding box center [932, 387] width 169 height 32
click at [1079, 341] on div at bounding box center [1099, 348] width 119 height 22
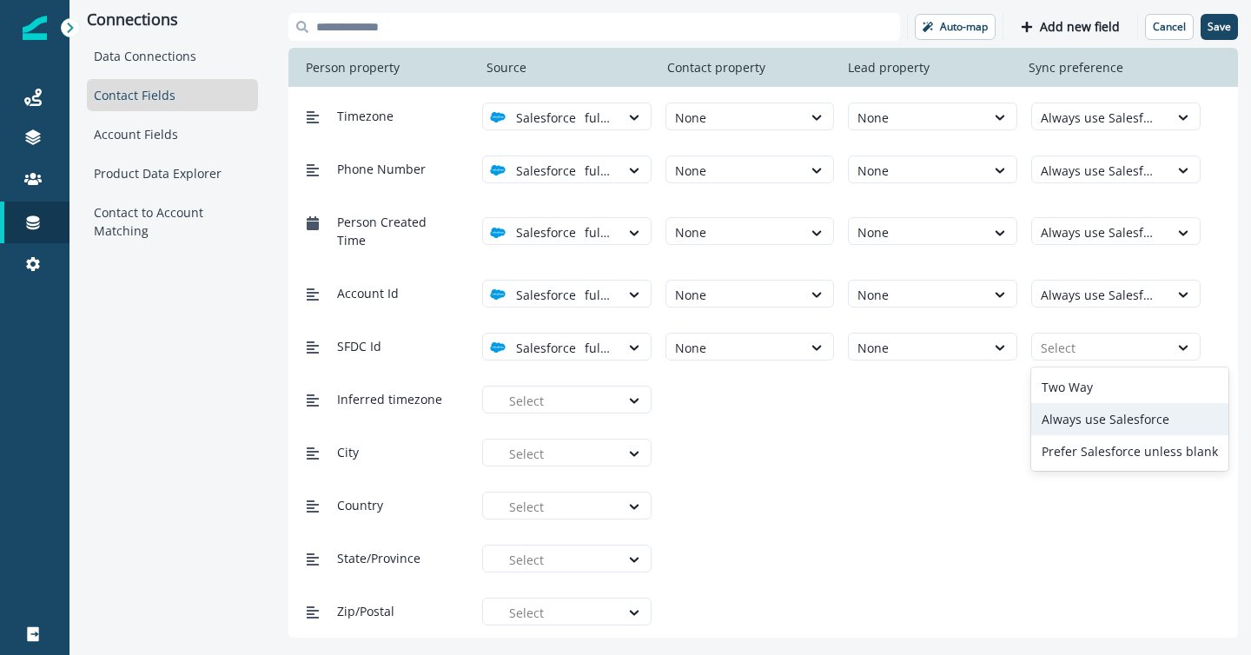
click at [1082, 422] on div "Always use Salesforce" at bounding box center [1129, 419] width 197 height 32
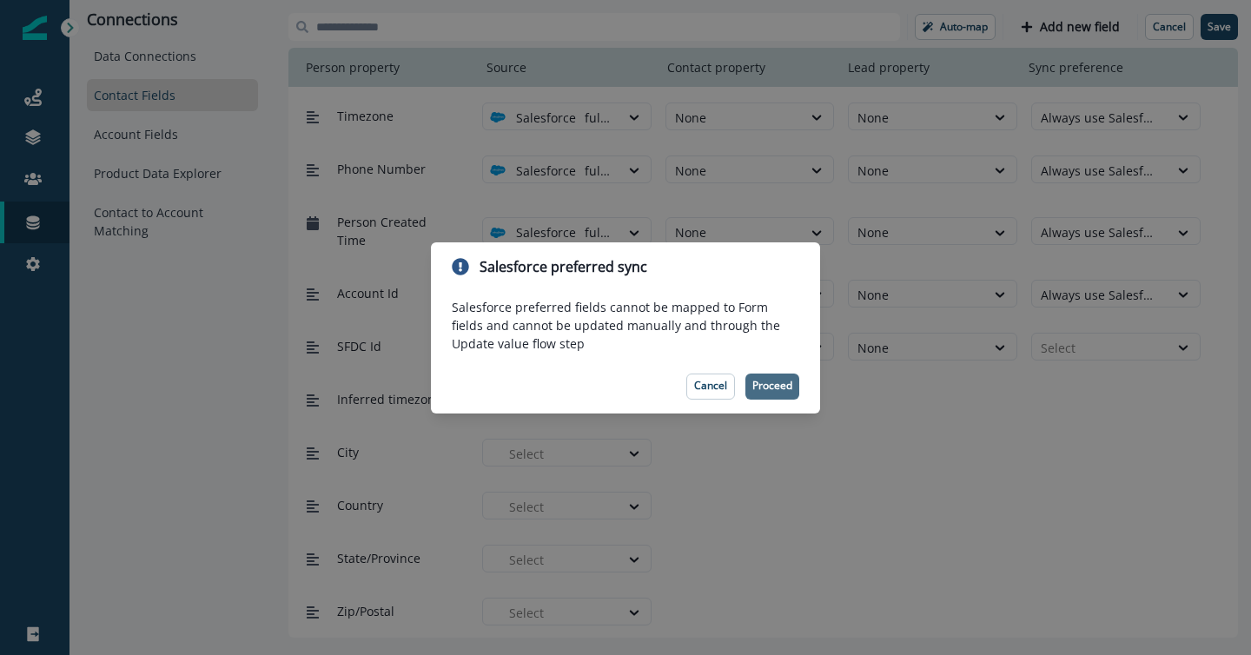
click at [766, 382] on p "Proceed" at bounding box center [772, 385] width 40 height 12
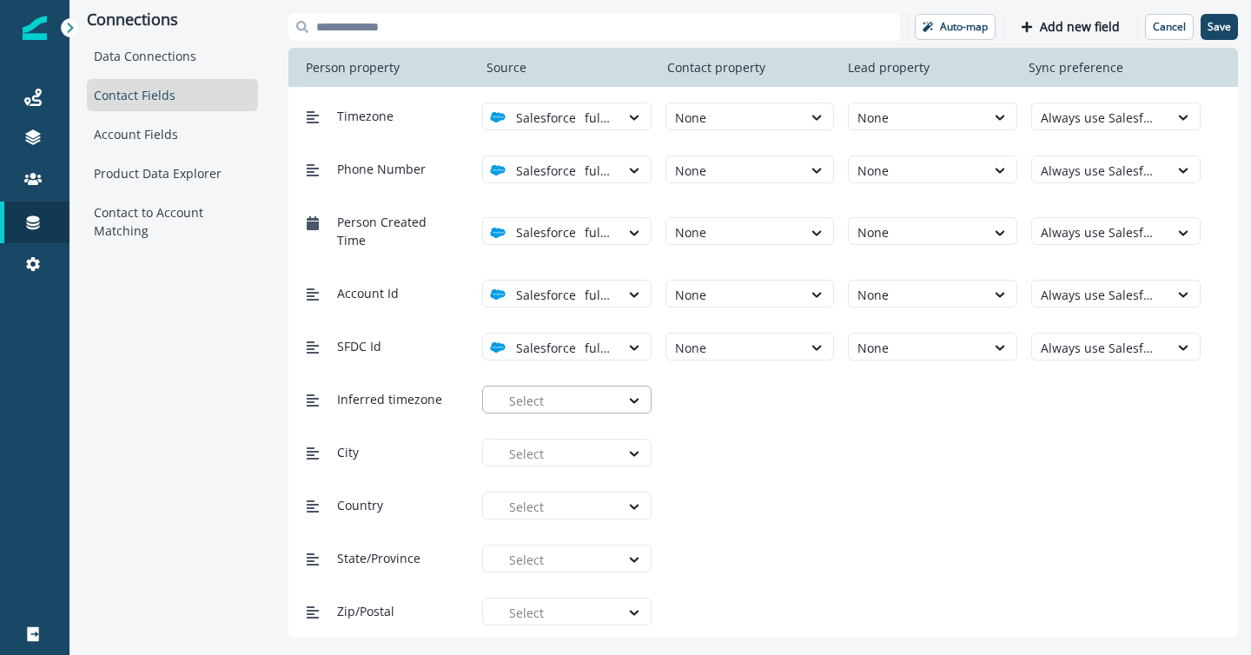
click at [556, 403] on div at bounding box center [560, 401] width 102 height 22
click at [571, 438] on div "full test" at bounding box center [573, 440] width 148 height 18
click at [748, 401] on div at bounding box center [734, 401] width 119 height 22
click at [745, 437] on div "None" at bounding box center [749, 440] width 169 height 32
click at [896, 383] on div "Inferred timezone option full test, selected. Salesforce full test option None,…" at bounding box center [749, 399] width 901 height 32
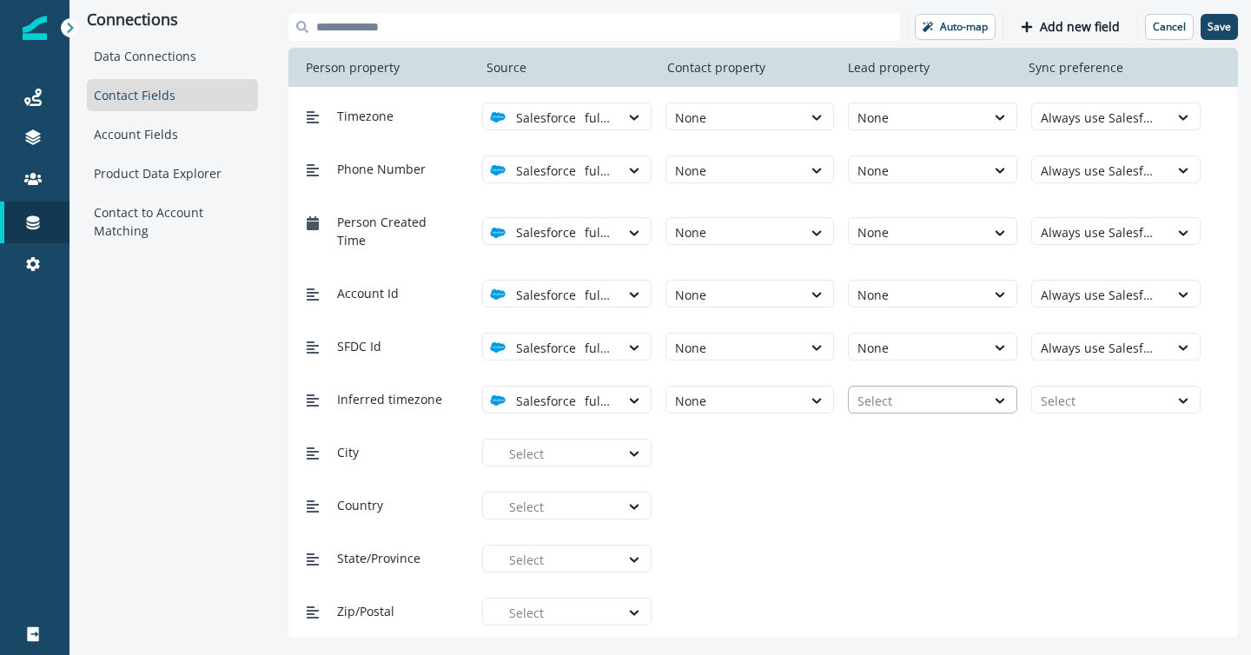
click at [896, 392] on div at bounding box center [916, 401] width 119 height 22
click at [896, 434] on div "None" at bounding box center [932, 440] width 169 height 32
click at [1078, 392] on div at bounding box center [1099, 401] width 119 height 22
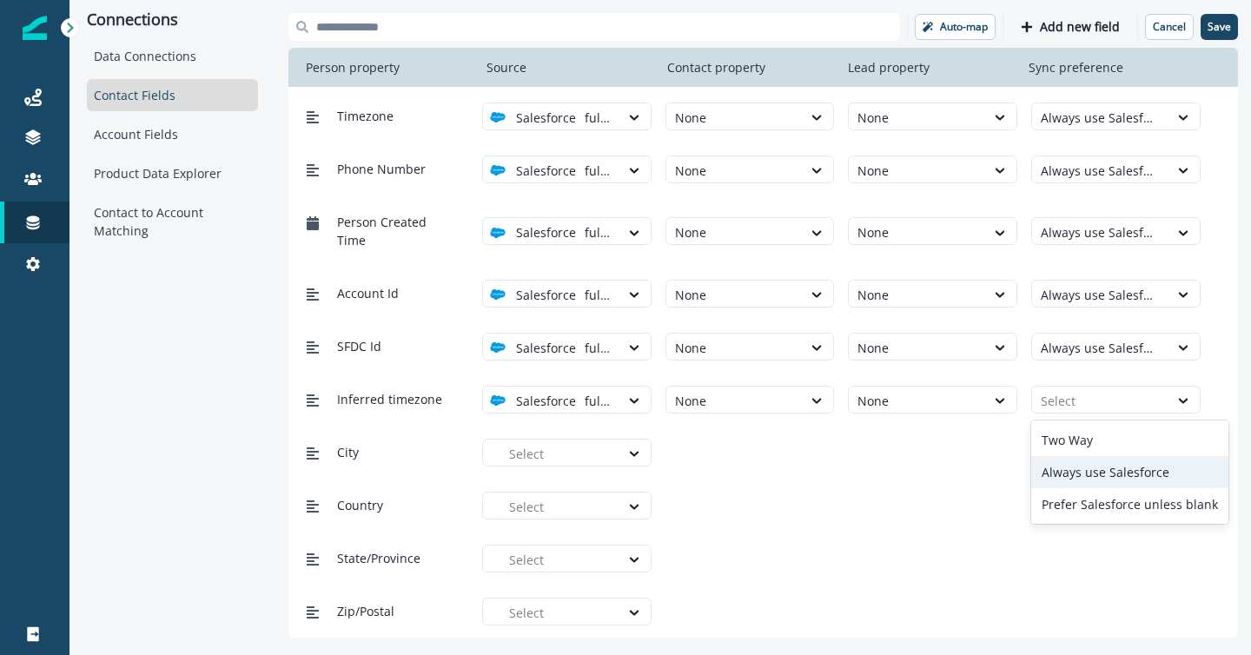
click at [1067, 465] on div "Always use Salesforce" at bounding box center [1129, 472] width 197 height 32
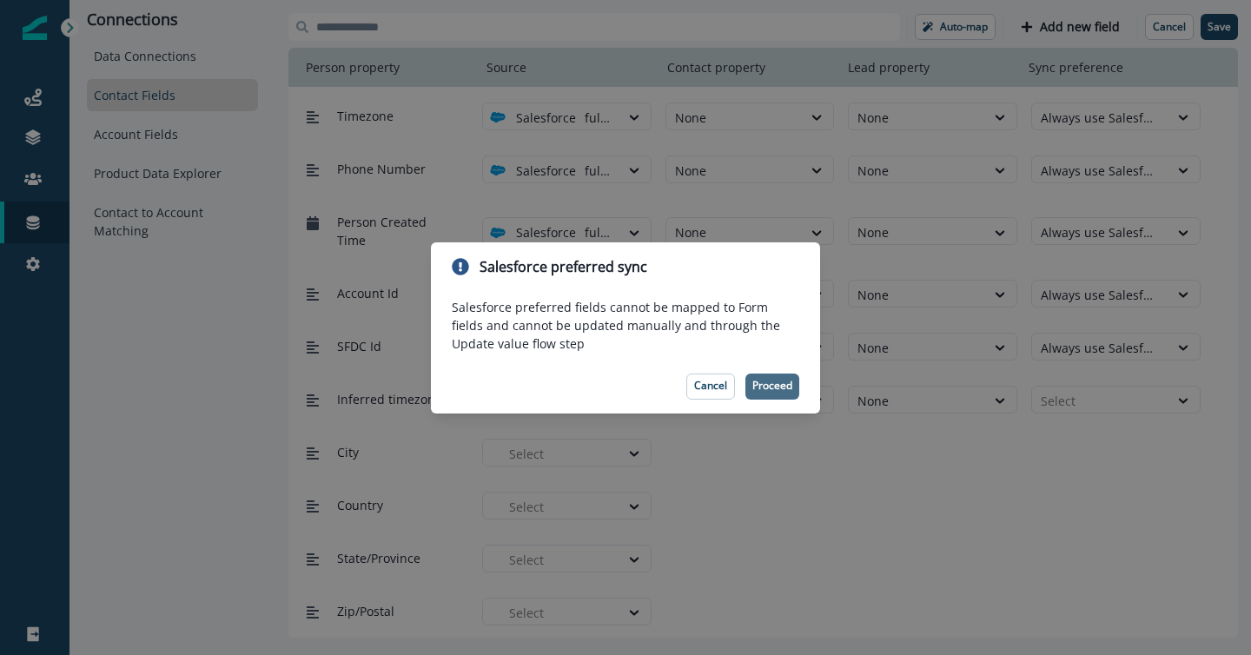
click at [779, 390] on p "Proceed" at bounding box center [772, 385] width 40 height 12
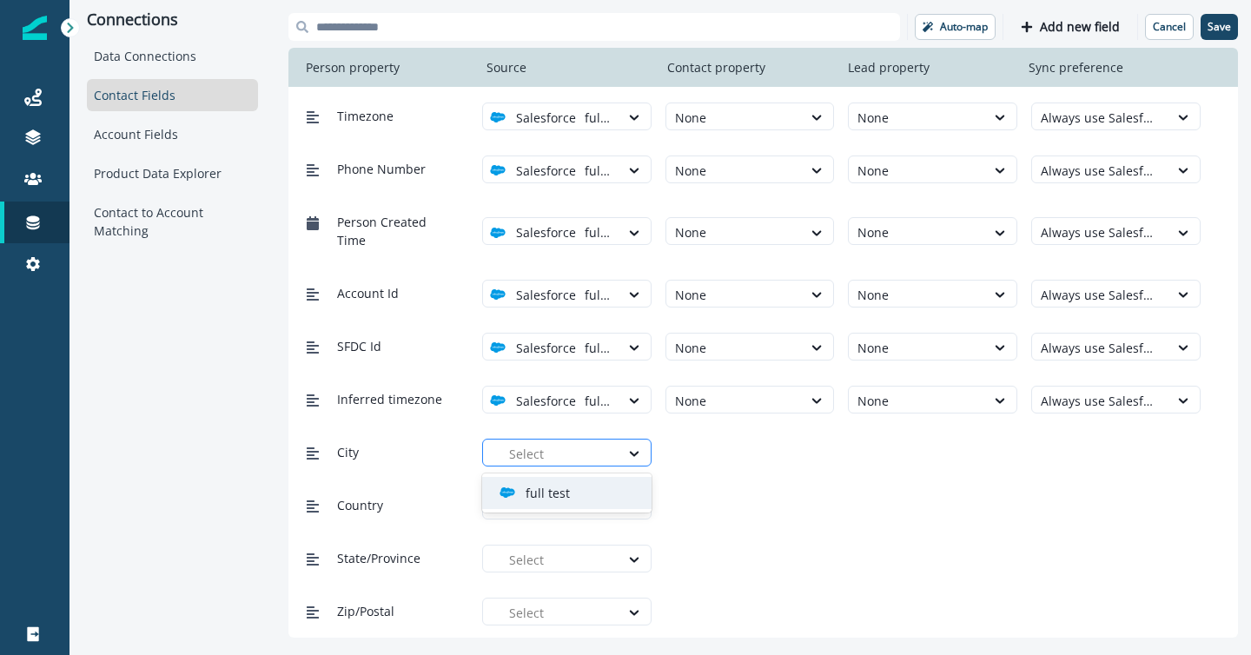
click at [560, 447] on div at bounding box center [560, 454] width 102 height 22
click at [572, 491] on div "full test" at bounding box center [573, 493] width 148 height 18
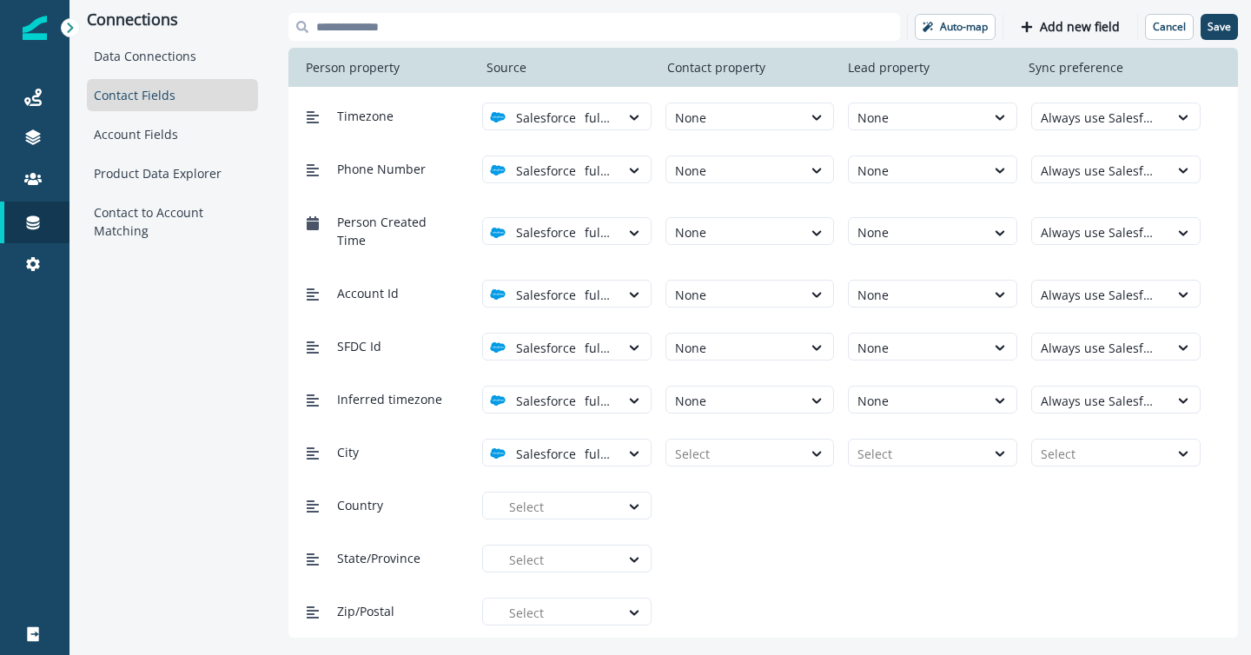
click at [769, 429] on div "City option full test, selected. Salesforce full test Select Select Select" at bounding box center [762, 452] width 949 height 53
click at [769, 448] on div at bounding box center [734, 454] width 119 height 22
click at [776, 492] on div "None" at bounding box center [749, 493] width 169 height 32
click at [892, 463] on div at bounding box center [916, 454] width 119 height 22
click at [894, 490] on div "None" at bounding box center [932, 493] width 169 height 32
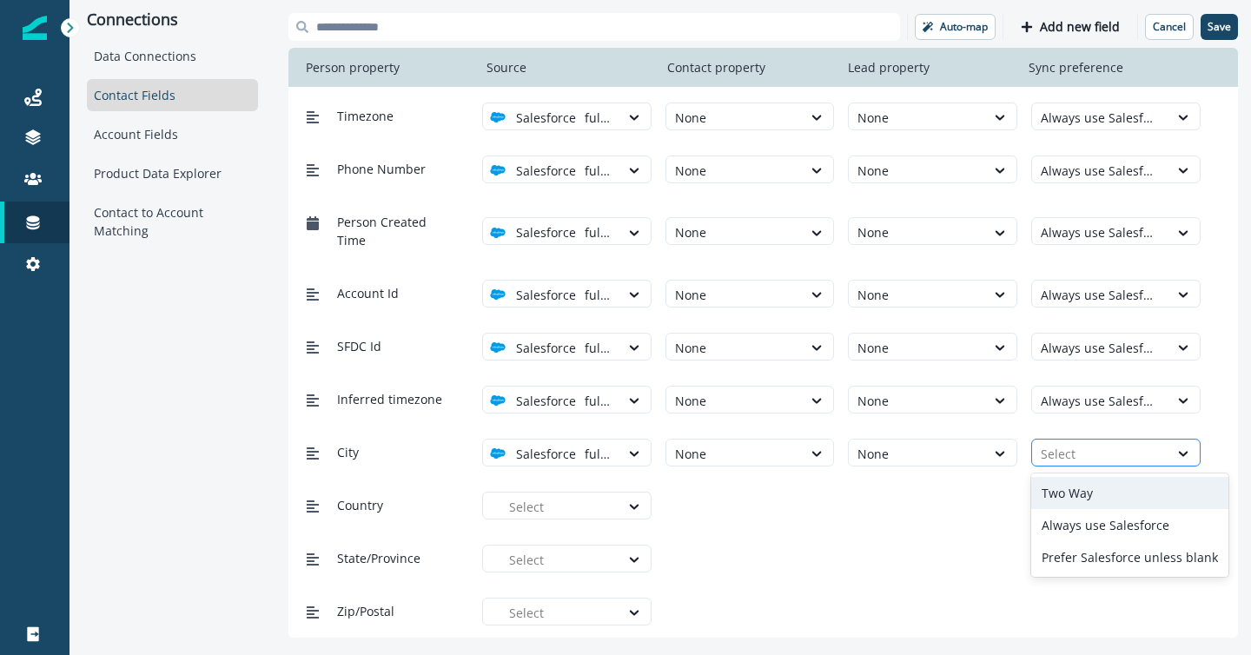
click at [1057, 448] on div at bounding box center [1099, 454] width 119 height 22
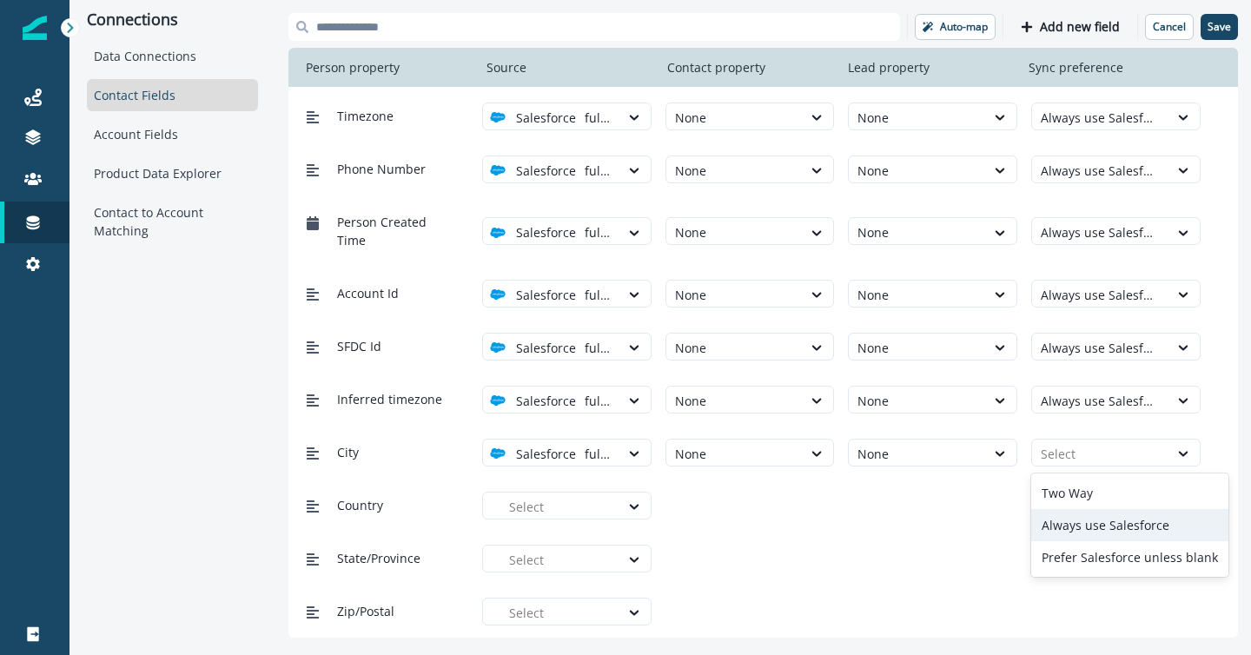
click at [1062, 531] on div "Always use Salesforce" at bounding box center [1129, 525] width 197 height 32
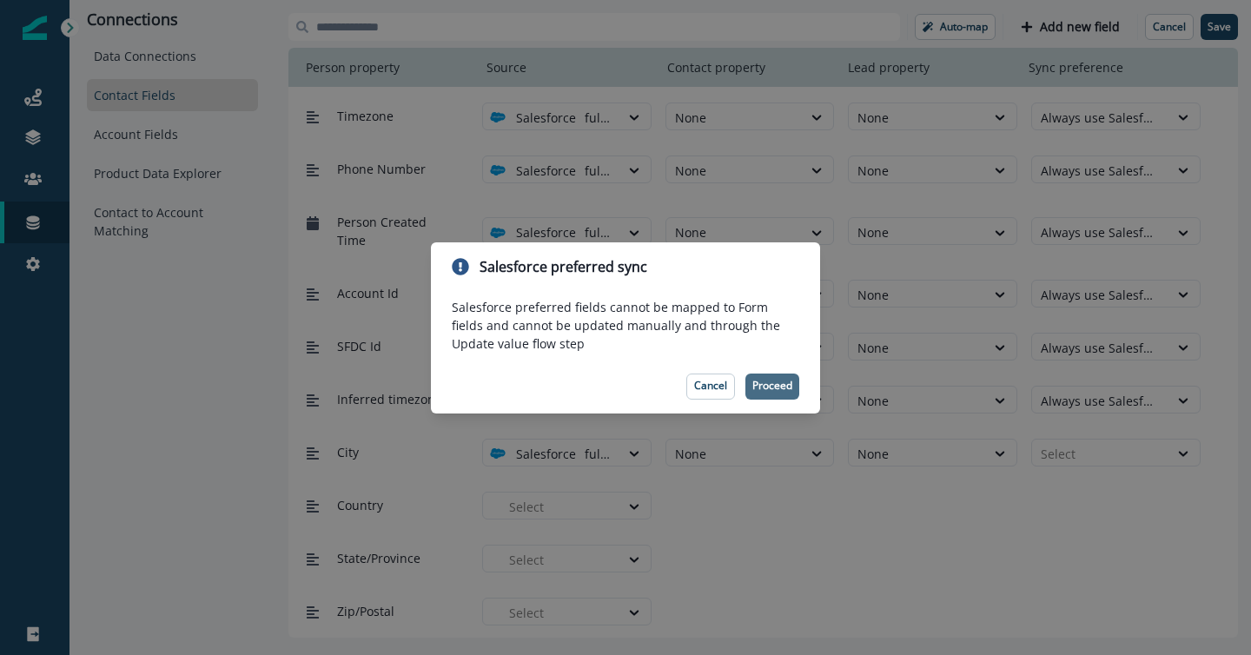
click at [772, 386] on p "Proceed" at bounding box center [772, 385] width 40 height 12
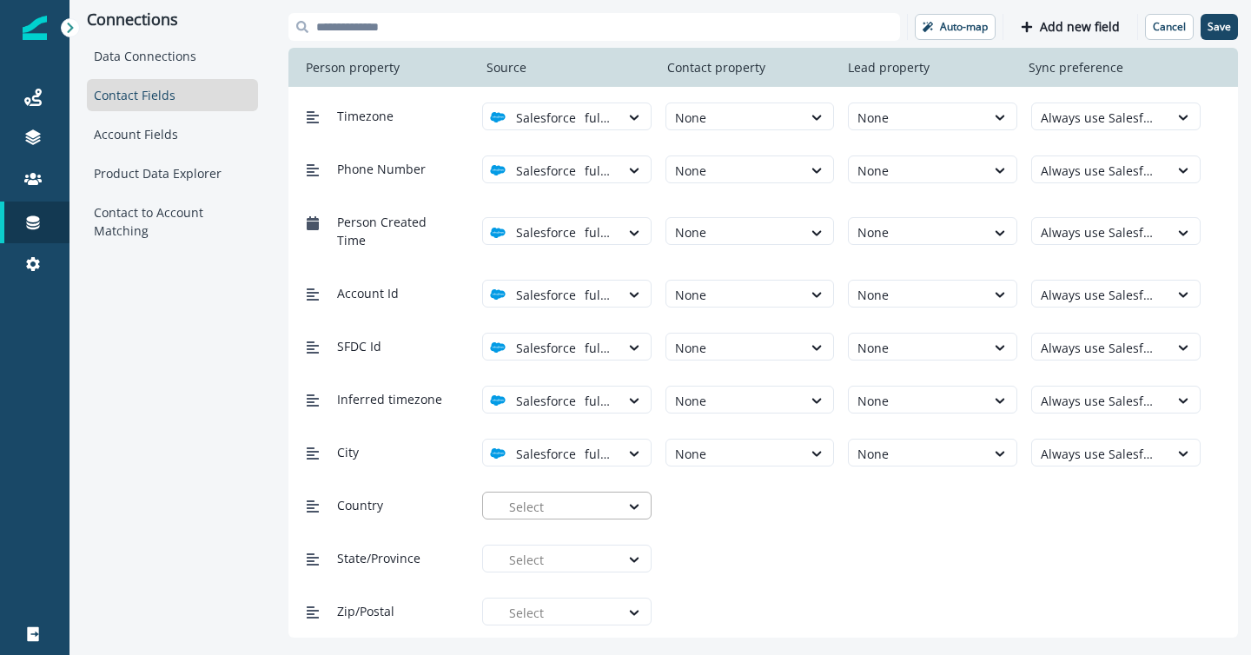
click at [586, 503] on div at bounding box center [560, 507] width 102 height 22
click at [595, 538] on div "full test" at bounding box center [573, 546] width 148 height 18
click at [703, 504] on div at bounding box center [734, 507] width 119 height 22
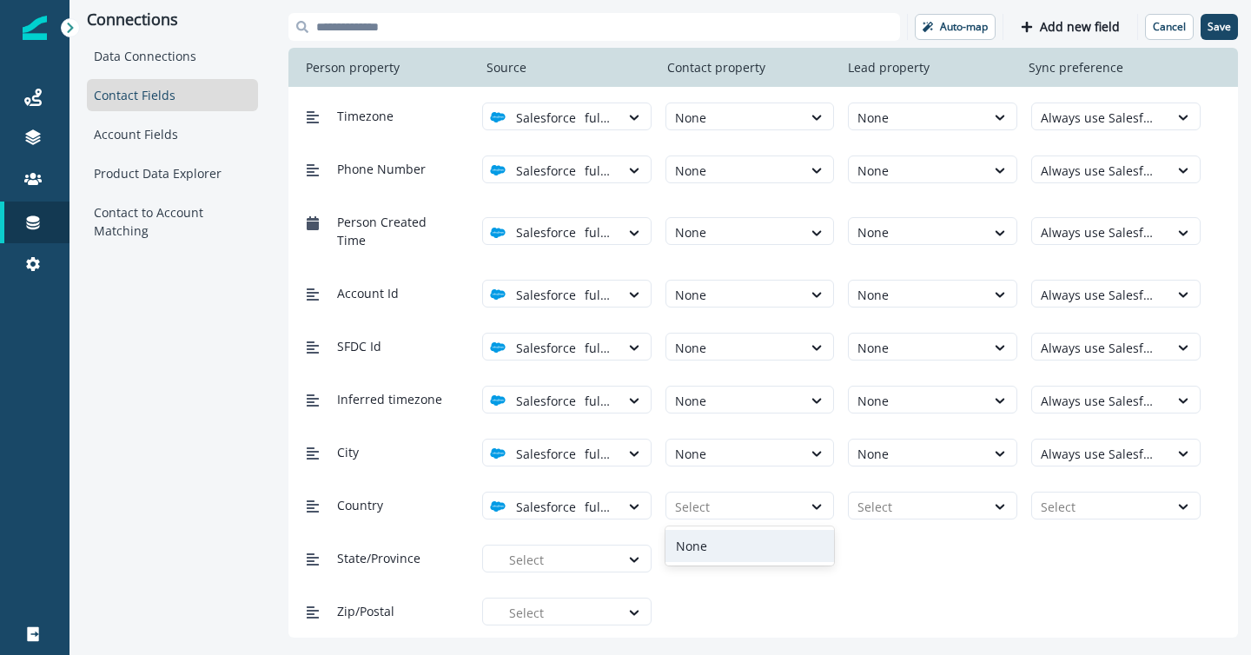
click at [715, 544] on div "None" at bounding box center [749, 546] width 169 height 32
click at [897, 502] on div at bounding box center [916, 507] width 119 height 22
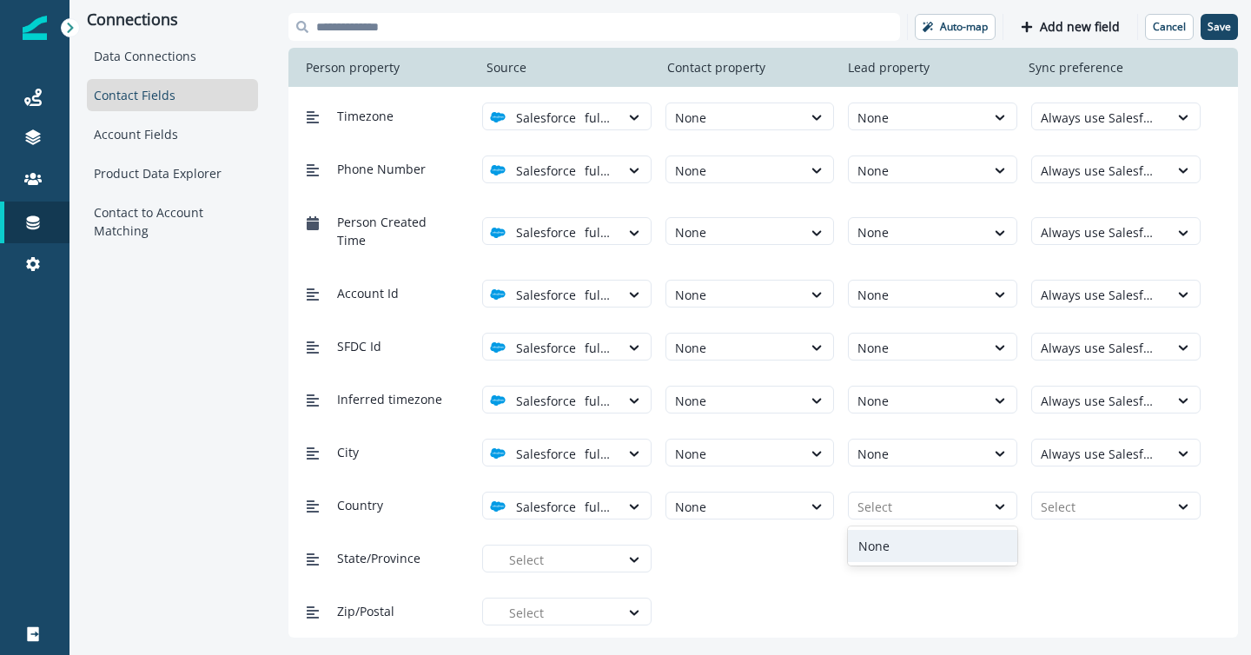
click at [898, 538] on div "None" at bounding box center [932, 546] width 169 height 32
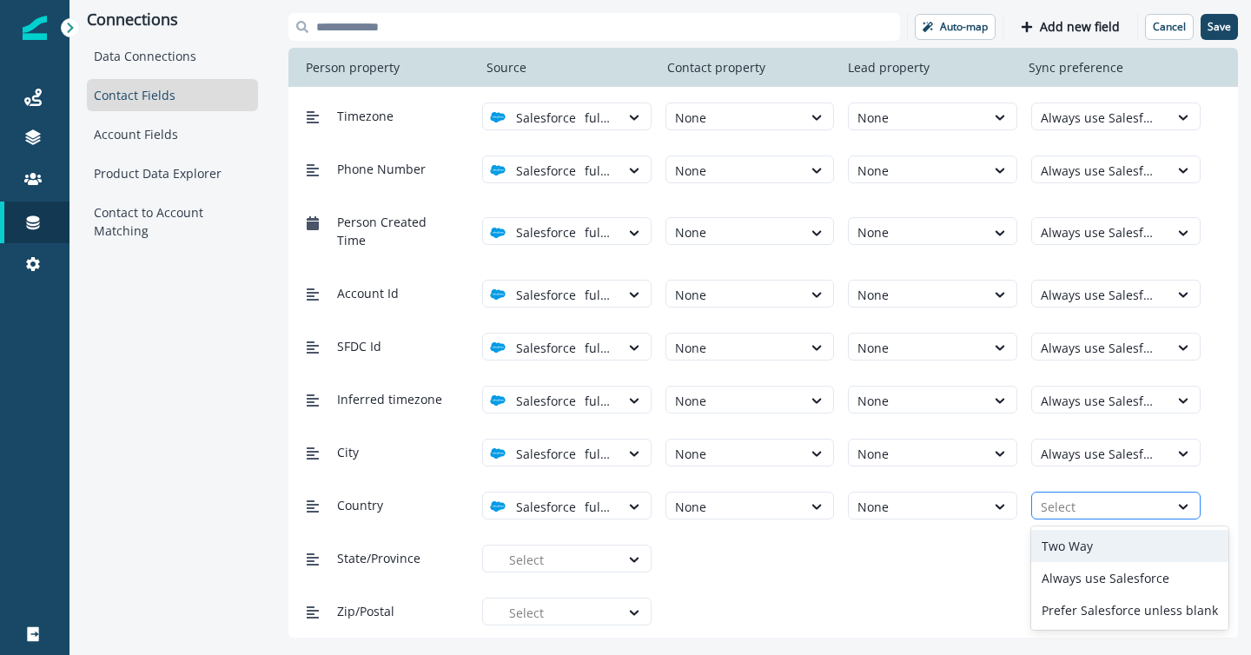
click at [1033, 498] on div "Select" at bounding box center [1100, 506] width 136 height 29
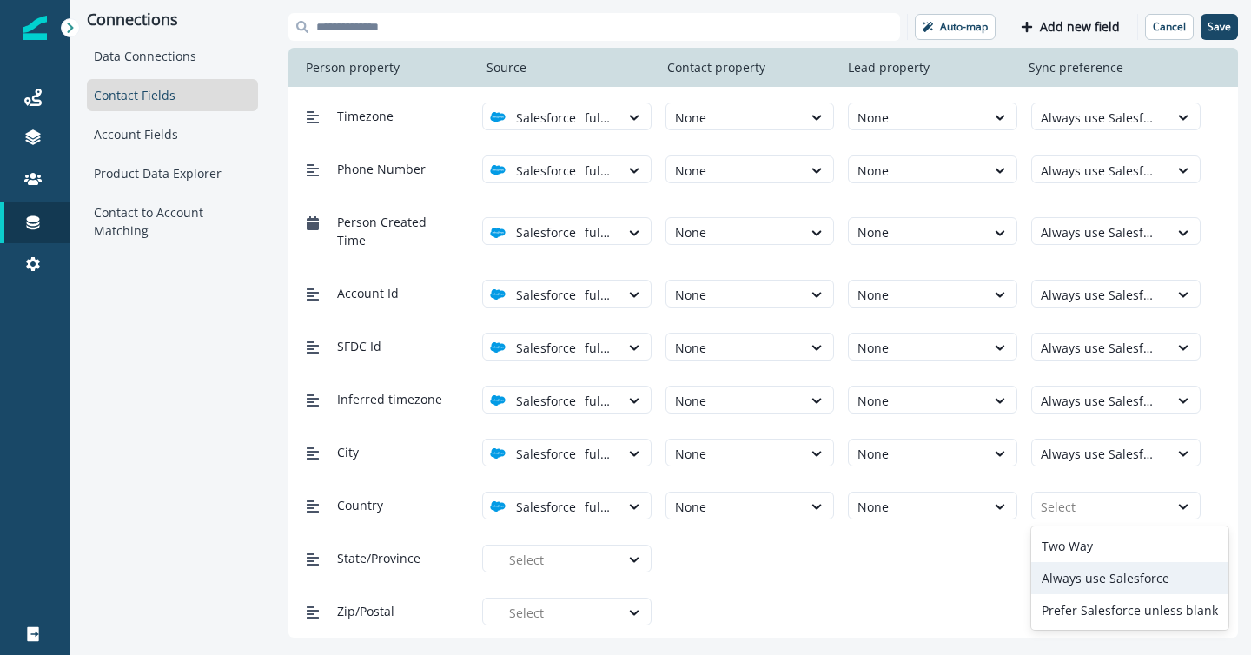
click at [1072, 566] on div "Always use Salesforce" at bounding box center [1129, 578] width 197 height 32
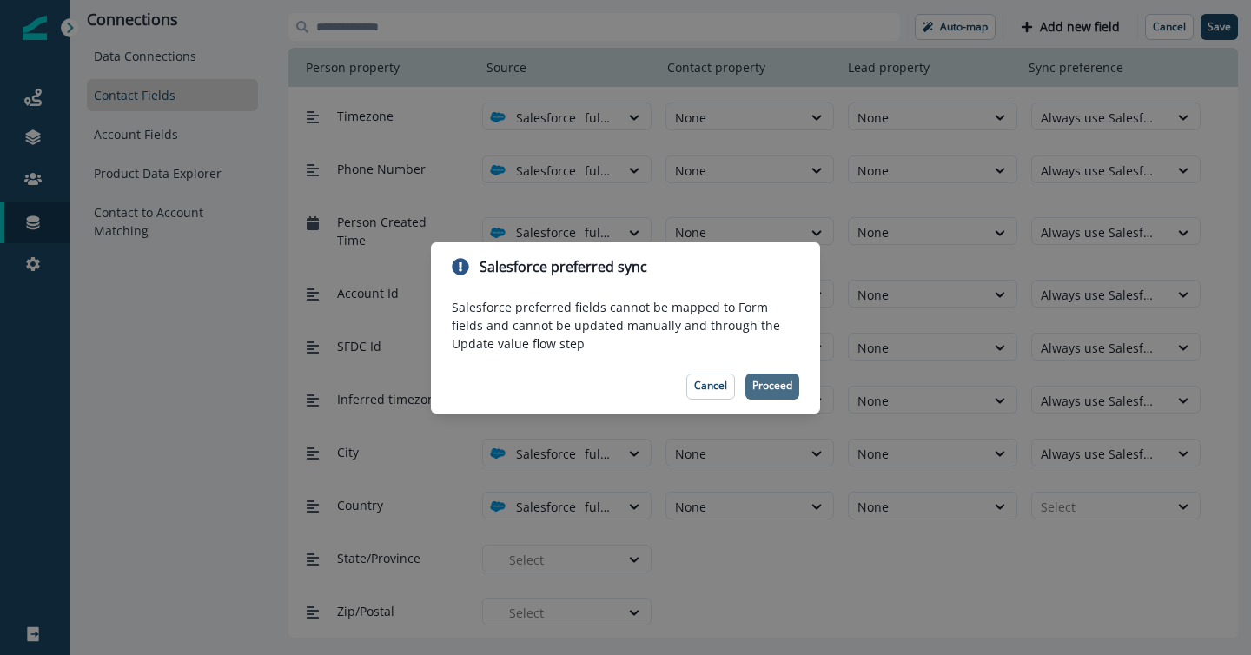
click at [765, 386] on p "Proceed" at bounding box center [772, 385] width 40 height 12
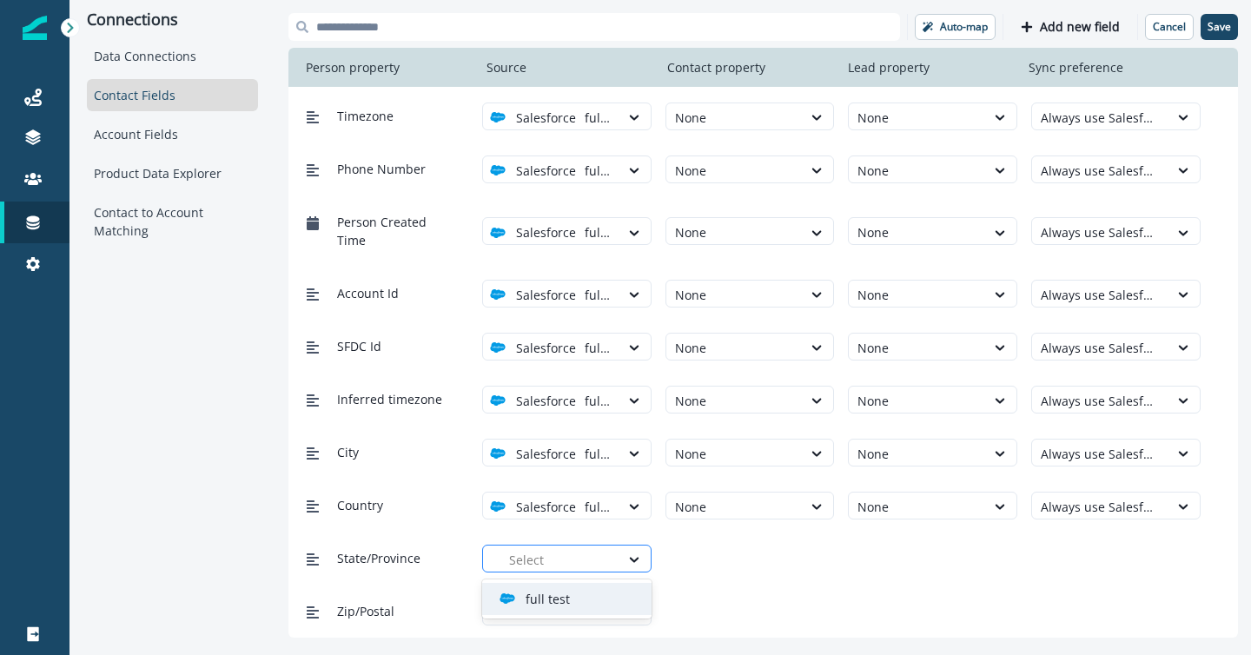
click at [565, 567] on div at bounding box center [560, 560] width 102 height 22
click at [591, 590] on div "full test" at bounding box center [573, 599] width 148 height 18
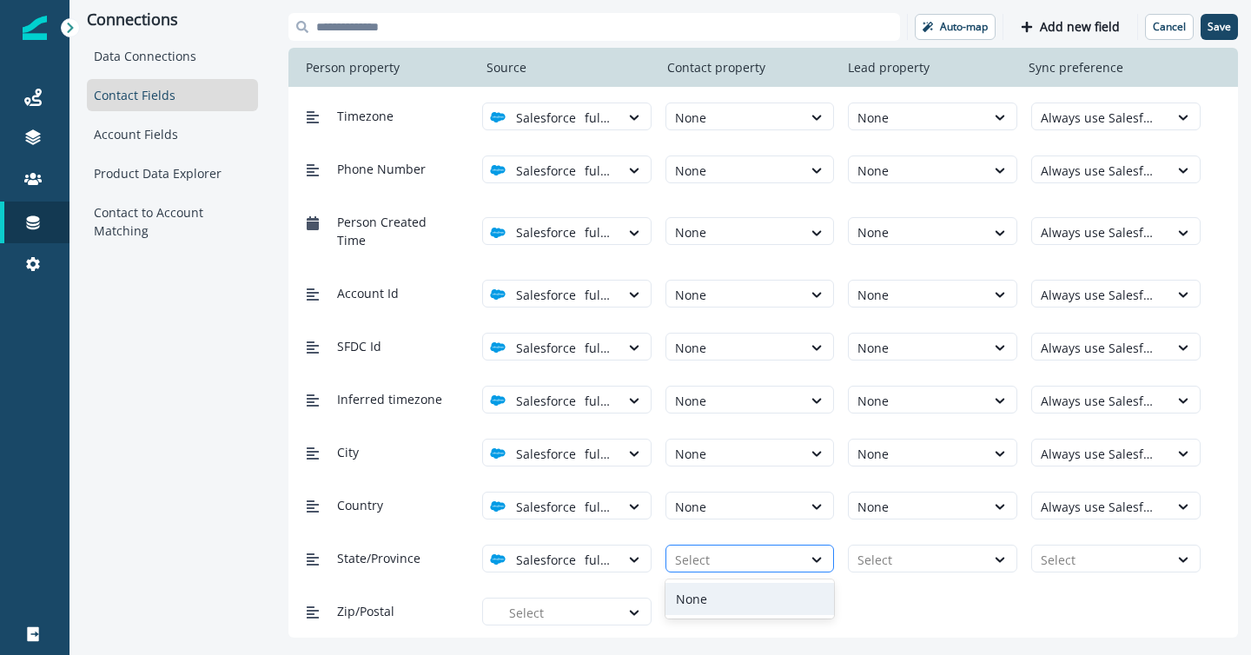
click at [716, 564] on div at bounding box center [734, 560] width 119 height 22
click at [728, 601] on div "None" at bounding box center [749, 599] width 169 height 32
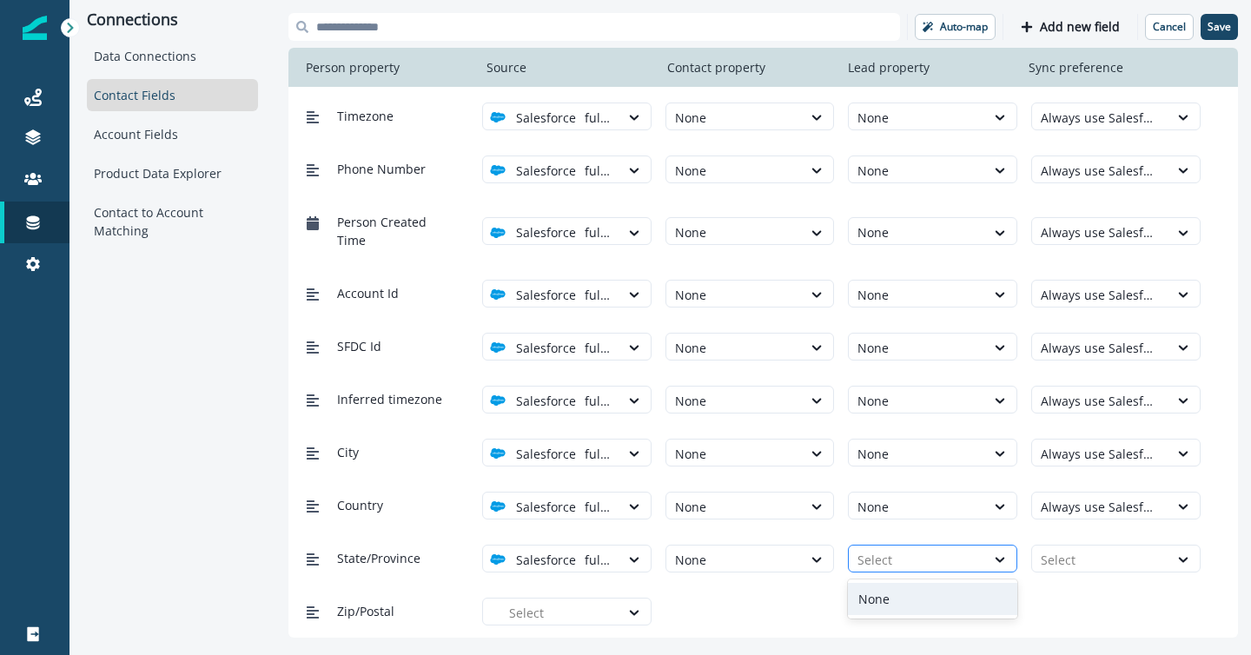
click at [893, 564] on div at bounding box center [916, 560] width 119 height 22
click at [899, 593] on div "None" at bounding box center [932, 599] width 169 height 32
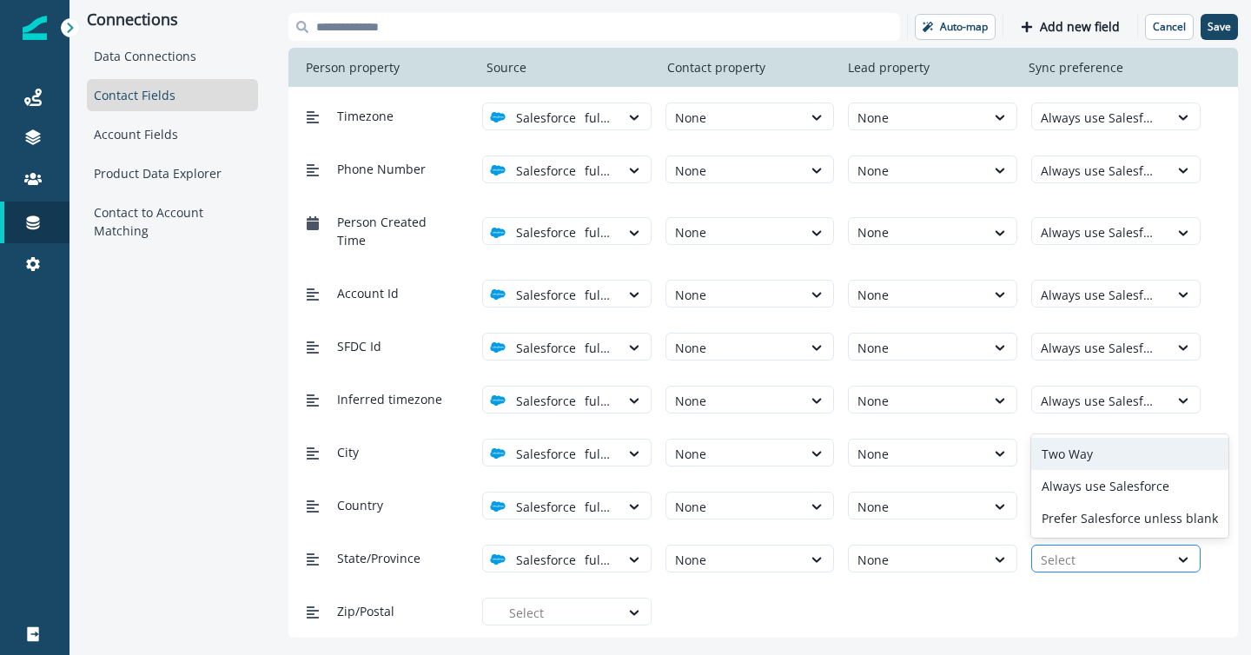
click at [1039, 566] on div "Select" at bounding box center [1100, 559] width 136 height 29
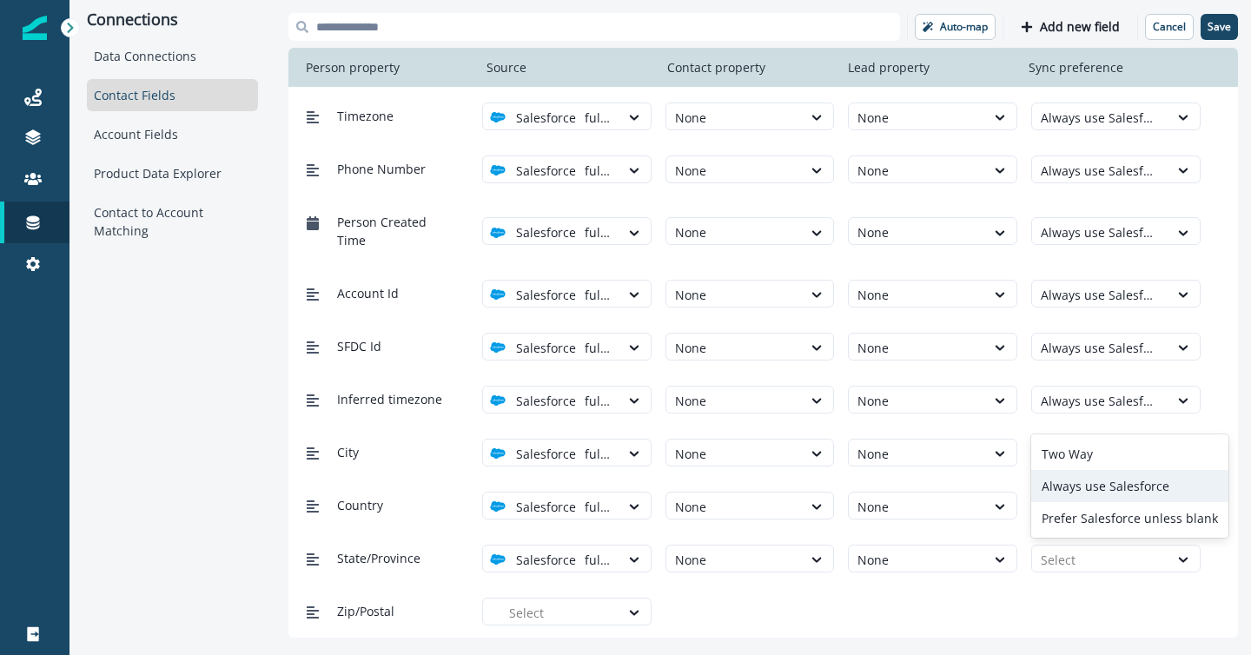
click at [1083, 492] on div "Always use Salesforce" at bounding box center [1129, 486] width 197 height 32
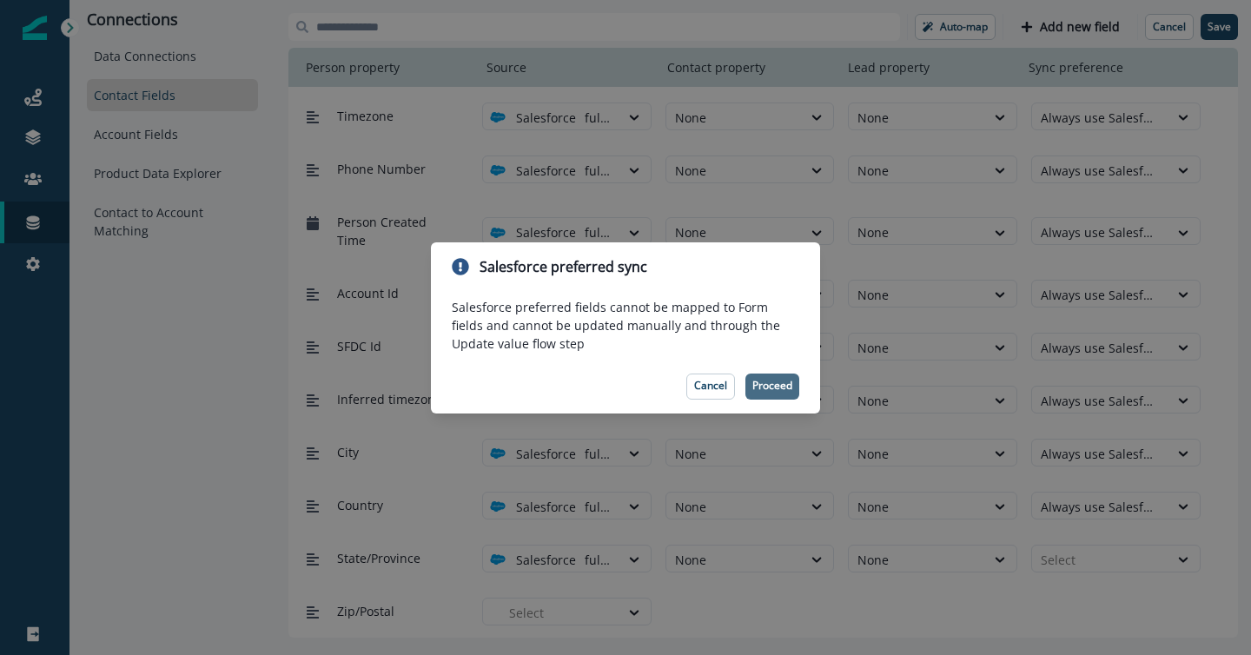
click at [772, 399] on footer "Cancel Proceed" at bounding box center [625, 387] width 389 height 54
click at [767, 389] on p "Proceed" at bounding box center [772, 385] width 40 height 12
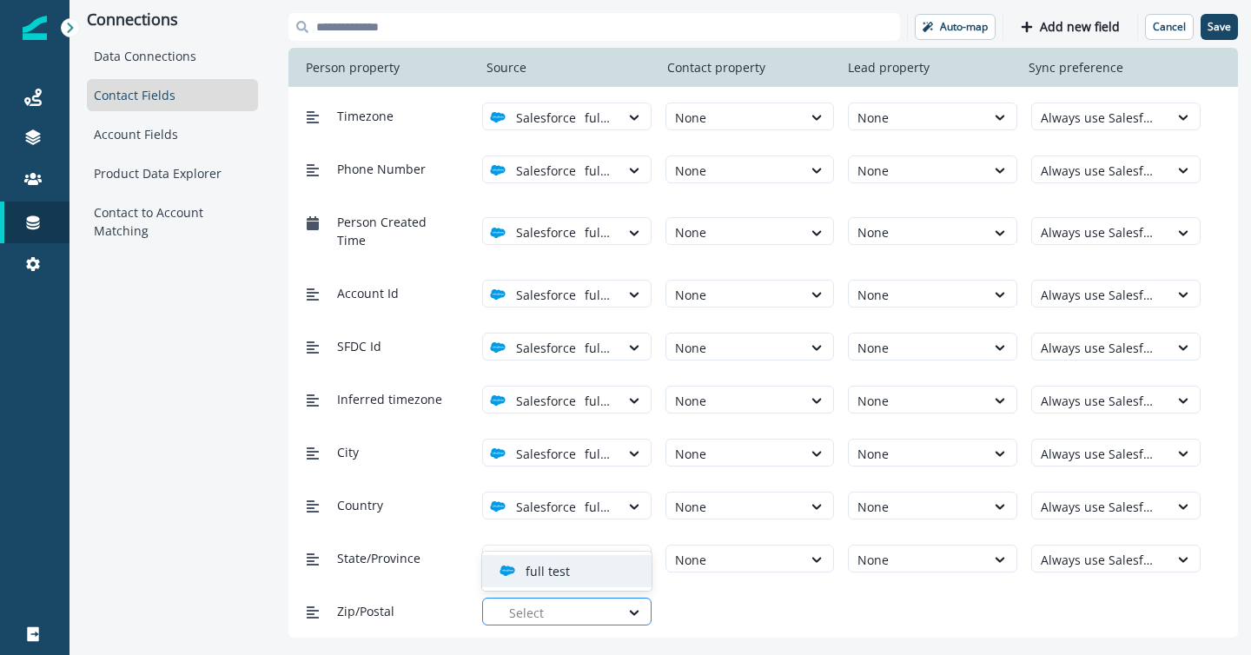
click at [531, 608] on div at bounding box center [560, 613] width 102 height 22
click at [564, 575] on p "full test" at bounding box center [547, 571] width 44 height 18
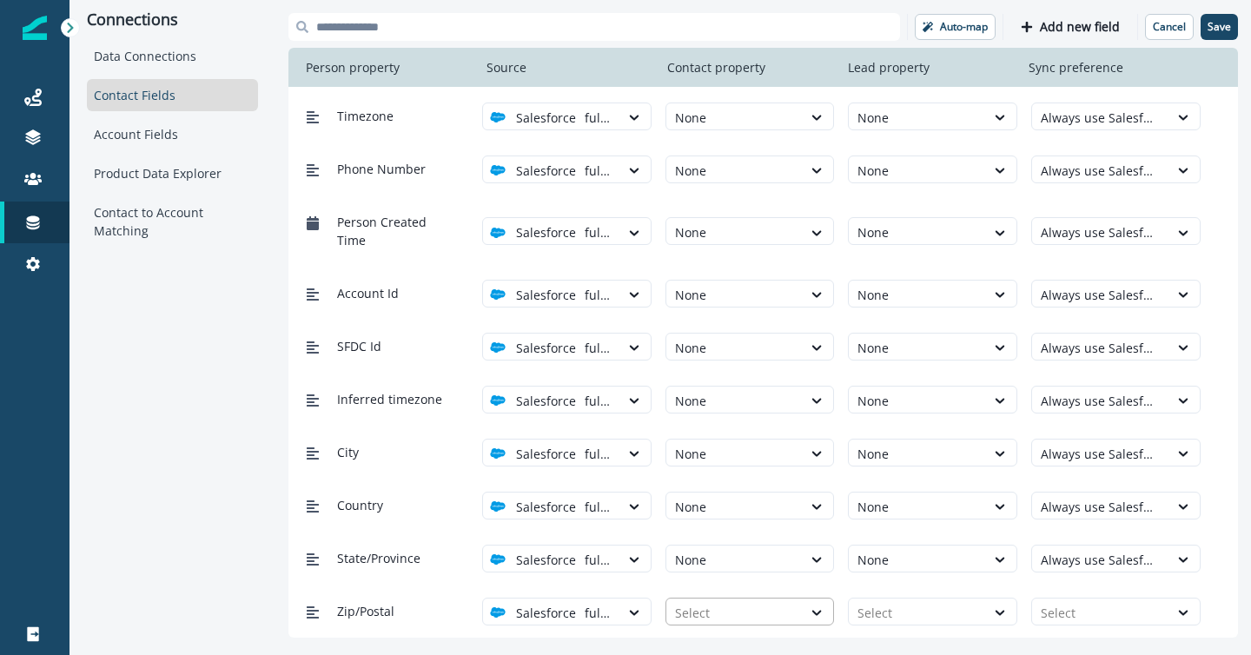
click at [712, 606] on div at bounding box center [734, 613] width 119 height 22
click at [717, 571] on div "None" at bounding box center [749, 571] width 169 height 32
click at [889, 612] on div at bounding box center [916, 613] width 119 height 22
click at [890, 568] on div "None" at bounding box center [932, 571] width 169 height 32
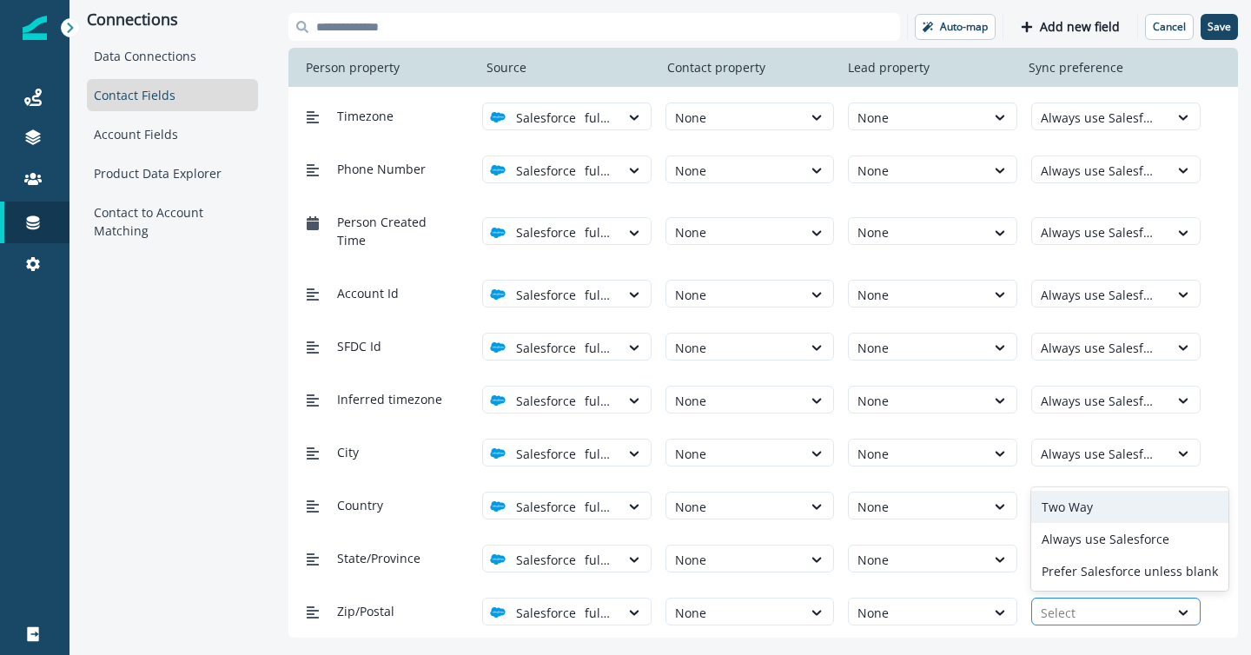
click at [1075, 610] on div at bounding box center [1099, 613] width 119 height 22
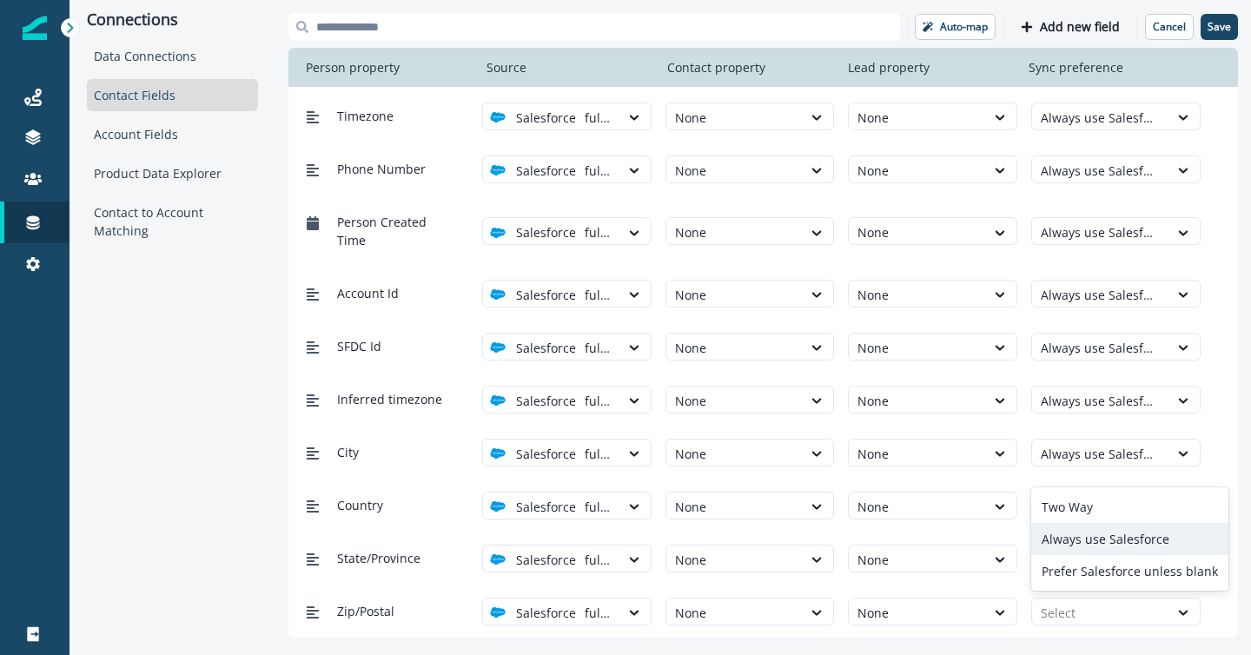
click at [1075, 540] on div "Always use Salesforce" at bounding box center [1129, 539] width 197 height 32
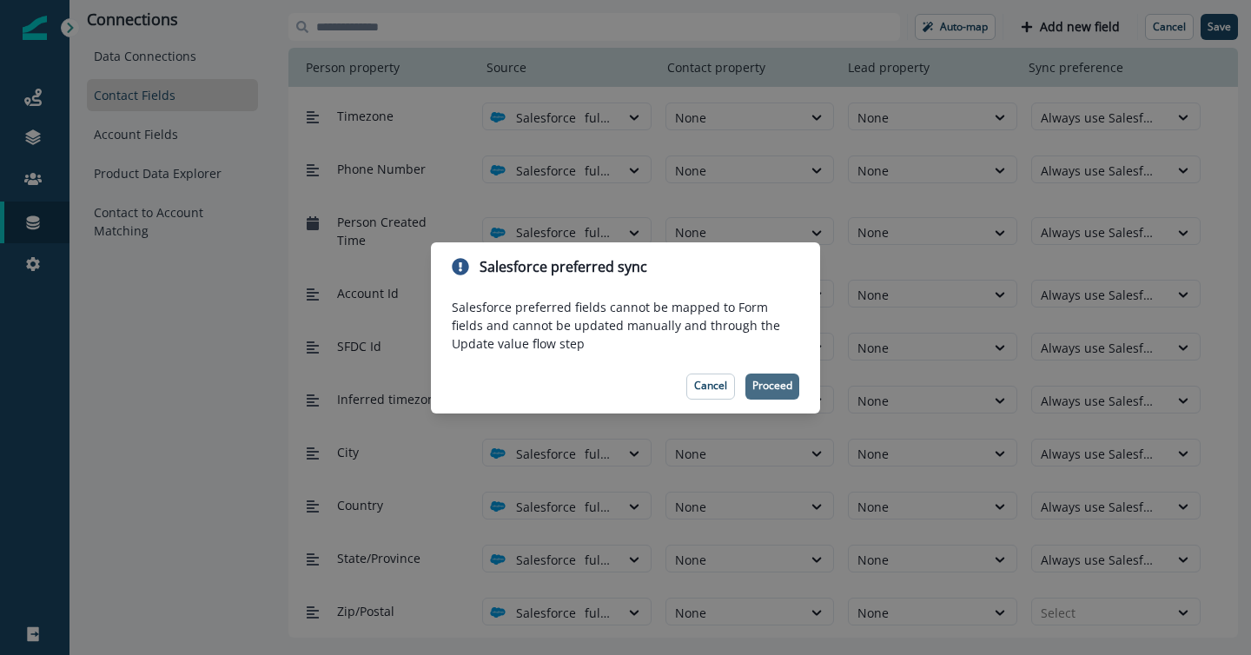
click at [783, 390] on p "Proceed" at bounding box center [772, 385] width 40 height 12
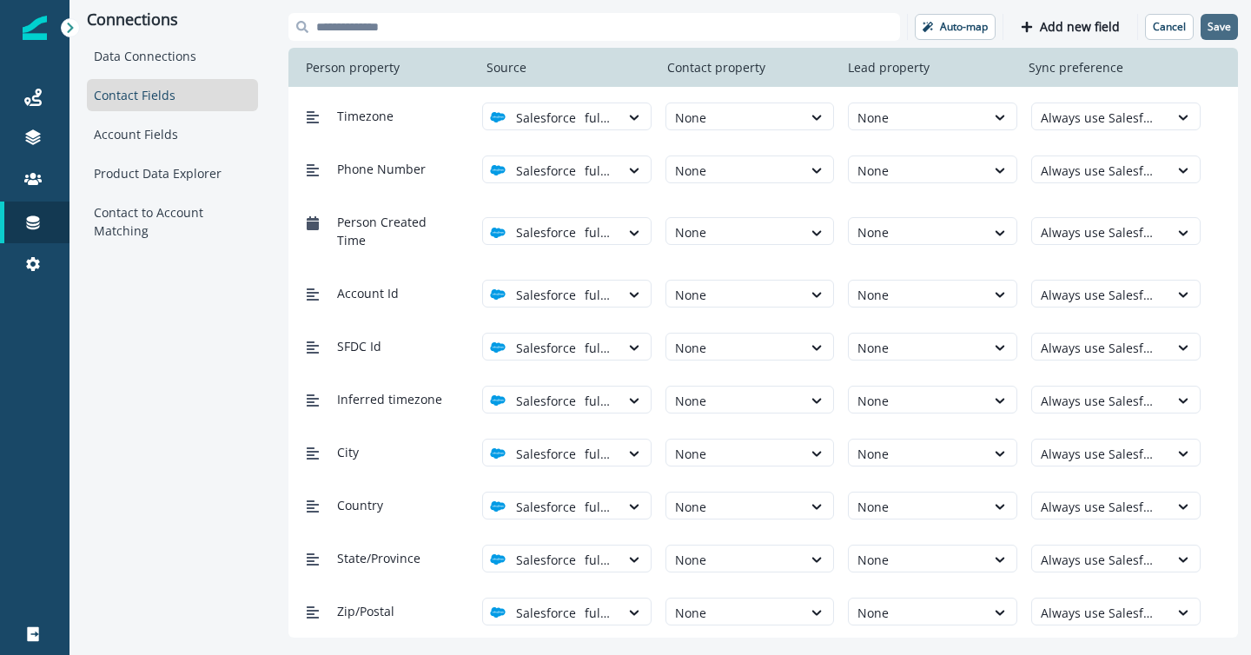
click at [1211, 27] on p "Save" at bounding box center [1218, 27] width 23 height 12
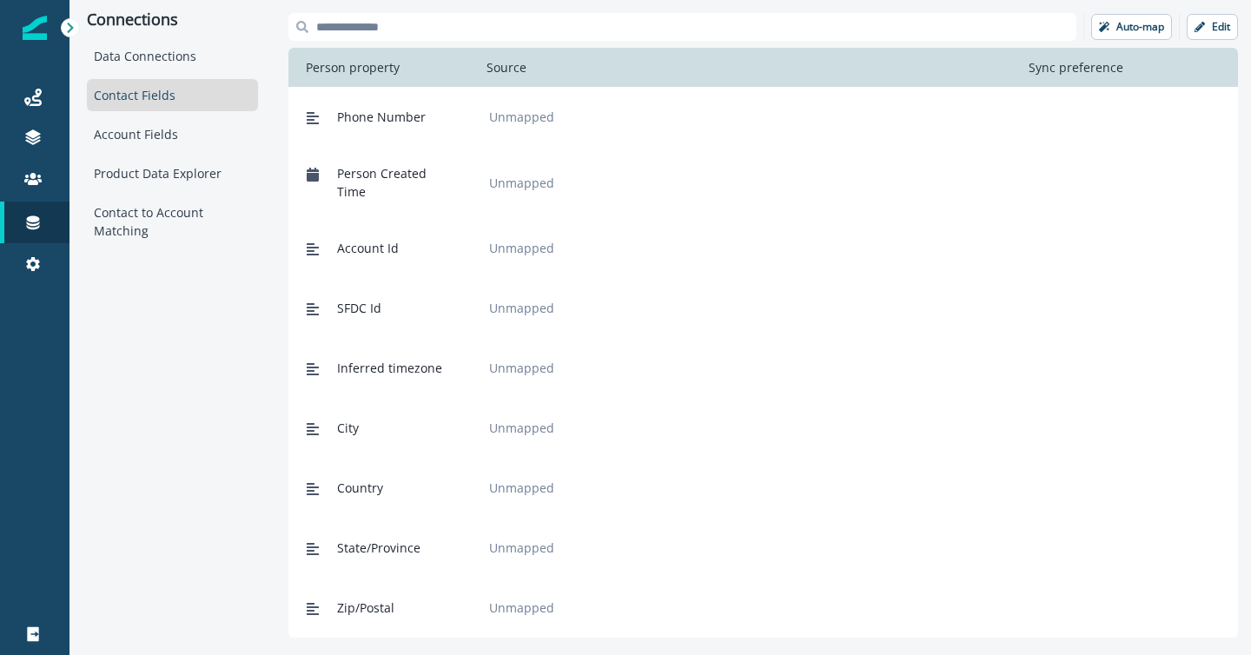
scroll to position [0, 0]
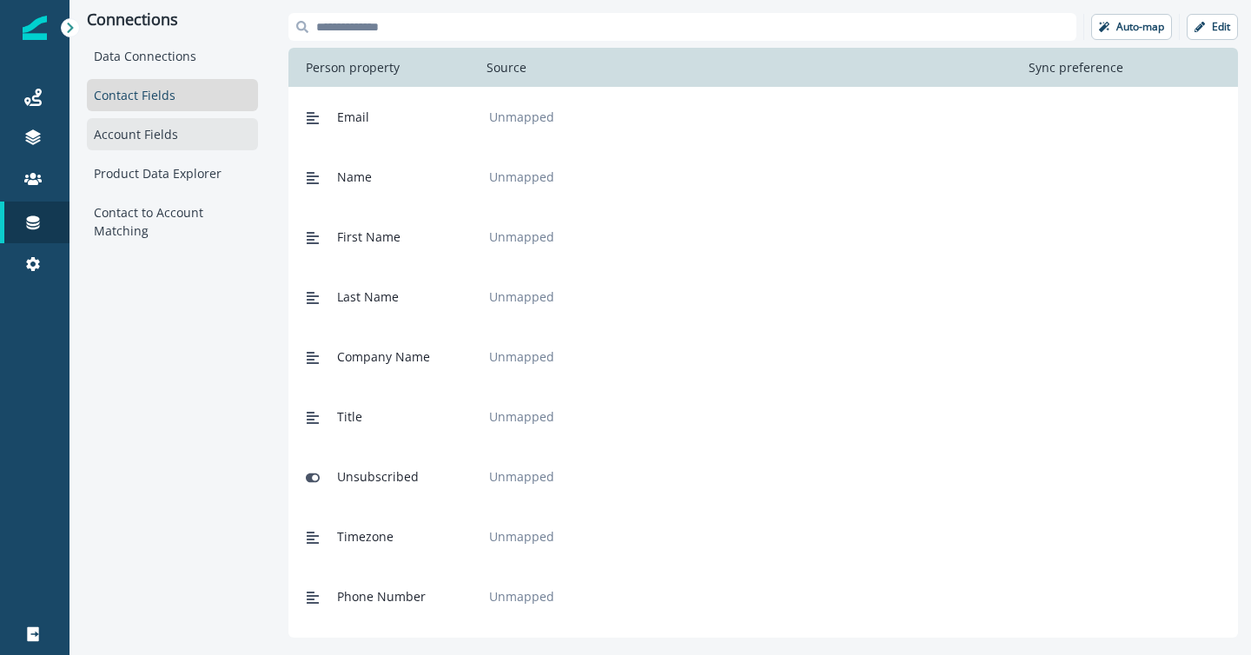
click at [126, 139] on div "Account Fields" at bounding box center [172, 134] width 171 height 32
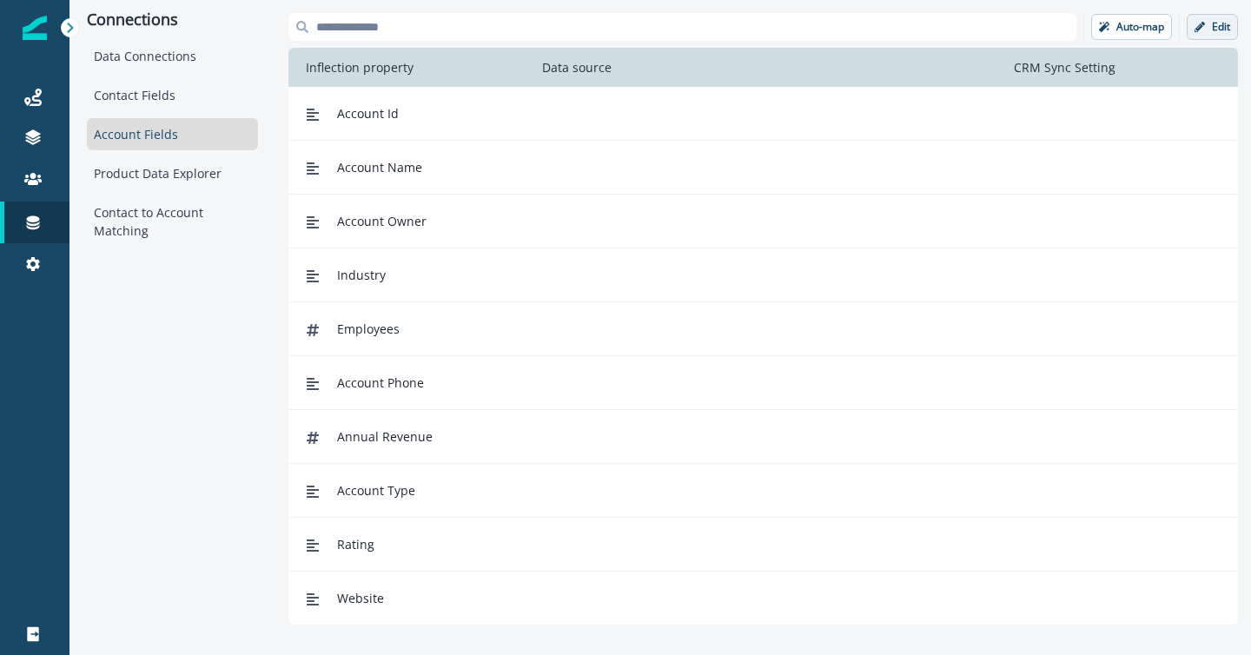
click at [1204, 21] on button "Edit" at bounding box center [1211, 27] width 51 height 26
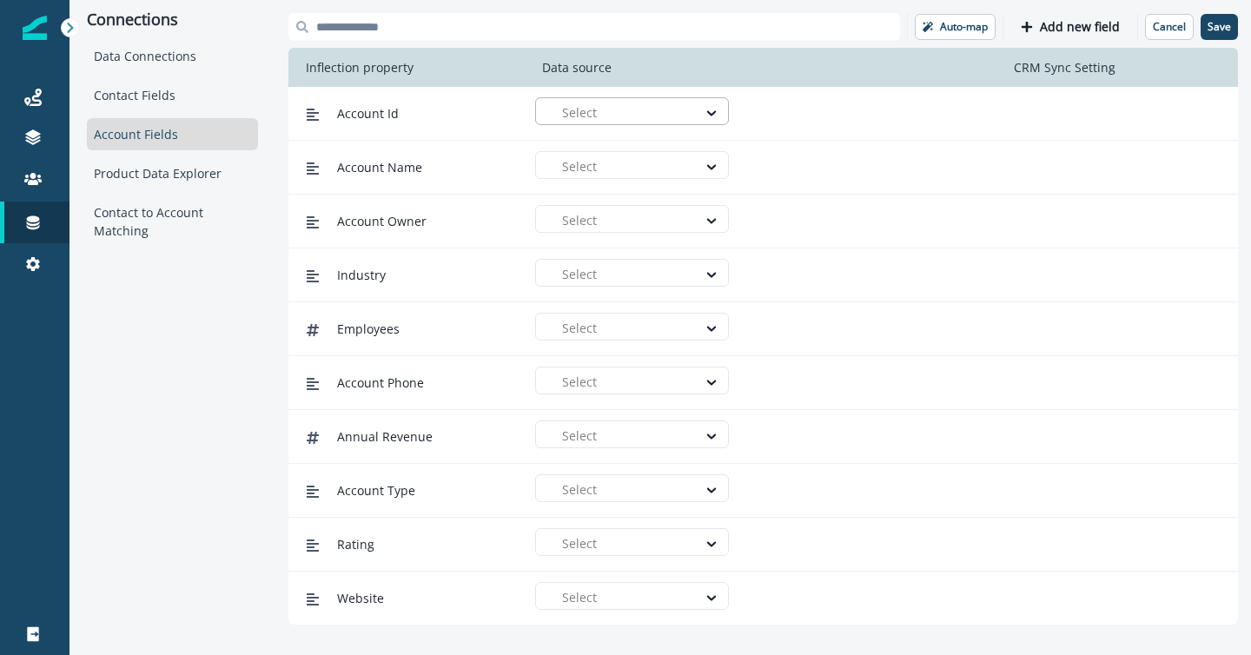
click at [673, 113] on div at bounding box center [625, 113] width 126 height 22
click at [665, 156] on div "full test" at bounding box center [638, 151] width 173 height 18
click at [839, 102] on div at bounding box center [851, 113] width 143 height 22
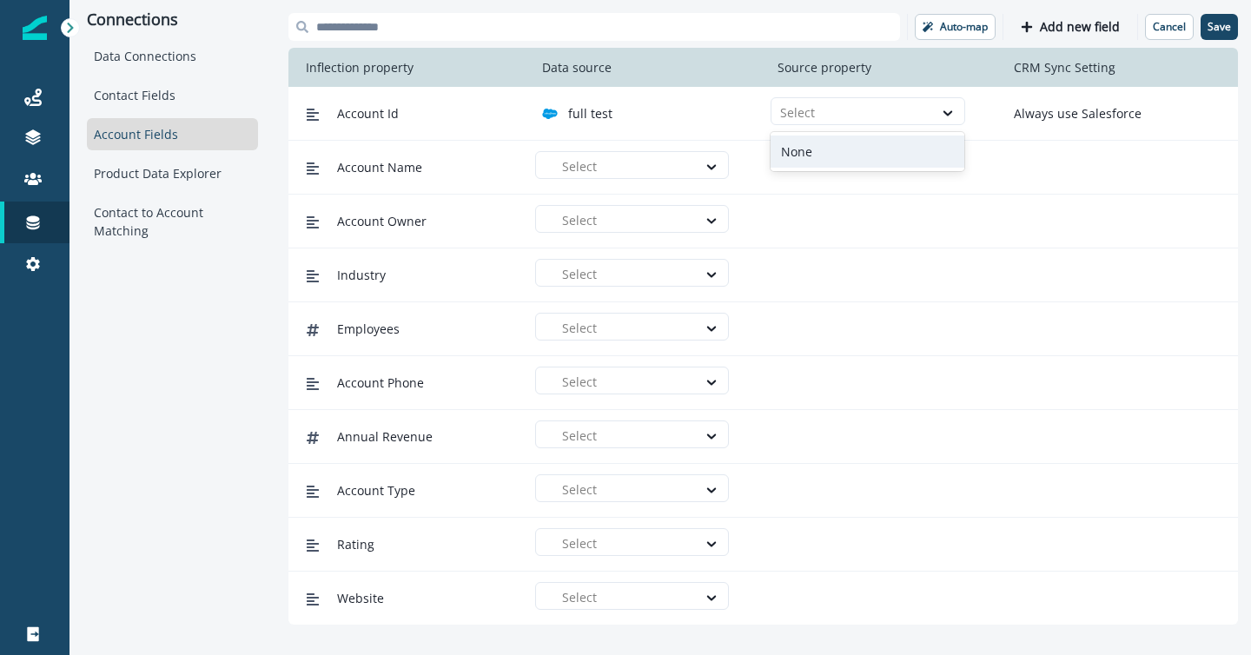
click at [851, 156] on div "None" at bounding box center [867, 151] width 194 height 32
click at [674, 168] on div at bounding box center [625, 166] width 126 height 22
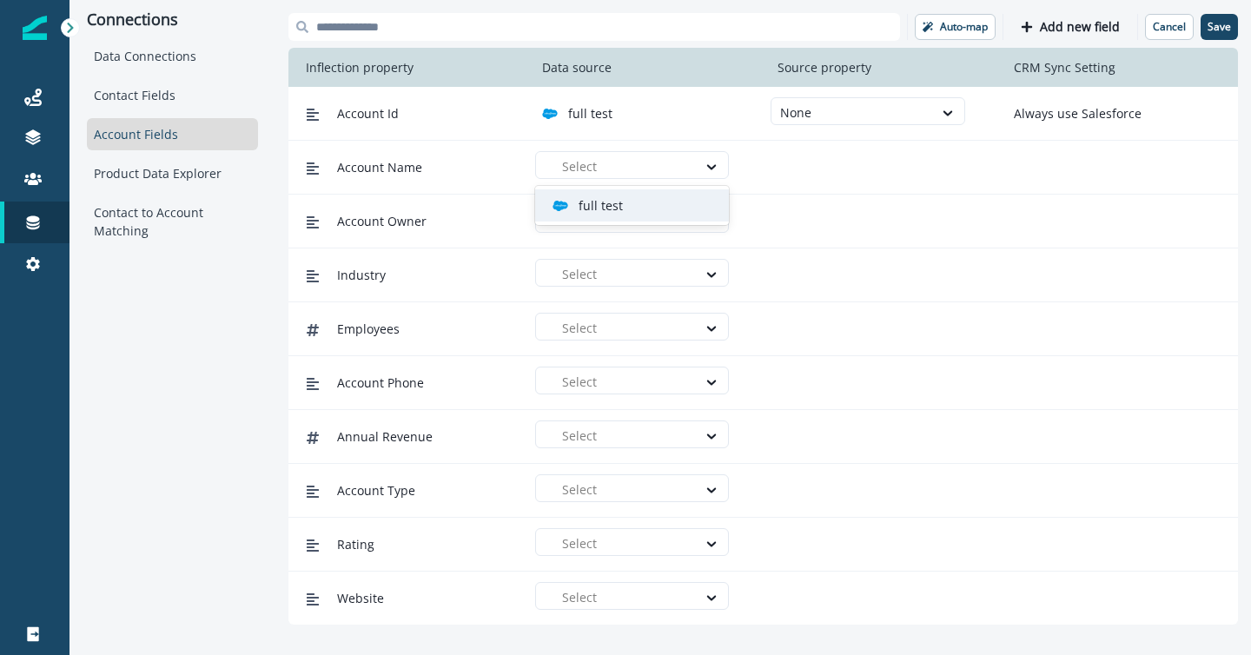
click at [663, 207] on div "full test" at bounding box center [638, 205] width 173 height 18
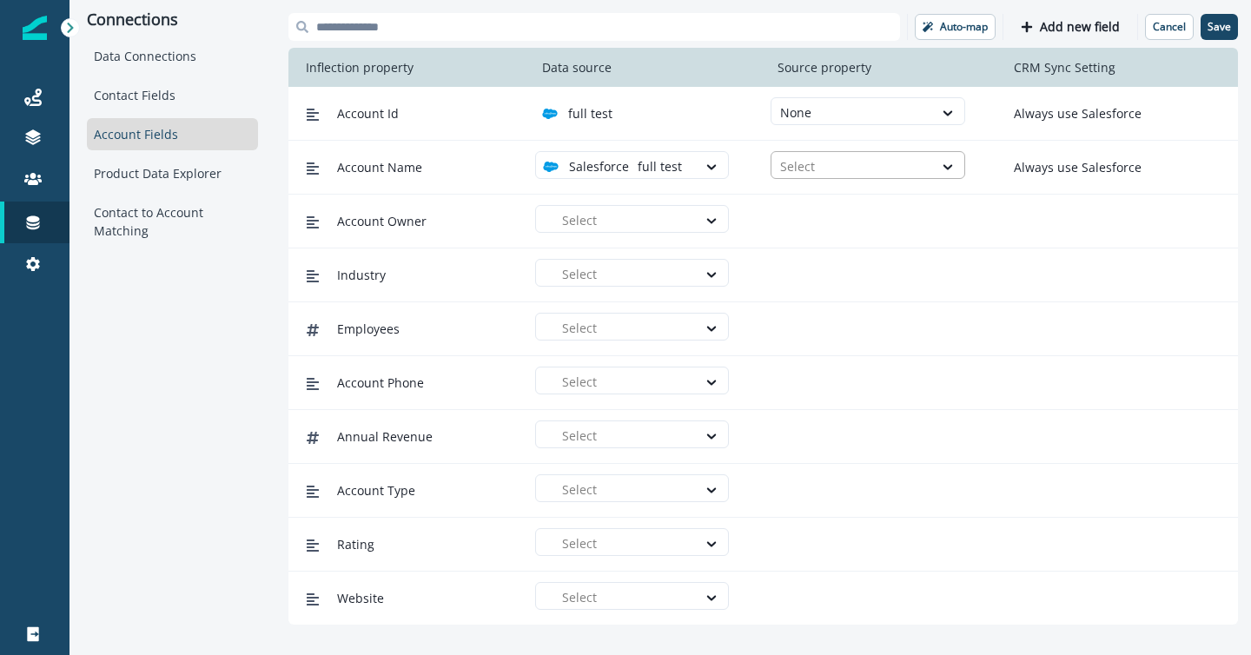
click at [815, 167] on div at bounding box center [851, 166] width 143 height 22
click at [822, 204] on div "None" at bounding box center [867, 205] width 194 height 32
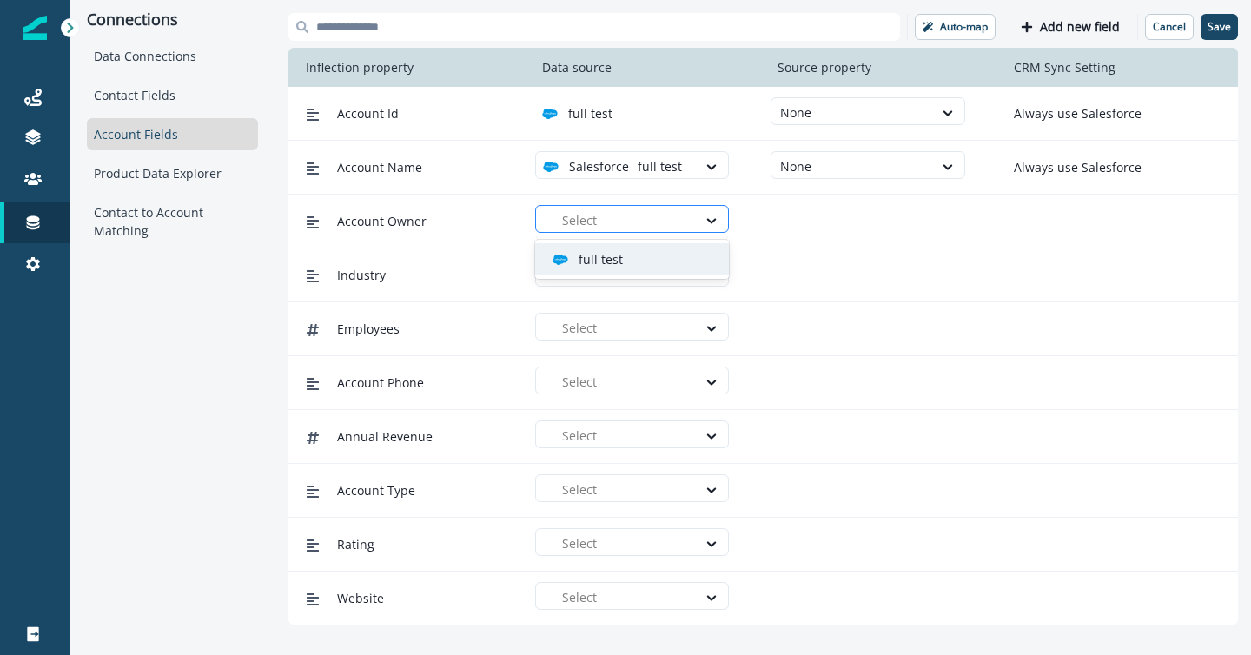
click at [647, 215] on div at bounding box center [625, 220] width 126 height 22
click at [642, 257] on div "full test" at bounding box center [638, 259] width 173 height 18
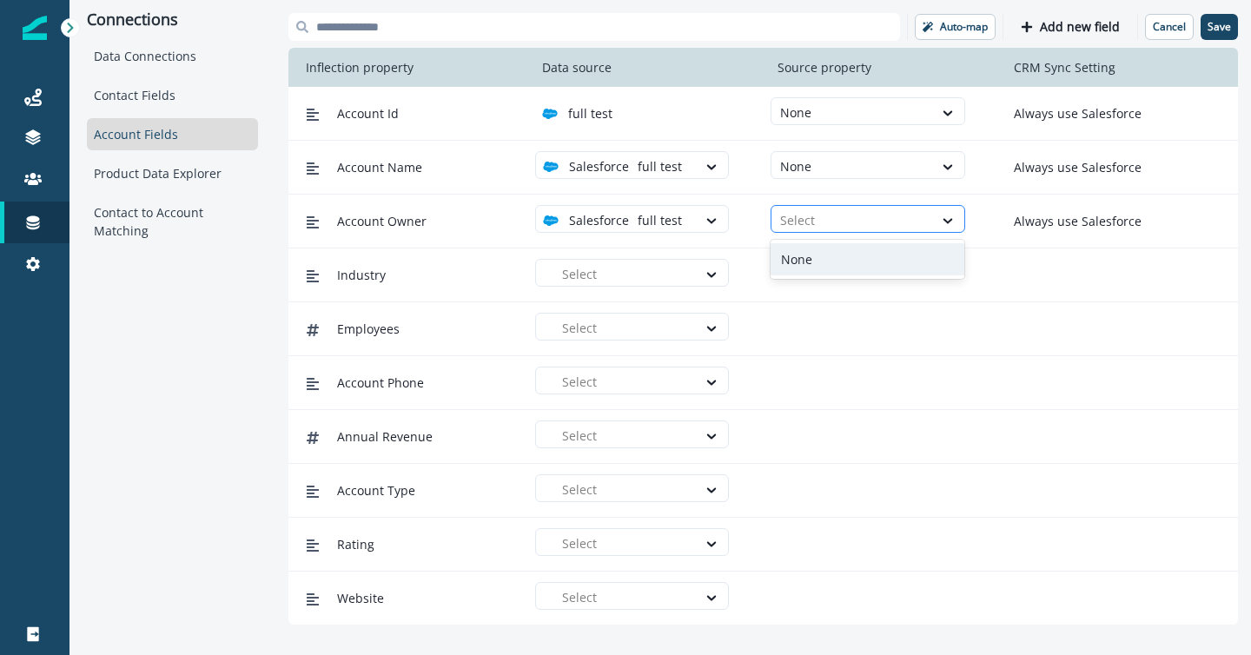
click at [827, 218] on div at bounding box center [851, 220] width 143 height 22
click at [821, 262] on div "None" at bounding box center [867, 259] width 194 height 32
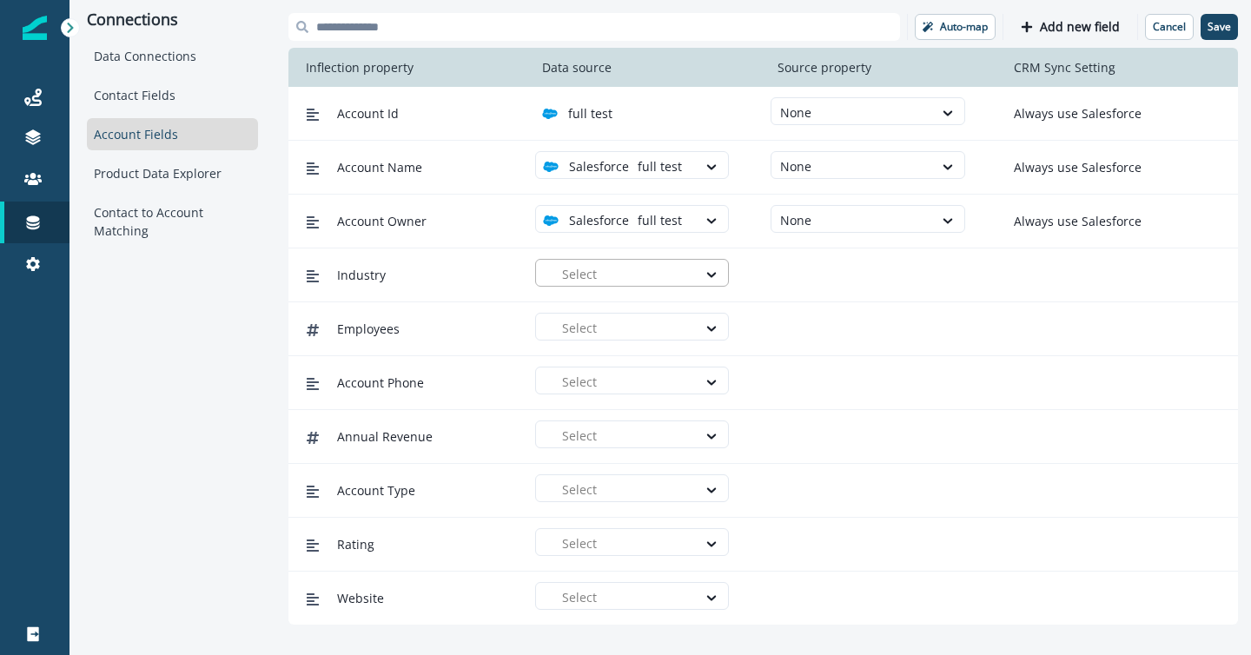
click at [670, 269] on div at bounding box center [625, 274] width 126 height 22
click at [668, 313] on div "full test" at bounding box center [638, 313] width 173 height 18
click at [815, 272] on div at bounding box center [851, 274] width 143 height 22
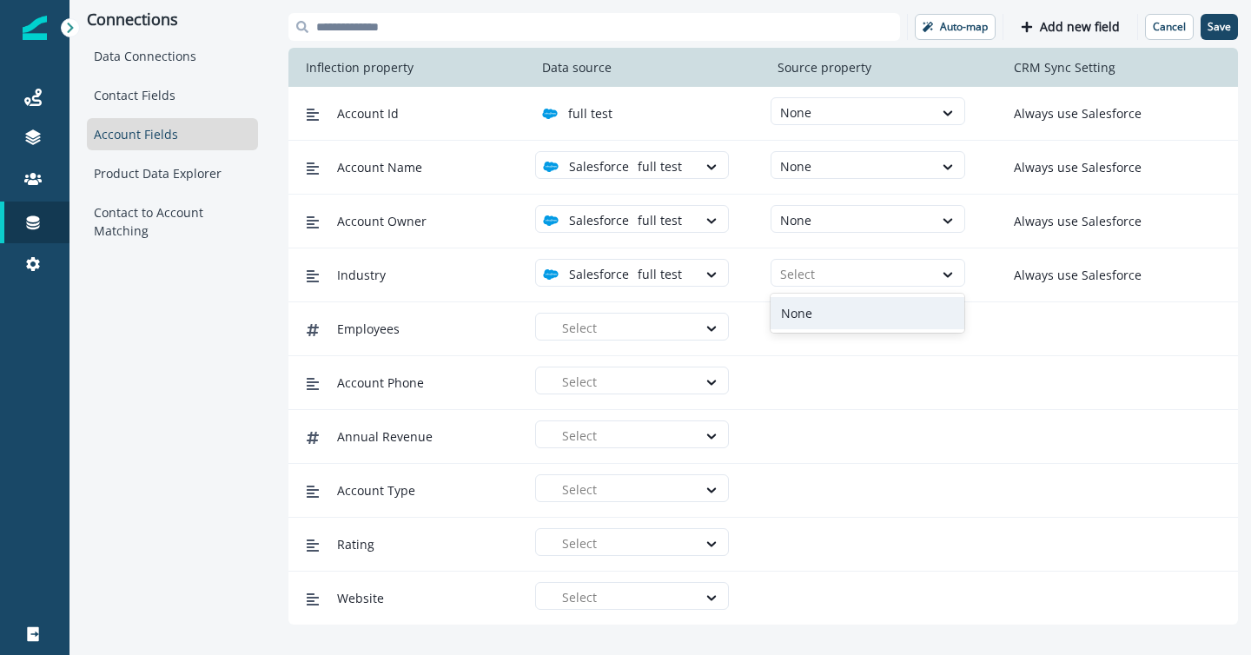
click at [817, 309] on div "None" at bounding box center [867, 313] width 194 height 32
click at [660, 322] on div at bounding box center [625, 328] width 126 height 22
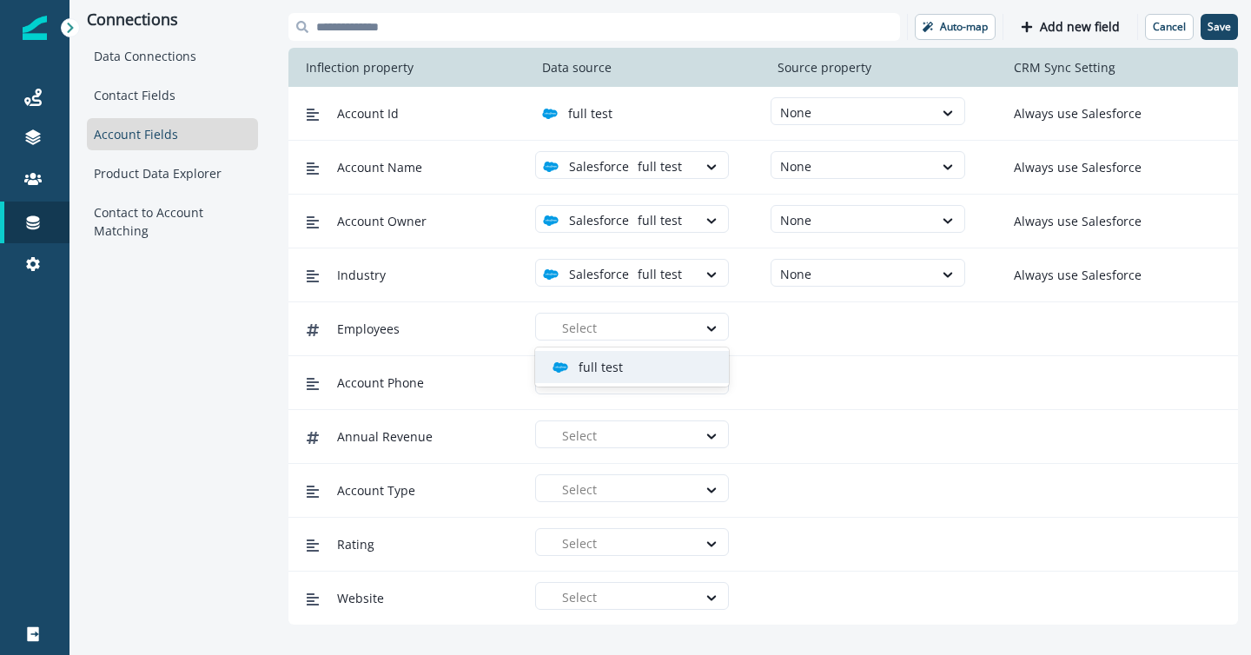
click at [652, 367] on div "full test" at bounding box center [638, 367] width 173 height 18
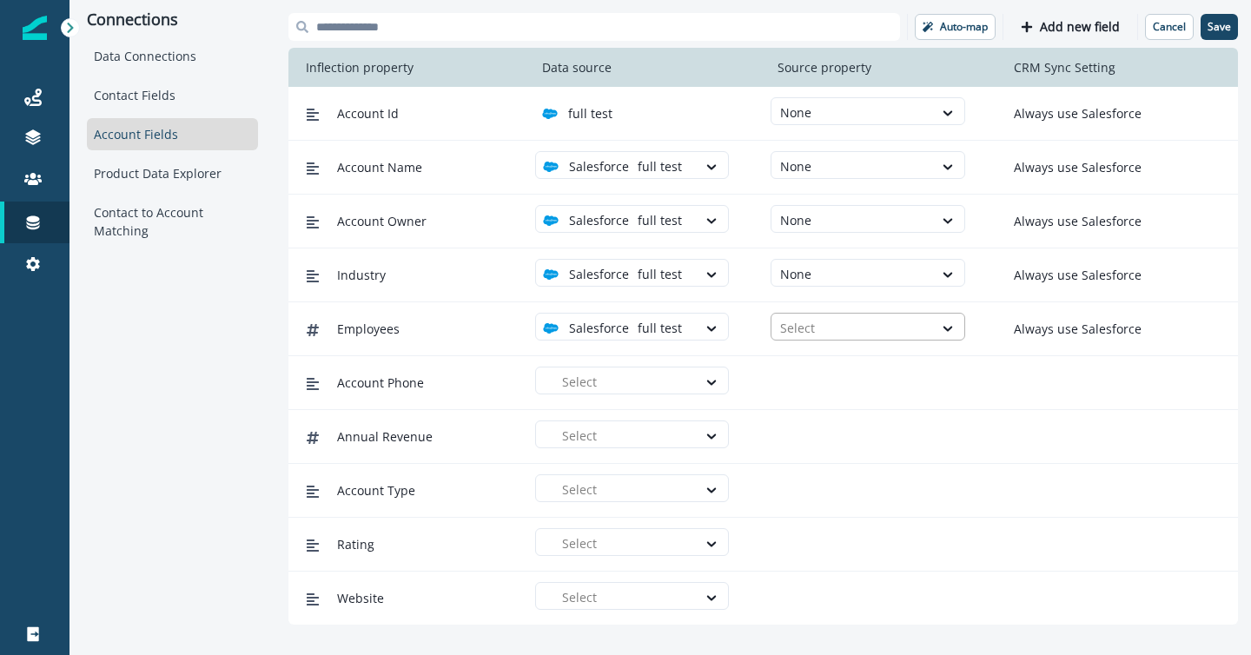
click at [805, 327] on div at bounding box center [851, 328] width 143 height 22
click at [810, 366] on div "None" at bounding box center [867, 367] width 194 height 32
click at [652, 387] on div at bounding box center [625, 382] width 126 height 22
click at [652, 415] on div "full test" at bounding box center [638, 421] width 173 height 18
click at [815, 379] on div at bounding box center [851, 382] width 143 height 22
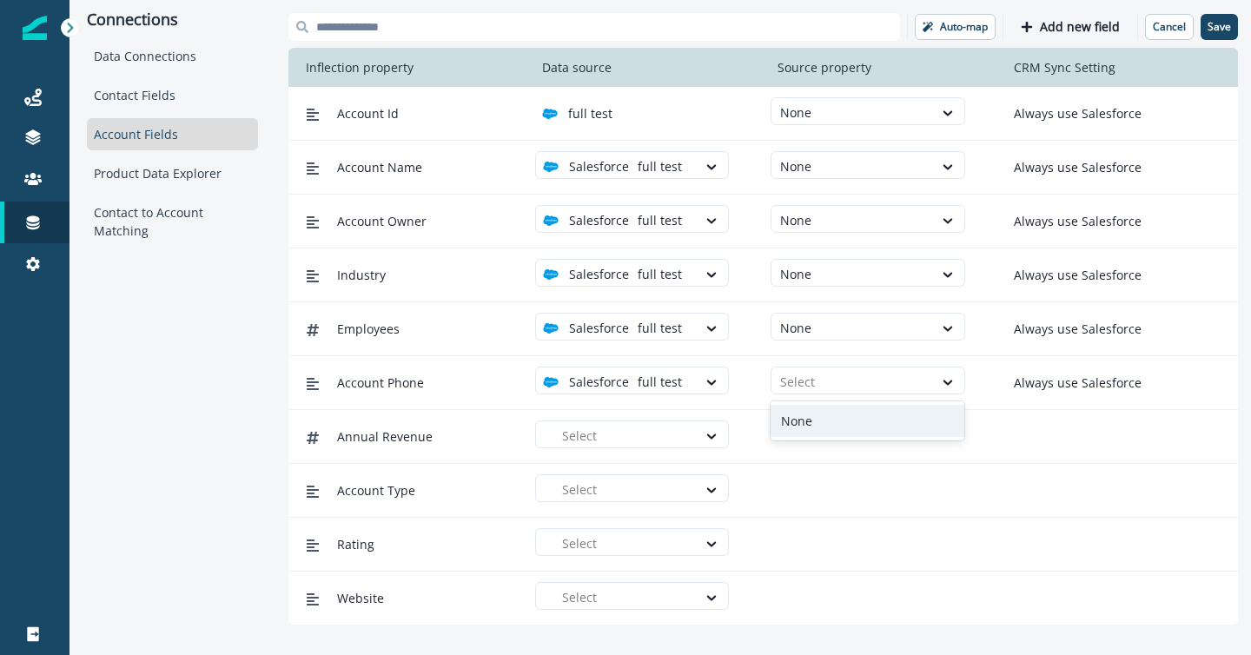
click at [815, 420] on div "None" at bounding box center [867, 421] width 194 height 32
click at [645, 428] on div at bounding box center [625, 436] width 126 height 22
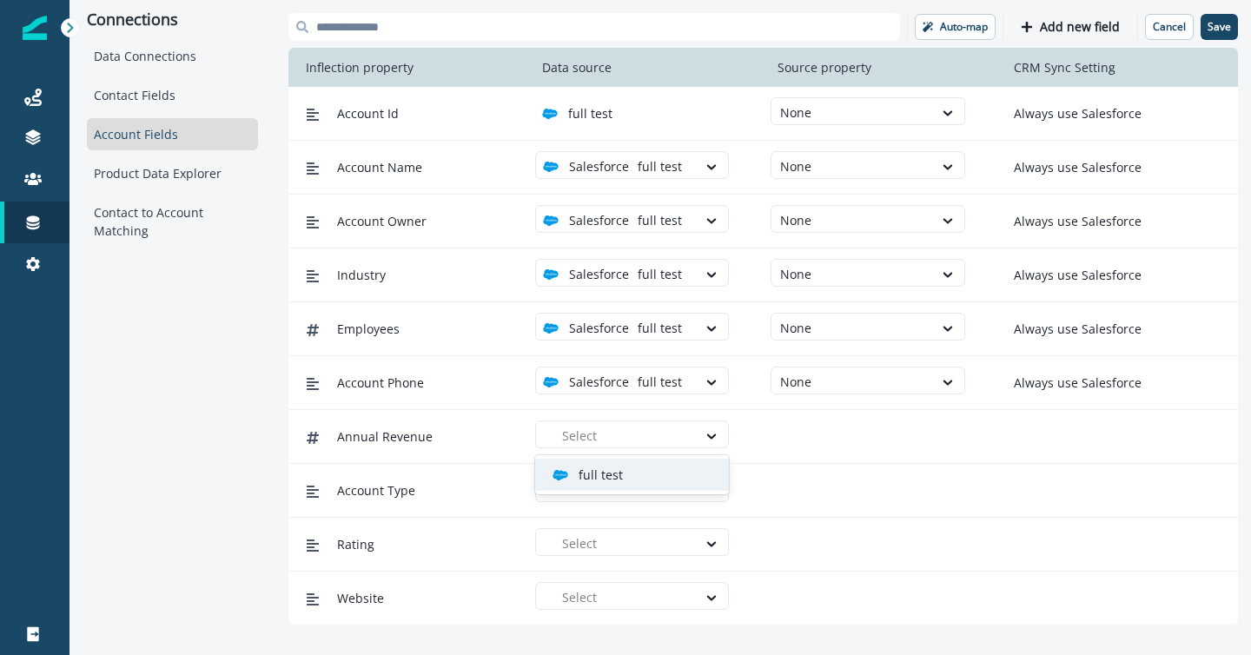
click at [642, 471] on div "full test" at bounding box center [638, 474] width 173 height 18
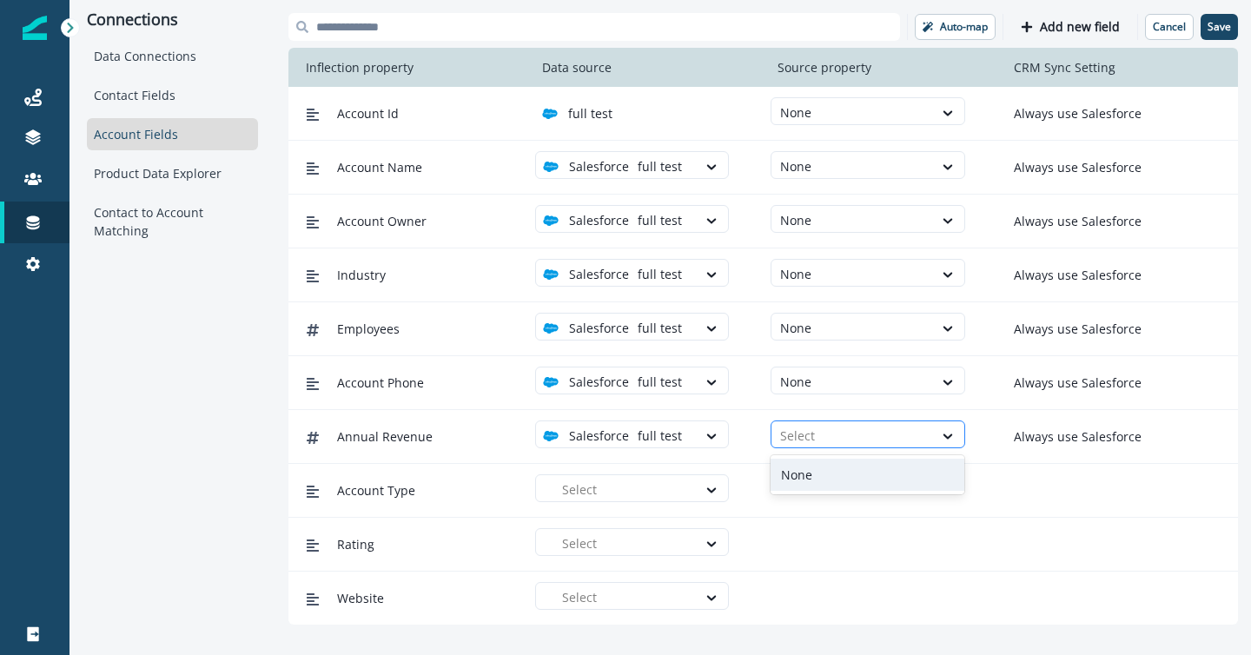
click at [829, 423] on div "Select" at bounding box center [851, 435] width 161 height 29
click at [820, 482] on div "None" at bounding box center [867, 475] width 194 height 32
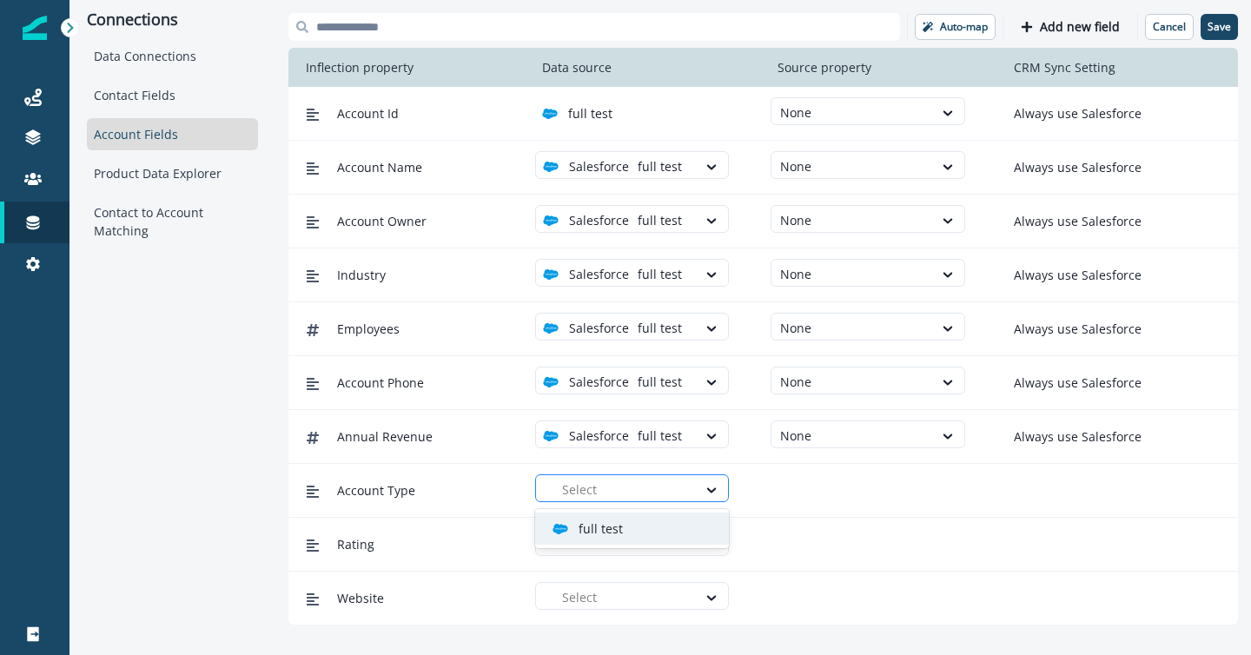
click at [624, 485] on div at bounding box center [625, 489] width 126 height 22
click at [628, 529] on div "full test" at bounding box center [638, 528] width 173 height 18
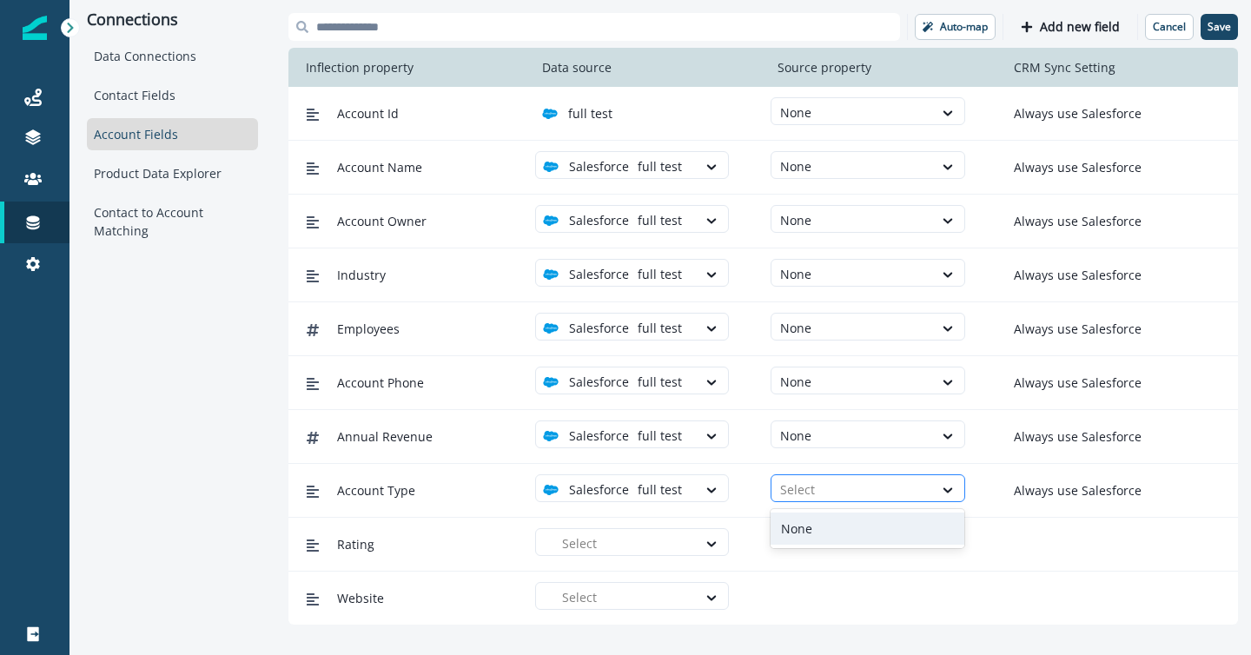
click at [802, 483] on div at bounding box center [851, 489] width 143 height 22
click at [808, 530] on div "None" at bounding box center [867, 528] width 194 height 32
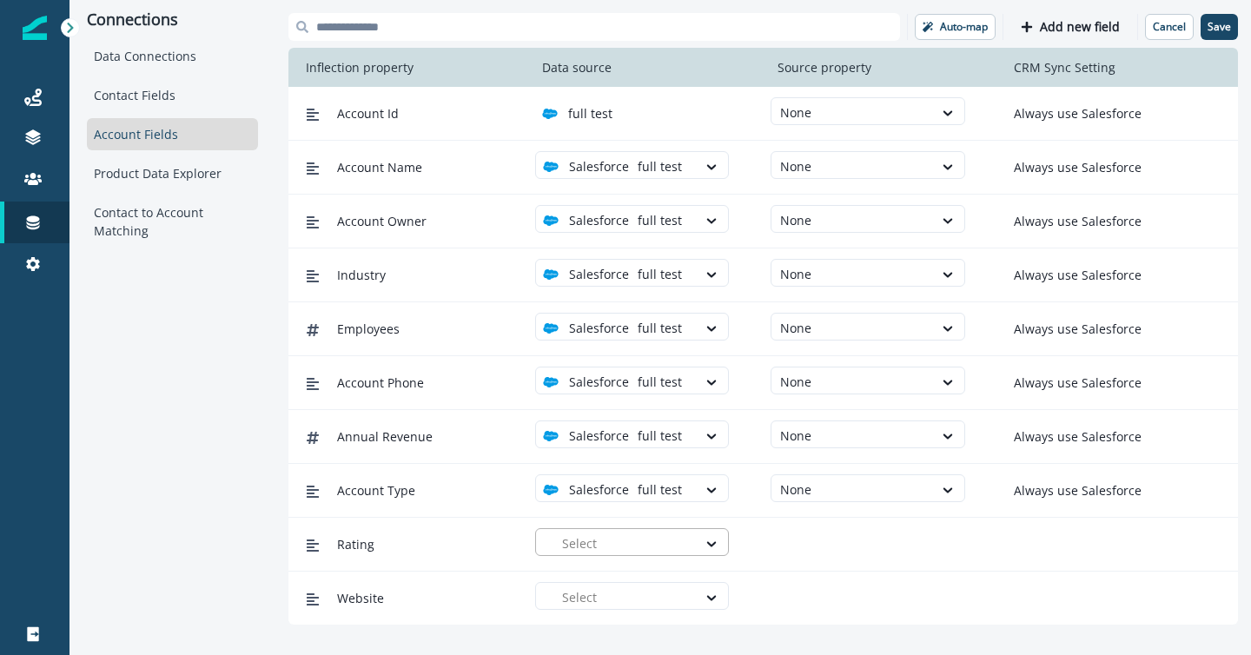
click at [637, 544] on div at bounding box center [625, 543] width 126 height 22
click at [640, 584] on div "full test" at bounding box center [638, 582] width 173 height 18
click at [809, 538] on div at bounding box center [851, 543] width 143 height 22
click at [807, 579] on div "None" at bounding box center [867, 582] width 194 height 32
click at [653, 603] on div at bounding box center [625, 597] width 126 height 22
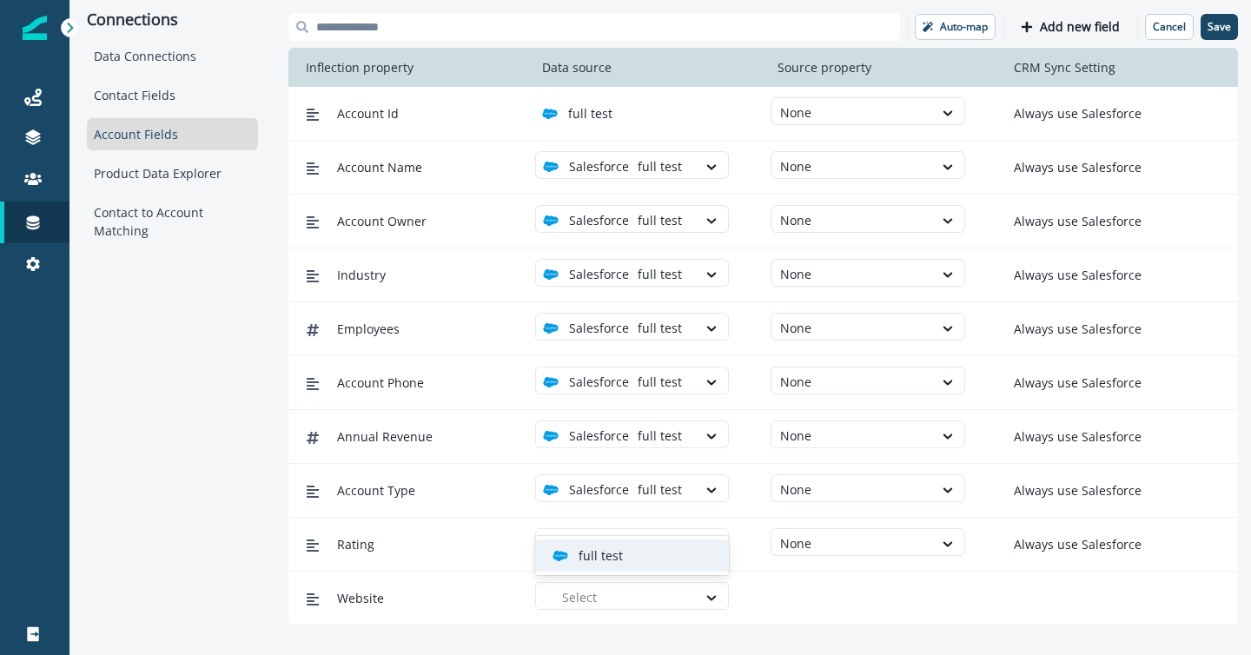
click at [647, 558] on div "full test" at bounding box center [638, 555] width 173 height 18
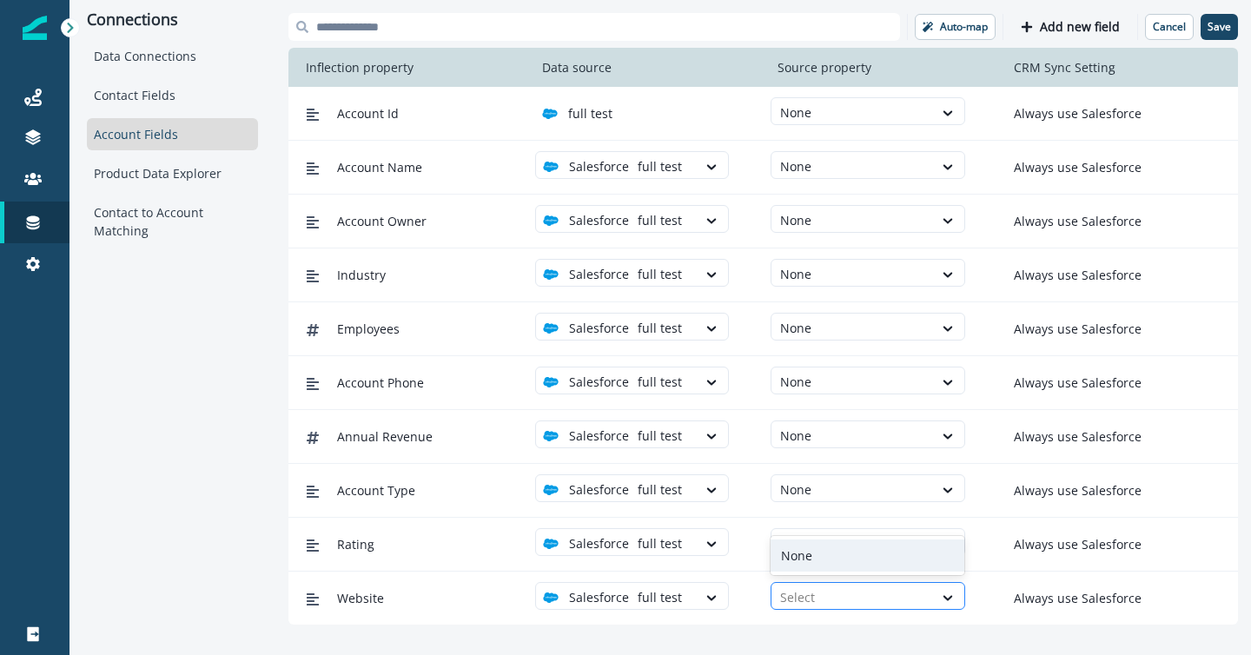
click at [841, 589] on div at bounding box center [851, 597] width 143 height 22
click at [841, 547] on div "None" at bounding box center [867, 555] width 194 height 32
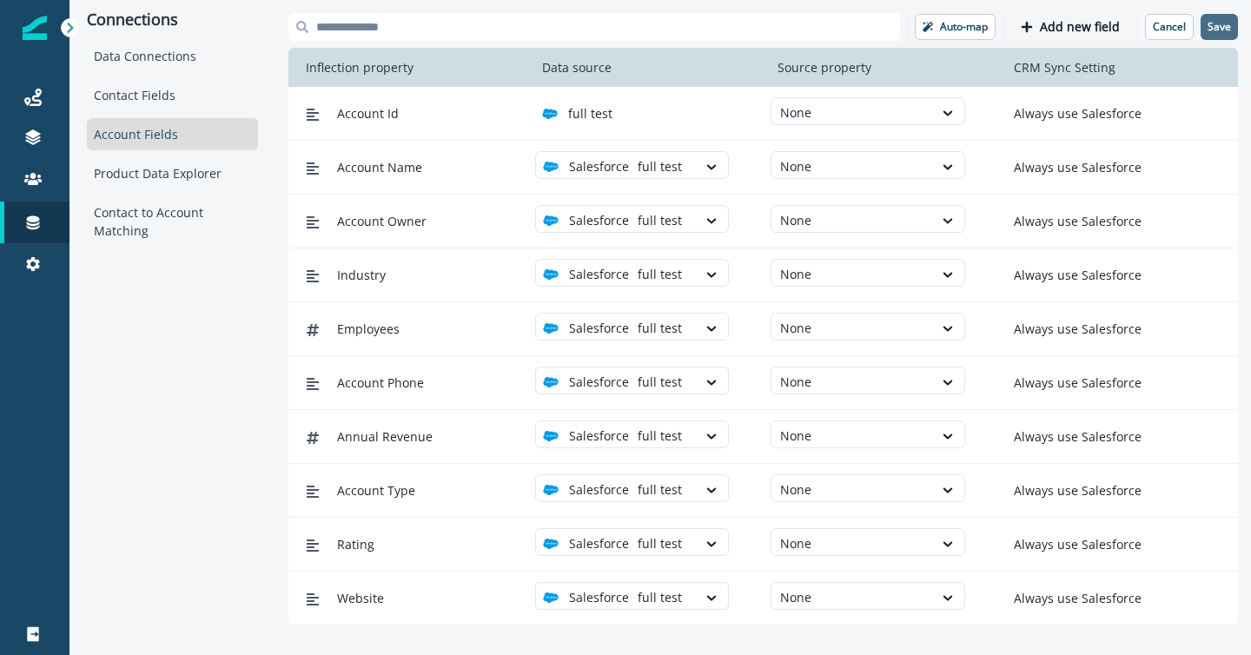
click at [1224, 28] on p "Save" at bounding box center [1218, 27] width 23 height 12
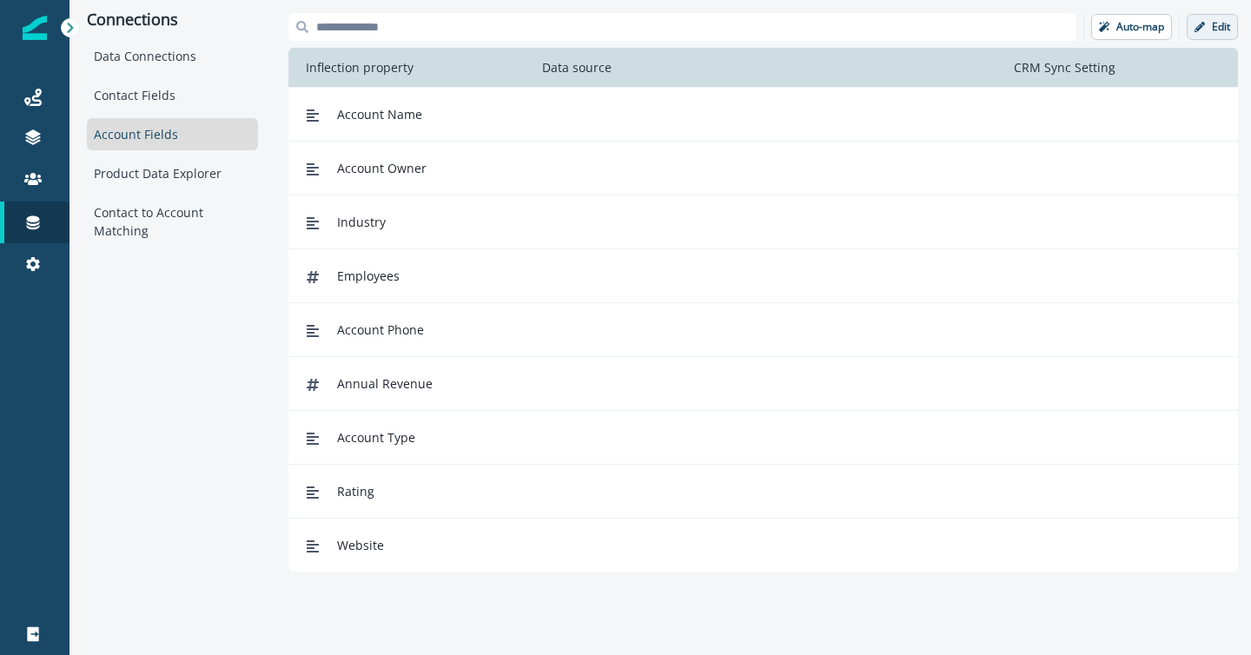
click at [1213, 15] on button "Edit" at bounding box center [1211, 27] width 51 height 26
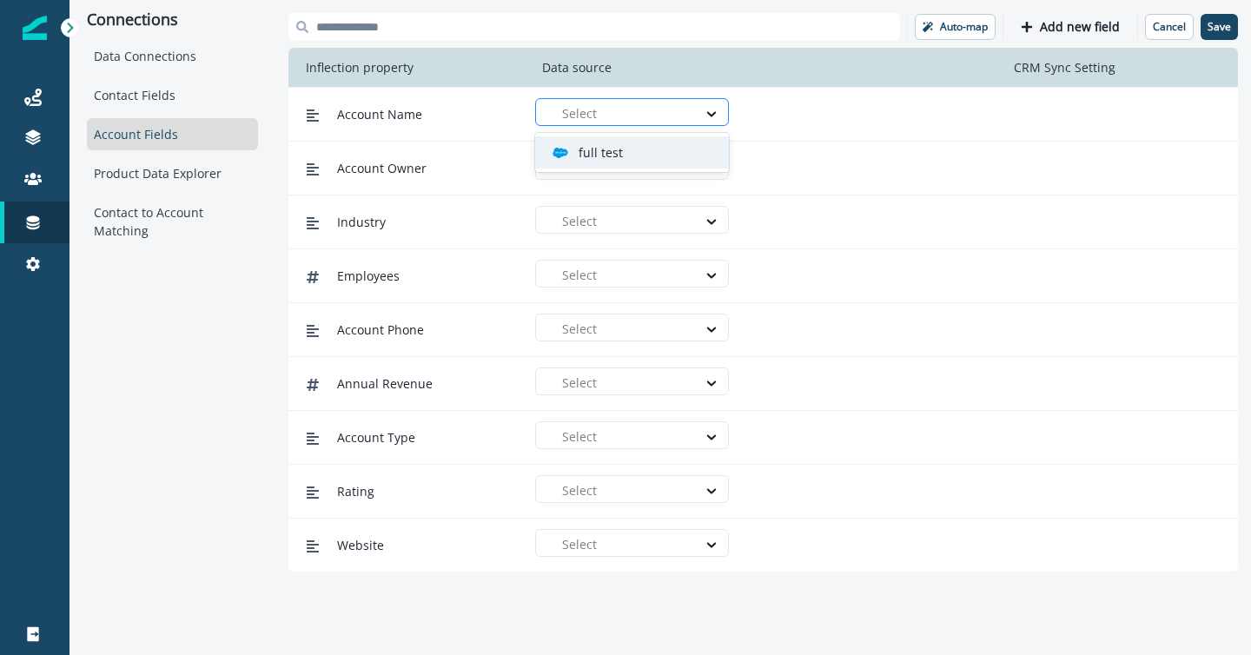
click at [622, 112] on div at bounding box center [625, 113] width 126 height 22
click at [625, 153] on div "full test" at bounding box center [638, 152] width 173 height 18
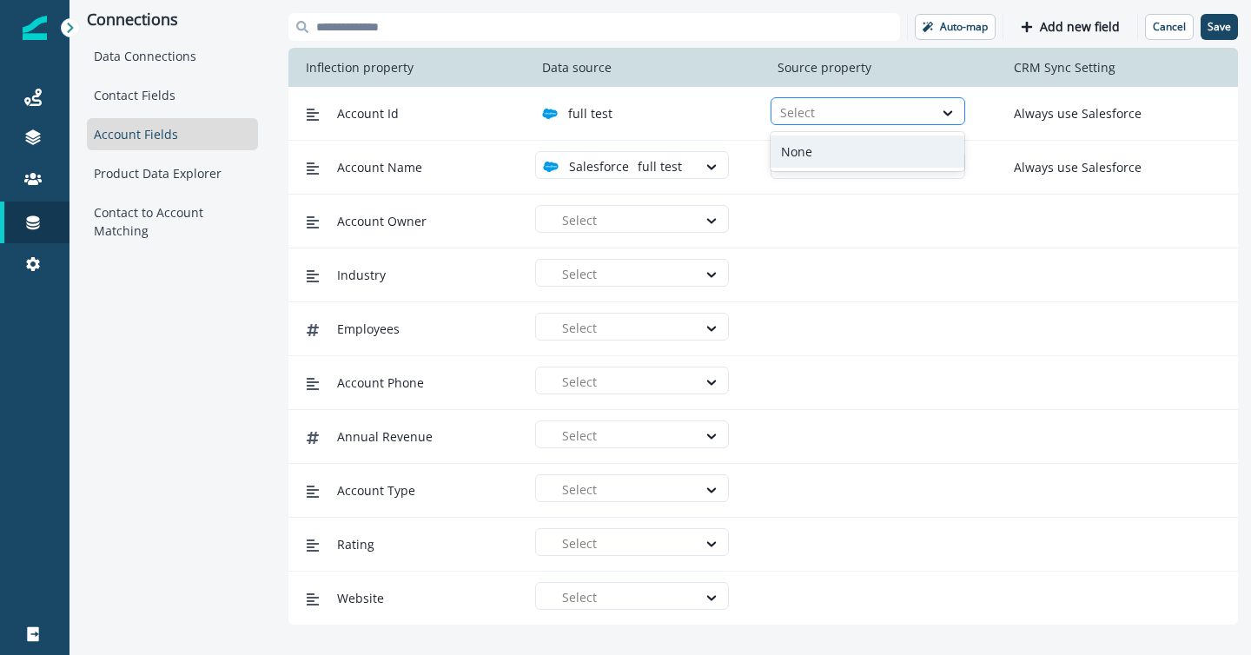
click at [858, 111] on div at bounding box center [851, 113] width 143 height 22
click at [847, 109] on div at bounding box center [851, 113] width 143 height 22
